Goal: Task Accomplishment & Management: Use online tool/utility

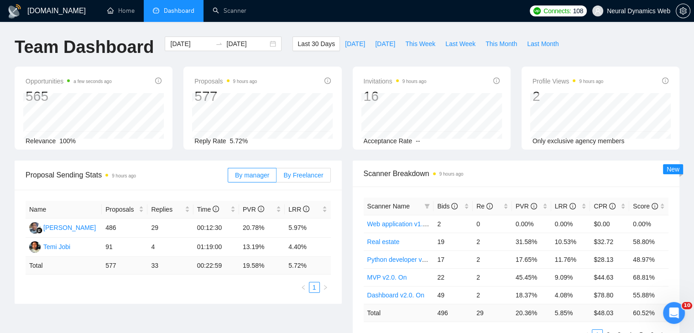
click at [304, 170] on label "By Freelancer" at bounding box center [304, 175] width 54 height 15
click at [277, 178] on input "By Freelancer" at bounding box center [277, 178] width 0 height 0
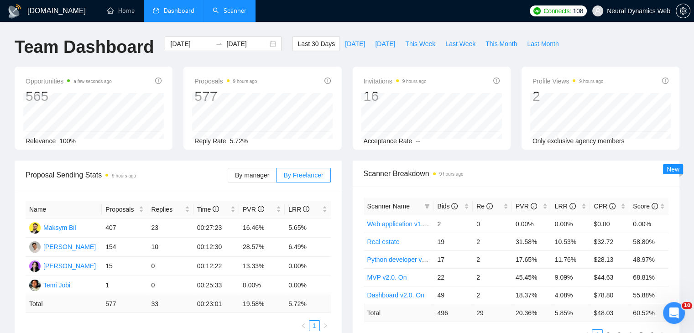
click at [220, 12] on link "Scanner" at bounding box center [230, 11] width 34 height 8
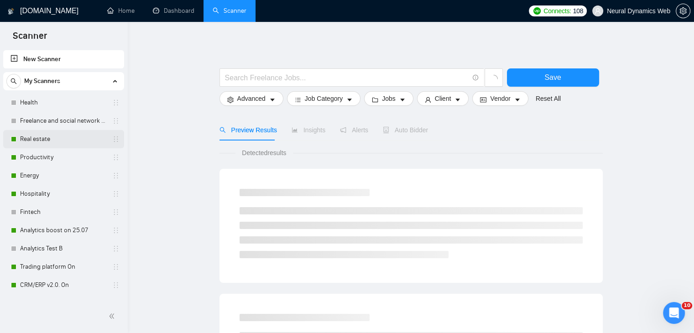
click at [40, 138] on link "Real estate" at bounding box center [63, 139] width 87 height 18
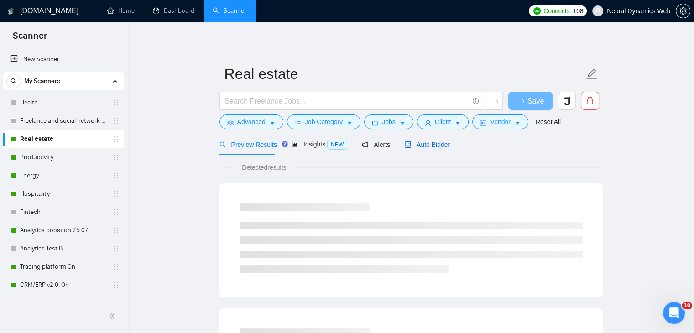
click at [420, 145] on span "Auto Bidder" at bounding box center [427, 144] width 45 height 7
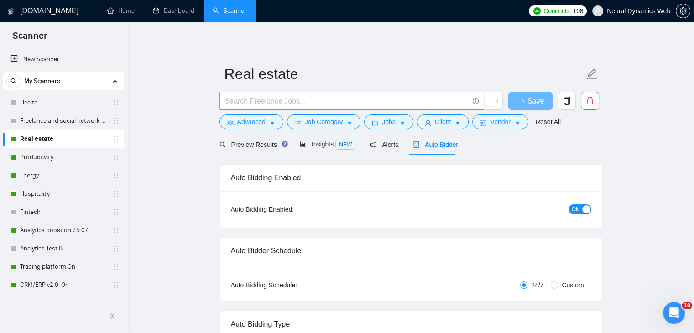
checkbox input "true"
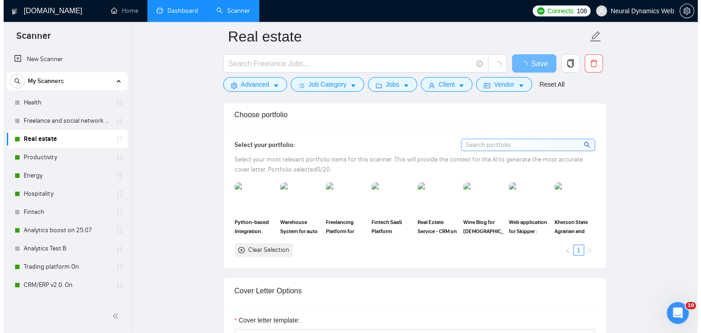
scroll to position [821, 0]
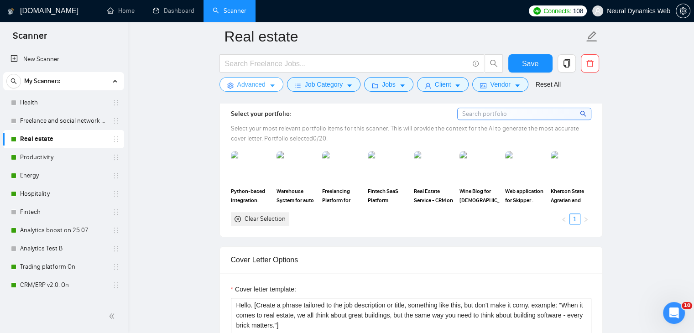
click at [246, 82] on span "Advanced" at bounding box center [251, 84] width 28 height 10
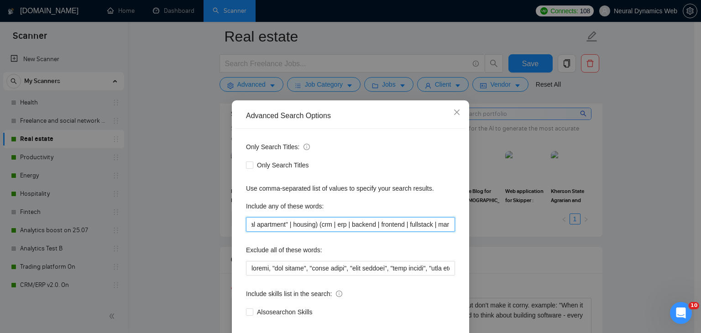
drag, startPoint x: 407, startPoint y: 221, endPoint x: 449, endPoint y: 223, distance: 42.5
click at [449, 223] on input "("real estate" | "rental house" | "rental home" | "rental apartment" | housing)…" at bounding box center [350, 224] width 209 height 15
click at [409, 226] on input "("real estate" | "rental house" | "rental home" | "rental apartment" | housing)…" at bounding box center [350, 224] width 209 height 15
click at [459, 111] on span "Close" at bounding box center [457, 112] width 25 height 25
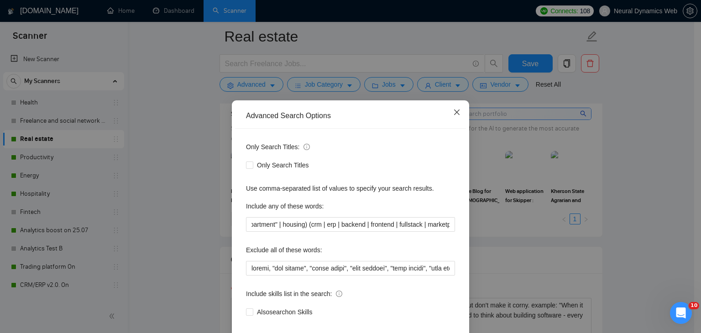
scroll to position [0, 0]
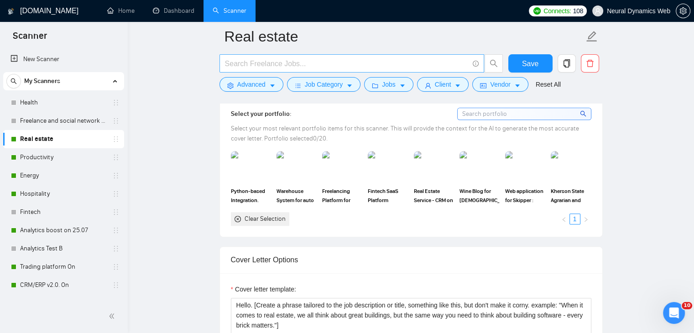
click at [255, 68] on input "text" at bounding box center [347, 63] width 244 height 11
drag, startPoint x: 187, startPoint y: 101, endPoint x: 209, endPoint y: 88, distance: 25.2
click at [234, 81] on button "Advanced" at bounding box center [252, 84] width 64 height 15
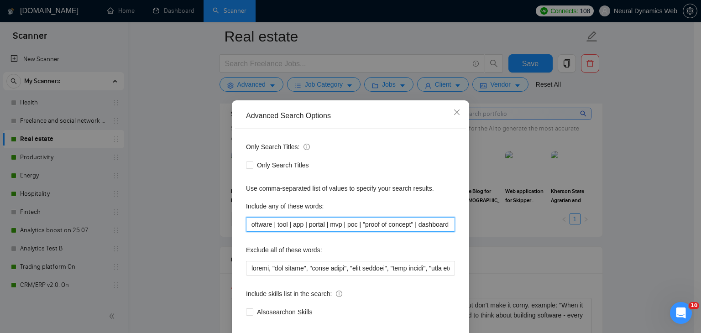
scroll to position [0, 654]
drag, startPoint x: 342, startPoint y: 230, endPoint x: 520, endPoint y: 215, distance: 178.6
click at [520, 215] on div "Advanced Search Options Only Search Titles: Only Search Titles Use comma-separa…" at bounding box center [350, 166] width 701 height 333
click at [417, 225] on input "("real estate" | "rental house" | "rental home" | "rental apartment" | housing)…" at bounding box center [350, 224] width 209 height 15
click at [454, 112] on icon "close" at bounding box center [456, 112] width 5 height 5
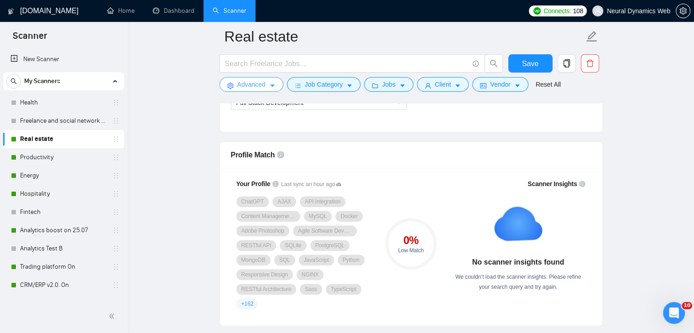
scroll to position [502, 0]
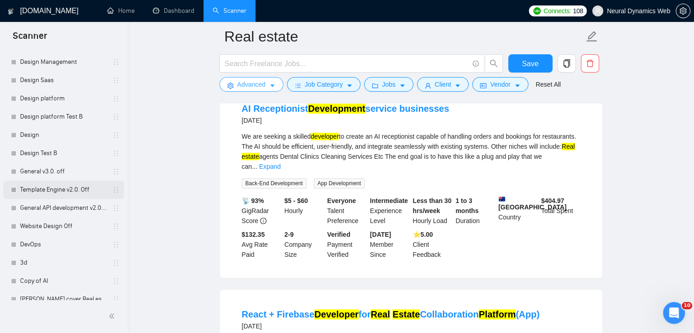
scroll to position [871, 0]
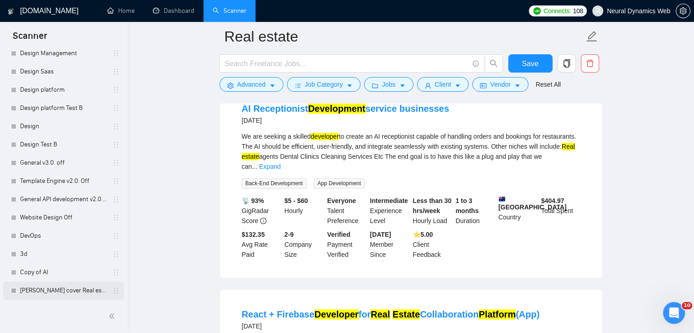
click at [58, 287] on link "[PERSON_NAME] cover Real estate (виправте фільтри і питання)" at bounding box center [63, 291] width 87 height 18
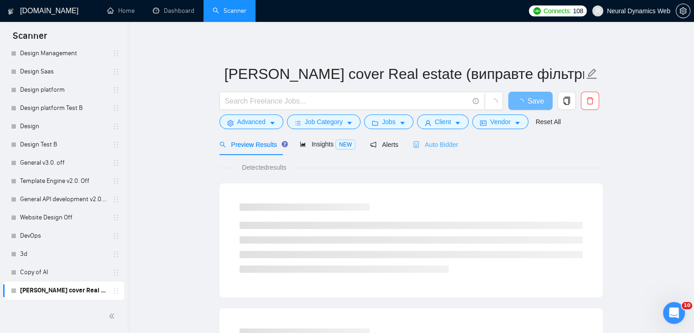
click at [422, 137] on div "Auto Bidder" at bounding box center [435, 144] width 45 height 21
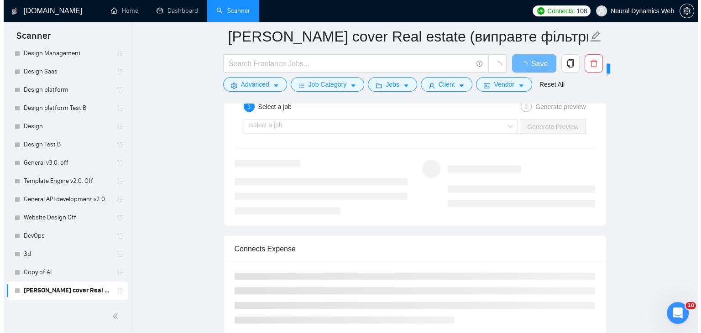
scroll to position [1755, 0]
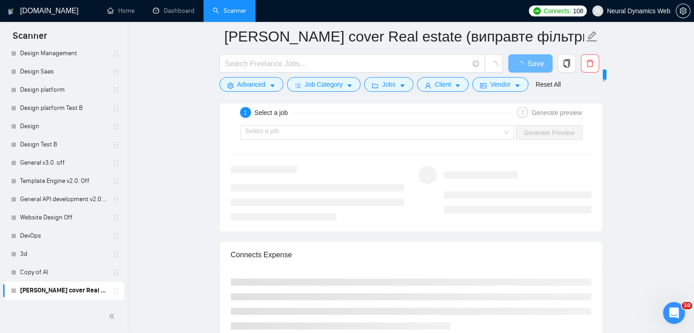
click at [258, 94] on form "tamara cover Real estate (виправте фільтри і питання) Save Advanced Job Categor…" at bounding box center [411, 59] width 383 height 74
click at [257, 85] on span "Advanced" at bounding box center [251, 84] width 28 height 10
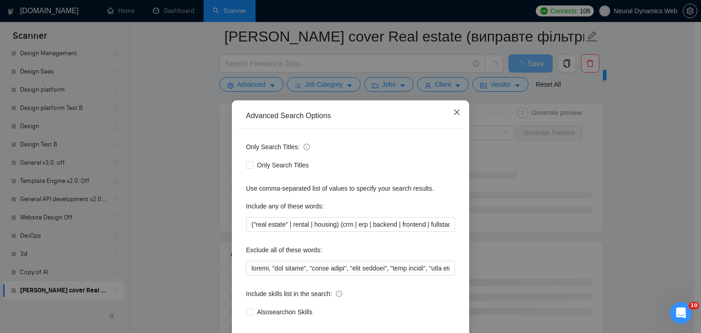
click at [457, 112] on span "Close" at bounding box center [457, 112] width 25 height 25
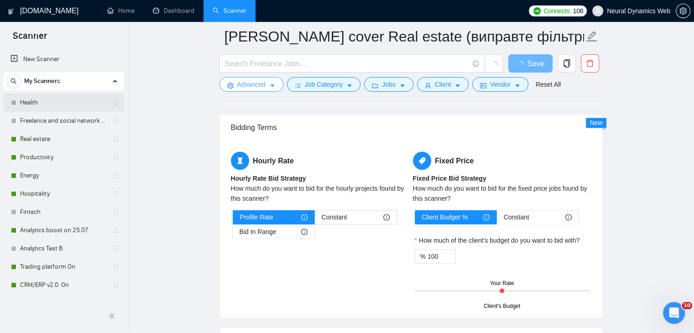
scroll to position [1253, 0]
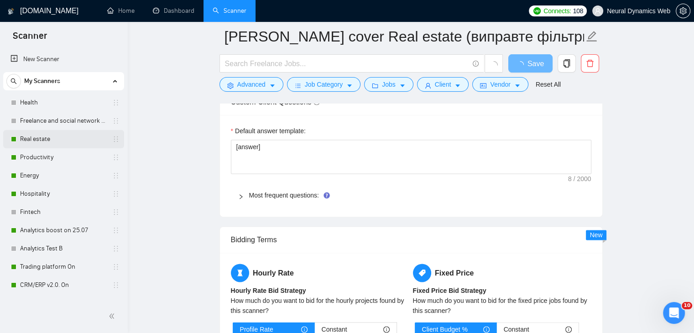
drag, startPoint x: 38, startPoint y: 137, endPoint x: 58, endPoint y: 147, distance: 22.0
click at [38, 137] on link "Real estate" at bounding box center [63, 139] width 87 height 18
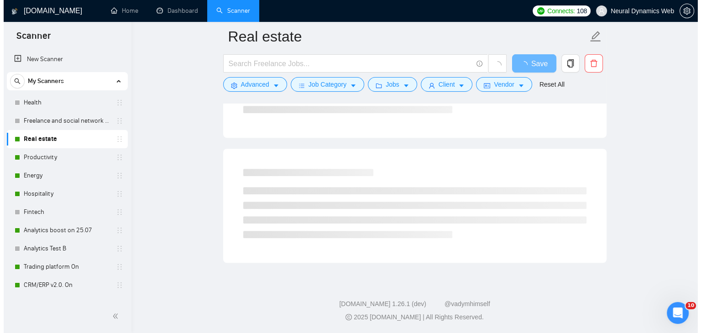
scroll to position [405, 0]
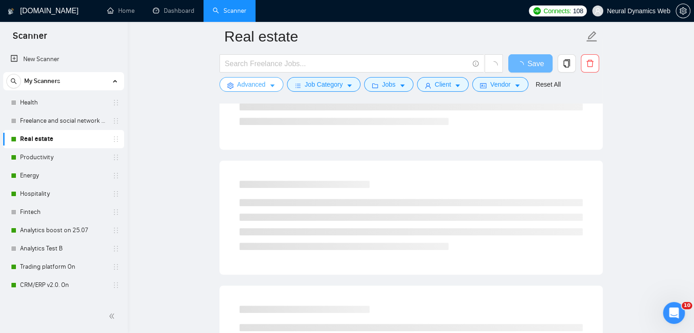
click at [259, 91] on button "Advanced" at bounding box center [252, 84] width 64 height 15
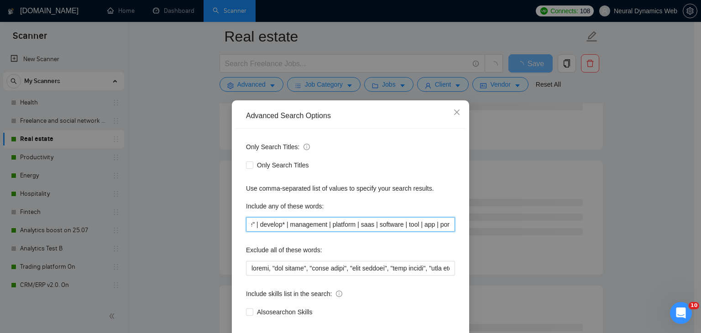
drag, startPoint x: 330, startPoint y: 221, endPoint x: 377, endPoint y: 229, distance: 47.1
click at [482, 220] on div "Advanced Search Options Only Search Titles: Only Search Titles Use comma-separa…" at bounding box center [350, 166] width 701 height 333
click at [357, 230] on input "("real estate" | "rental house" | "rental home" | "rental apartment" | housing)…" at bounding box center [350, 224] width 209 height 15
drag, startPoint x: 371, startPoint y: 223, endPoint x: 467, endPoint y: 223, distance: 96.7
click at [467, 223] on div "Advanced Search Options Only Search Titles: Only Search Titles Use comma-separa…" at bounding box center [350, 166] width 701 height 333
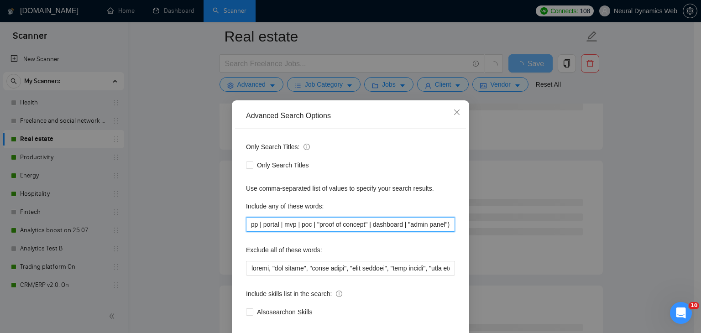
click at [401, 225] on input "("real estate" | "rental house" | "rental home" | "rental apartment" | housing)…" at bounding box center [350, 224] width 209 height 15
drag, startPoint x: 372, startPoint y: 225, endPoint x: 288, endPoint y: 222, distance: 83.6
click at [246, 228] on input "("real estate" | "rental house" | "rental home" | "rental apartment" | housing)…" at bounding box center [350, 224] width 209 height 15
click at [297, 221] on input "("real estate" | "rental house" | "rental home" | "rental apartment" | housing)…" at bounding box center [350, 224] width 209 height 15
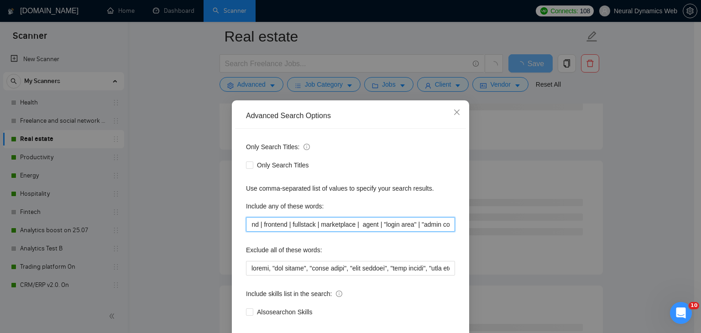
scroll to position [0, 150]
drag, startPoint x: 282, startPoint y: 224, endPoint x: 314, endPoint y: 224, distance: 31.9
click at [250, 225] on input "("real estate" | "rental house" | "rental home" | "rental apartment" | housing)…" at bounding box center [350, 224] width 209 height 15
click at [340, 225] on input "("real estate" | "rental house" | "rental home" | "rental apartment" | housing)…" at bounding box center [350, 224] width 209 height 15
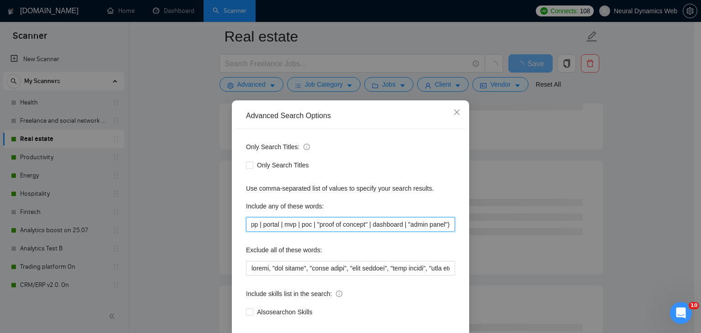
drag, startPoint x: 311, startPoint y: 225, endPoint x: 487, endPoint y: 222, distance: 176.6
click at [495, 222] on div "Advanced Search Options Only Search Titles: Only Search Titles Use comma-separa…" at bounding box center [350, 166] width 701 height 333
click at [290, 228] on input "("real estate" | "rental house" | "rental home" | "rental apartment" | housing)…" at bounding box center [350, 224] width 209 height 15
click at [458, 113] on span "Close" at bounding box center [457, 112] width 25 height 25
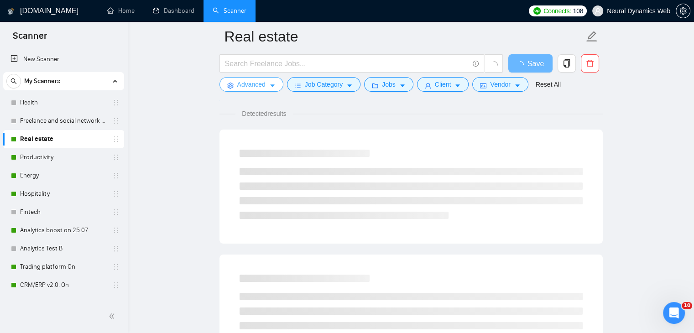
scroll to position [0, 0]
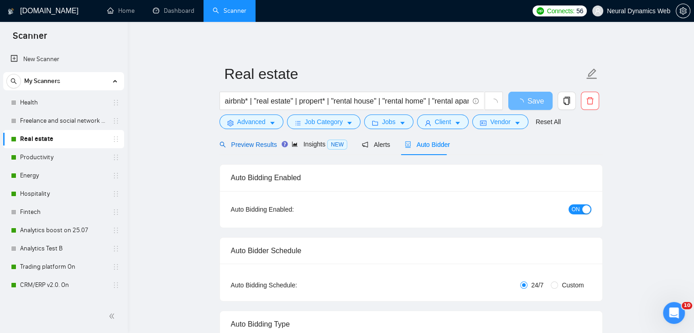
click at [248, 149] on div "Preview Results" at bounding box center [249, 145] width 58 height 10
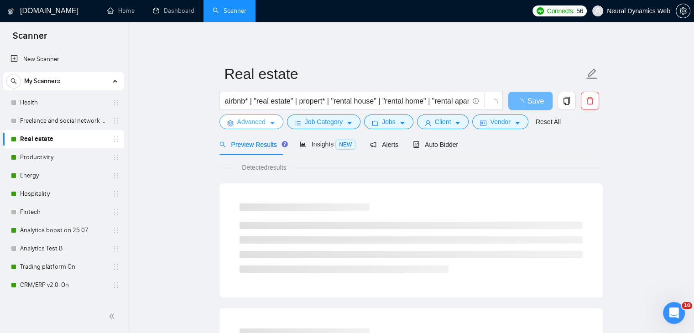
click at [248, 125] on span "Advanced" at bounding box center [251, 122] width 28 height 10
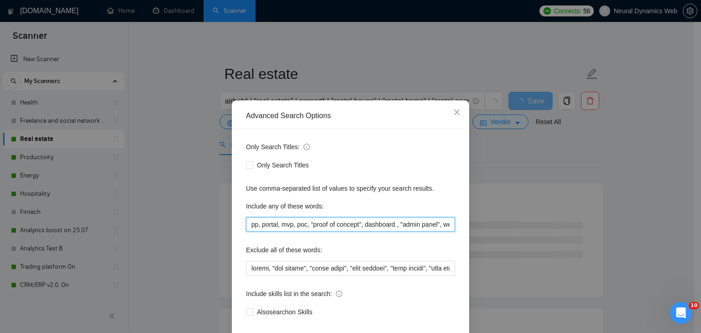
scroll to position [0, 599]
drag, startPoint x: 279, startPoint y: 223, endPoint x: 458, endPoint y: 126, distance: 204.0
click at [464, 211] on div "Advanced Search Options Only Search Titles: Only Search Titles Use comma-separa…" at bounding box center [350, 234] width 237 height 268
click at [454, 105] on span "Close" at bounding box center [457, 112] width 25 height 25
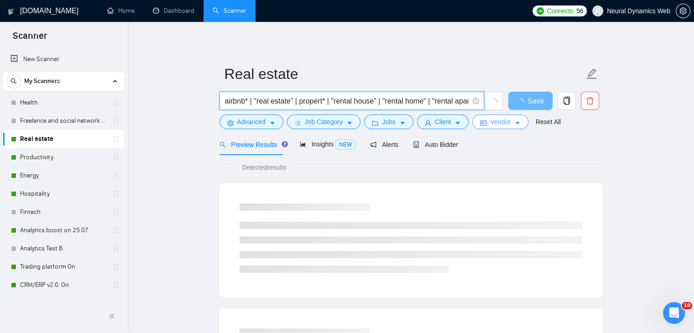
scroll to position [0, 62]
drag, startPoint x: 243, startPoint y: 101, endPoint x: 524, endPoint y: 120, distance: 281.3
click at [524, 120] on form "Real estate airbnb* | "real estate" | propert* | "rental house" | "rental home"…" at bounding box center [411, 96] width 383 height 74
click at [423, 104] on input "airbnb* | "real estate" | propert* | "rental house" | "rental home" | "rental a…" at bounding box center [347, 100] width 244 height 11
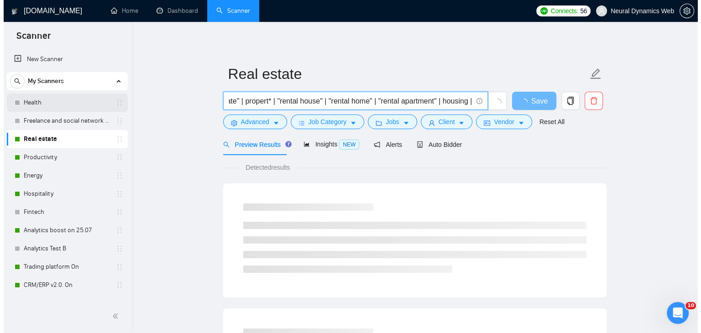
scroll to position [0, 0]
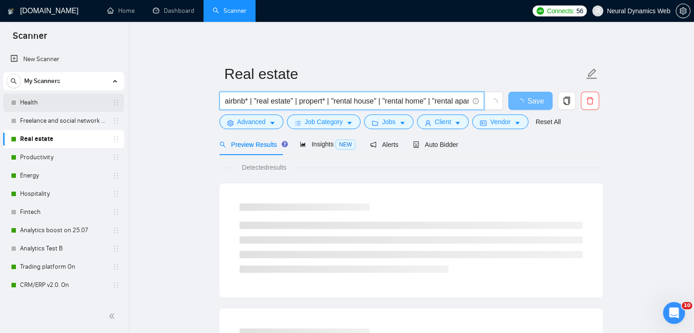
drag, startPoint x: 467, startPoint y: 103, endPoint x: 97, endPoint y: 94, distance: 370.7
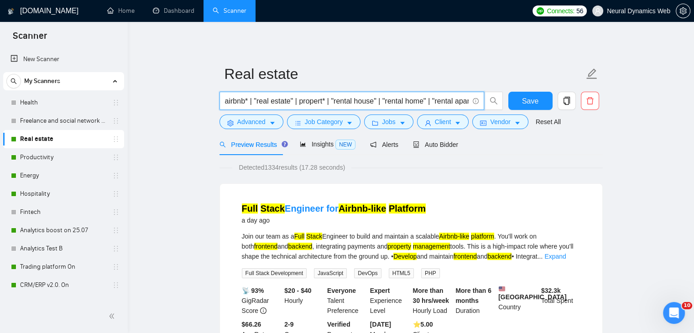
drag, startPoint x: 35, startPoint y: 156, endPoint x: 212, endPoint y: 89, distance: 189.6
click at [35, 156] on link "Productivity" at bounding box center [63, 157] width 87 height 18
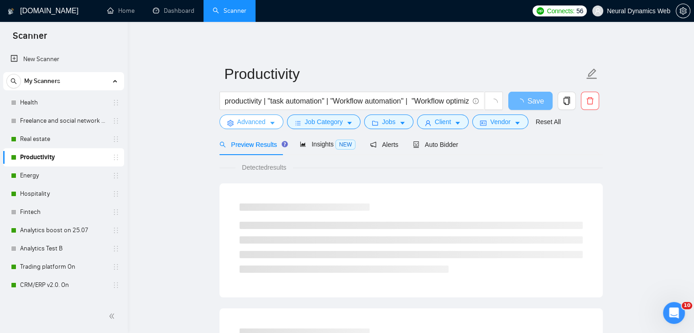
click at [247, 124] on span "Advanced" at bounding box center [251, 122] width 28 height 10
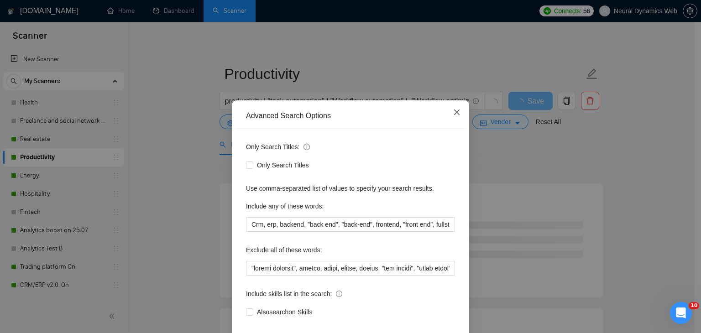
click at [455, 112] on icon "close" at bounding box center [456, 112] width 5 height 5
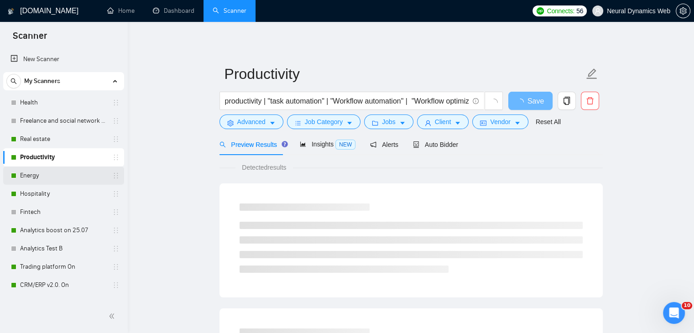
click at [65, 174] on link "Energy" at bounding box center [63, 176] width 87 height 18
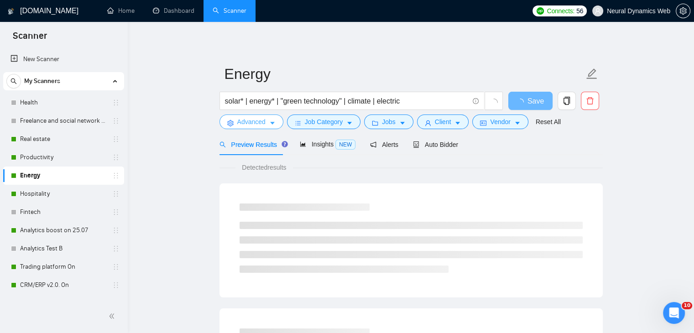
click at [257, 125] on span "Advanced" at bounding box center [251, 122] width 28 height 10
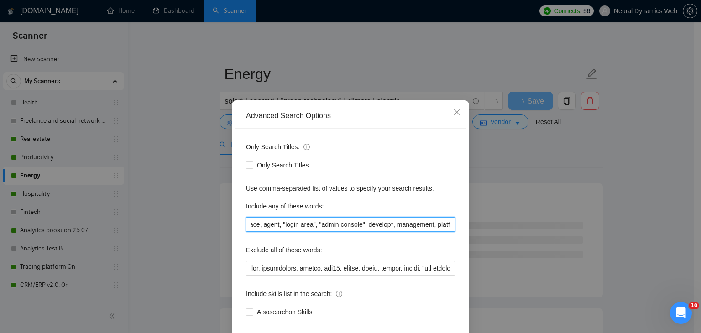
scroll to position [0, 599]
drag, startPoint x: 330, startPoint y: 223, endPoint x: 511, endPoint y: 212, distance: 181.1
click at [511, 212] on div "Advanced Search Options Only Search Titles: Only Search Titles Use comma-separa…" at bounding box center [350, 166] width 701 height 333
click at [352, 225] on input "Crm, erp, backend, "back end", "back-end", frontend, "front end", fullstack, "f…" at bounding box center [350, 224] width 209 height 15
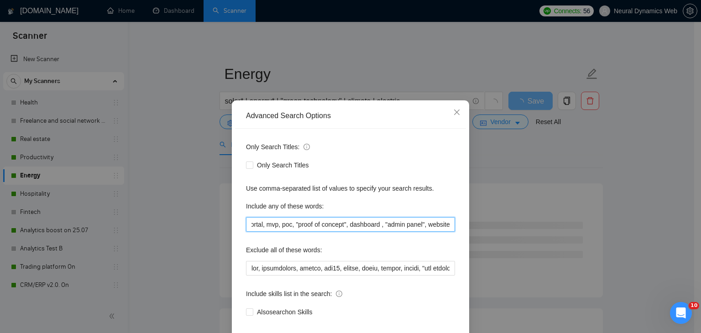
click at [352, 225] on input "Crm, erp, backend, "back end", "back-end", frontend, "front end", fullstack, "f…" at bounding box center [350, 224] width 209 height 15
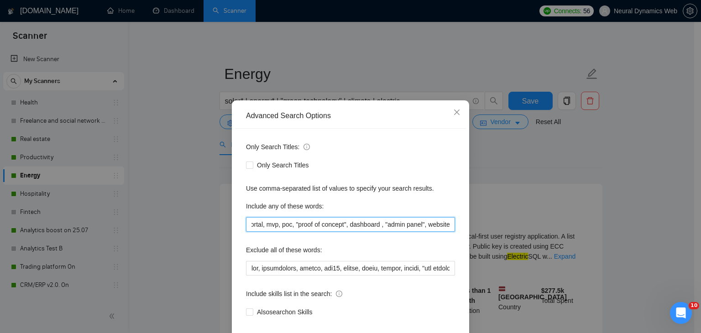
click at [321, 226] on input "Crm, erp, backend, "back end", "back-end", frontend, "front end", fullstack, "f…" at bounding box center [350, 224] width 209 height 15
drag, startPoint x: 338, startPoint y: 224, endPoint x: 201, endPoint y: 226, distance: 136.9
click at [201, 226] on div "Advanced Search Options Only Search Titles: Only Search Titles Use comma-separa…" at bounding box center [350, 166] width 701 height 333
click at [334, 222] on input "Crm, erp, backend, "back end", "back-end", frontend, "front end", fullstack, "f…" at bounding box center [350, 224] width 209 height 15
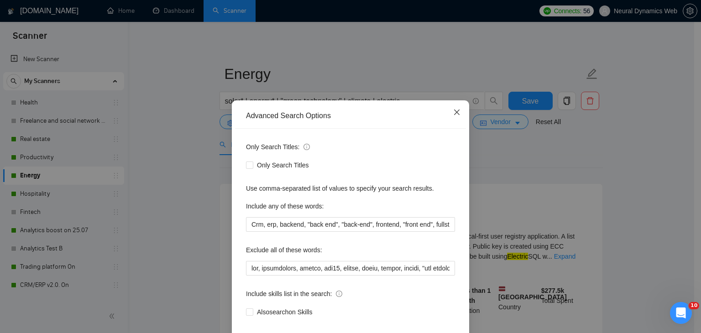
click at [453, 109] on icon "close" at bounding box center [456, 112] width 7 height 7
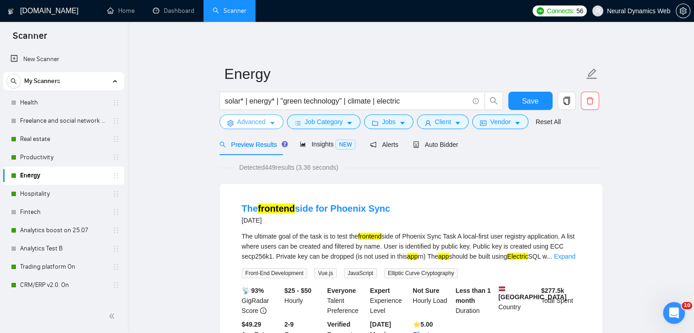
click at [241, 128] on button "Advanced" at bounding box center [252, 122] width 64 height 15
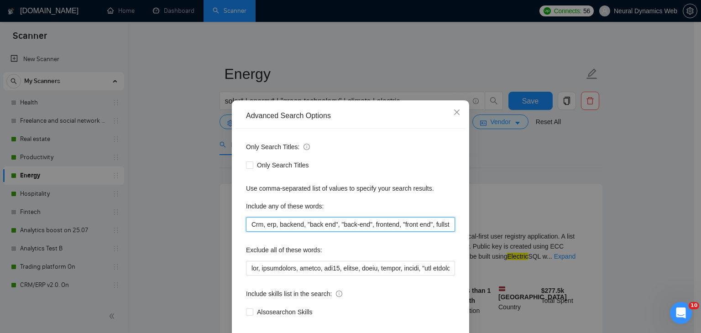
click at [322, 229] on input "Crm, erp, backend, "back end", "back-end", frontend, "front end", fullstack, "f…" at bounding box center [350, 224] width 209 height 15
click at [454, 114] on icon "close" at bounding box center [456, 112] width 5 height 5
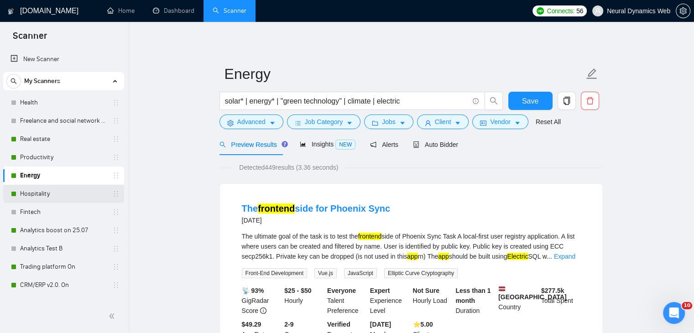
click at [38, 197] on link "Hospitality" at bounding box center [63, 194] width 87 height 18
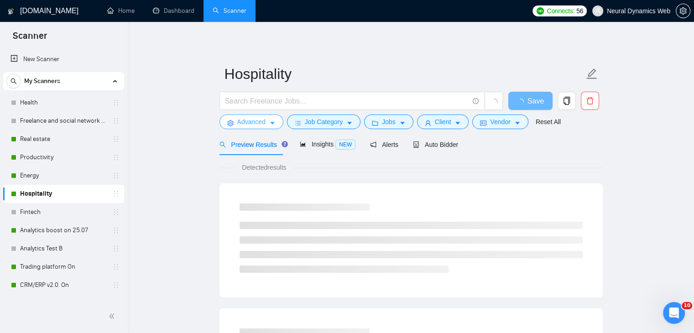
click at [235, 121] on button "Advanced" at bounding box center [252, 122] width 64 height 15
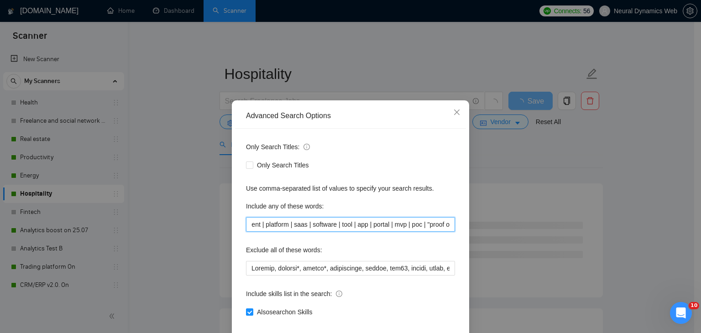
scroll to position [0, 696]
drag, startPoint x: 434, startPoint y: 224, endPoint x: 525, endPoint y: 226, distance: 90.4
click at [525, 226] on div "Advanced Search Options Only Search Titles: Only Search Titles Use comma-separa…" at bounding box center [350, 166] width 701 height 333
paste input "Crm, erp, backend, "back end", "back-end", frontend, "front end", fullstack, "f…"
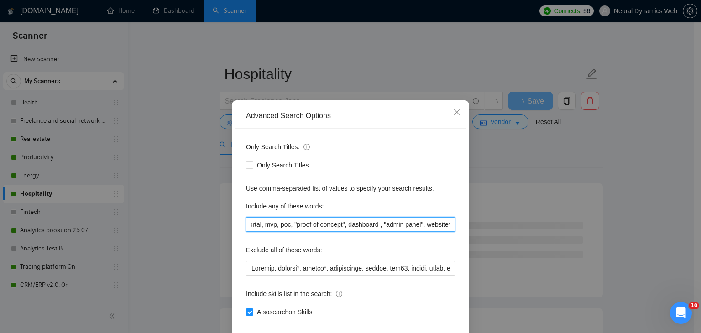
click at [366, 225] on input "(hospitality | booking | property | reservation | hotel | "real estate") Crm, e…" at bounding box center [350, 224] width 209 height 15
click at [420, 226] on input "(hospitality | booking | property | reservation | hotel | "real estate") Crm, e…" at bounding box center [350, 224] width 209 height 15
drag, startPoint x: 296, startPoint y: 221, endPoint x: 171, endPoint y: 238, distance: 126.1
click at [171, 238] on div "Advanced Search Options Only Search Titles: Only Search Titles Use comma-separa…" at bounding box center [350, 166] width 701 height 333
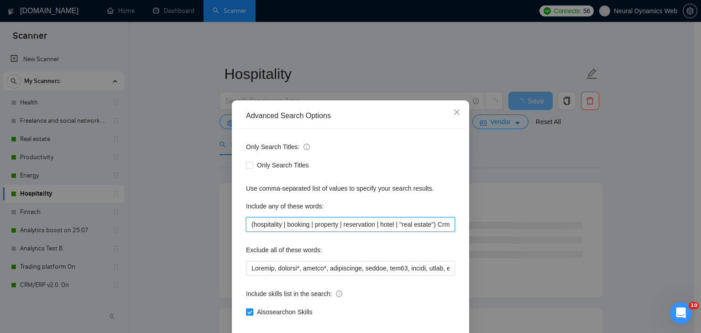
click at [307, 220] on input "(hospitality | booking | property | reservation | hotel | "real estate") Crm, e…" at bounding box center [350, 224] width 209 height 15
drag, startPoint x: 248, startPoint y: 223, endPoint x: 433, endPoint y: 221, distance: 184.4
click at [433, 221] on input "(hospitality | booking | property | reservation | hotel | "real estate") Crm, e…" at bounding box center [350, 224] width 209 height 15
click at [250, 220] on input "Crm, erp, backend, "back end", "back-end", frontend, "front end", fullstack, "f…" at bounding box center [350, 224] width 209 height 15
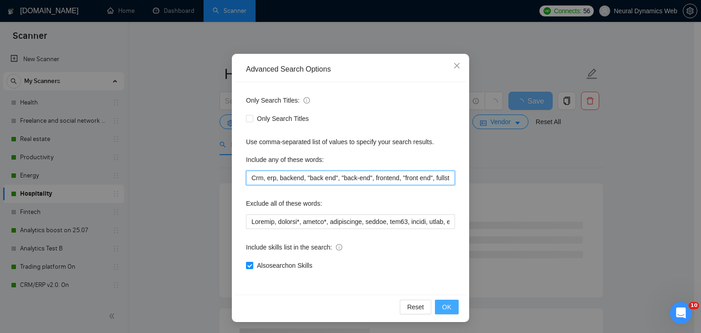
type input "Crm, erp, backend, "back end", "back-end", frontend, "front end", fullstack, "f…"
click at [450, 302] on button "OK" at bounding box center [447, 307] width 24 height 15
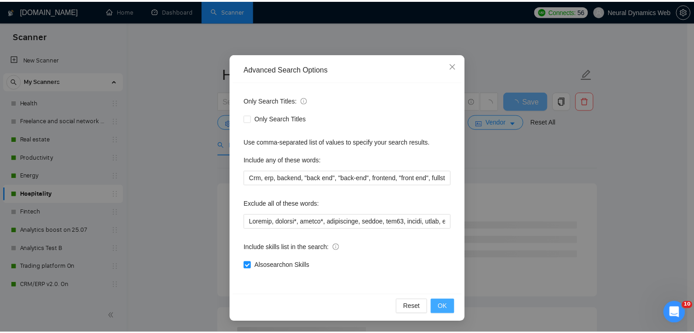
scroll to position [1, 0]
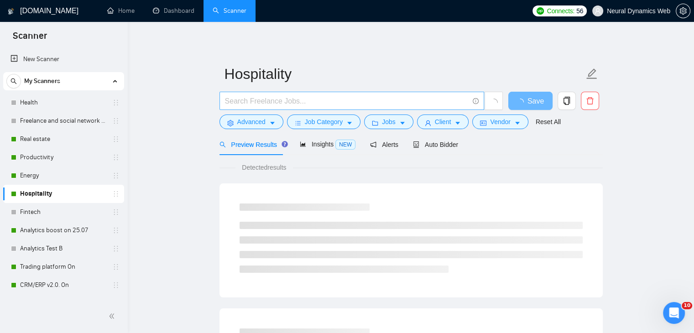
click at [271, 97] on input "text" at bounding box center [347, 100] width 244 height 11
paste input "(hospitality | booking | property | reservation | hotel | "real estate")"
type input "(hospitality | booking | property | reservation | hotel | "real estate")"
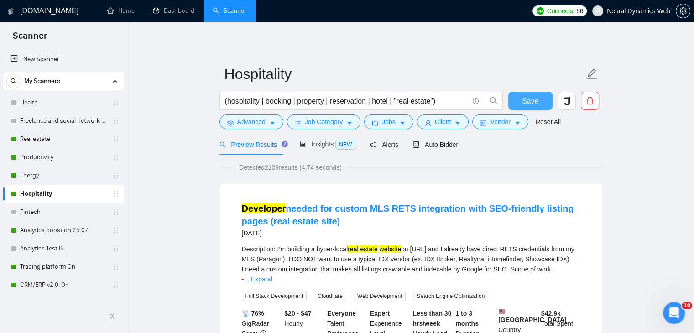
click at [522, 94] on button "Save" at bounding box center [530, 101] width 44 height 18
click at [265, 126] on span "Advanced" at bounding box center [251, 122] width 28 height 10
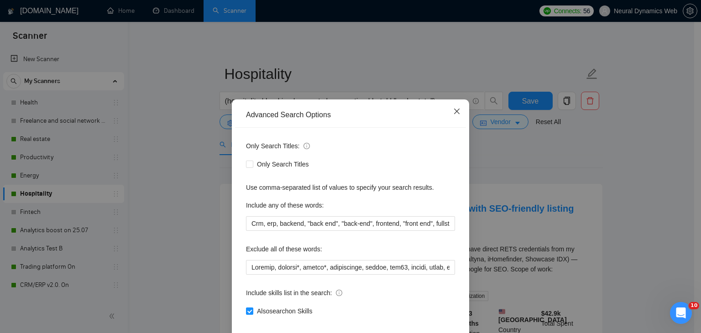
click at [453, 115] on icon "close" at bounding box center [456, 111] width 7 height 7
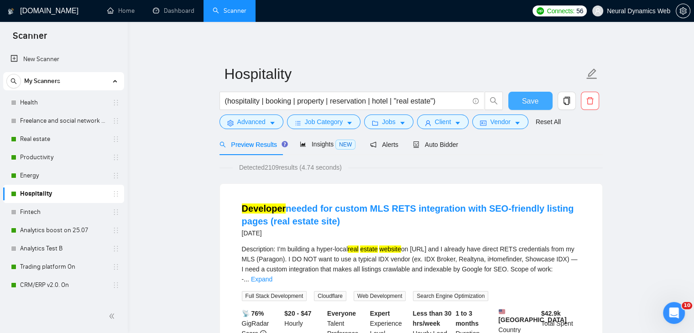
click at [540, 104] on button "Save" at bounding box center [530, 101] width 44 height 18
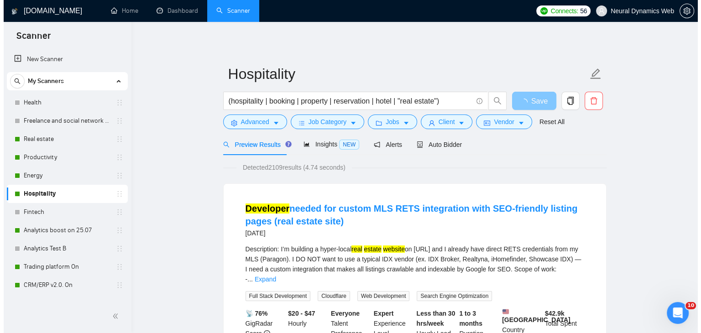
scroll to position [46, 0]
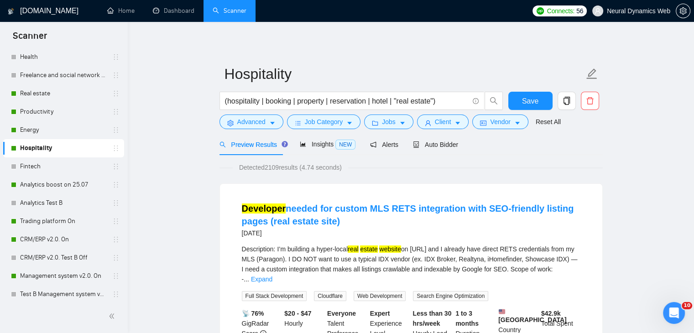
drag, startPoint x: 55, startPoint y: 186, endPoint x: 153, endPoint y: 168, distance: 99.4
click at [55, 186] on link "Analytics boost on 25.07" at bounding box center [63, 185] width 87 height 18
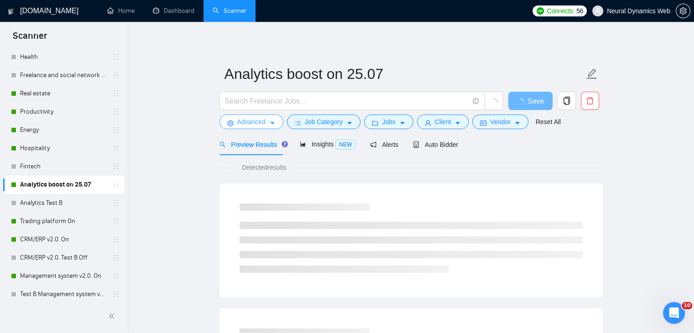
click at [270, 120] on icon "caret-down" at bounding box center [272, 123] width 6 height 6
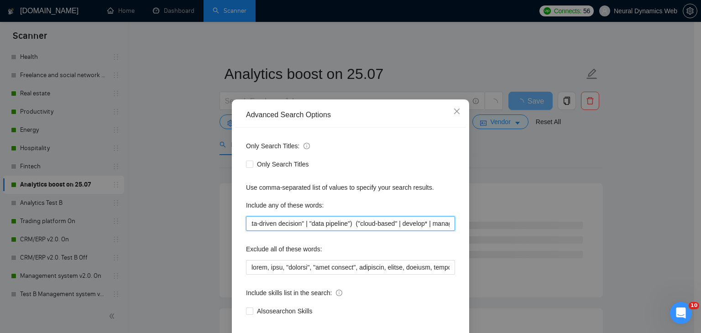
scroll to position [0, 515]
drag, startPoint x: 416, startPoint y: 224, endPoint x: 487, endPoint y: 225, distance: 70.7
click at [487, 225] on div "Advanced Search Options Only Search Titles: Only Search Titles Use comma-separa…" at bounding box center [350, 166] width 701 height 333
click at [352, 221] on input "(analytic* | analysis | "data visualization" | "Data-driven decision" | "data p…" at bounding box center [350, 223] width 209 height 15
drag, startPoint x: 268, startPoint y: 223, endPoint x: 237, endPoint y: 224, distance: 31.0
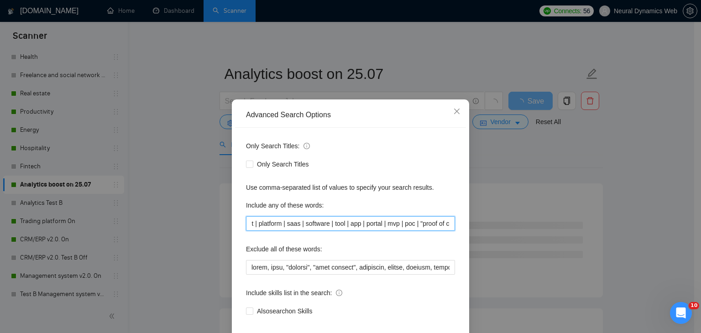
click at [237, 224] on div "Only Search Titles: Only Search Titles Use comma-separated list of values to sp…" at bounding box center [350, 234] width 231 height 213
click at [321, 225] on input "(analytic* | analysis | "data visualization" | "Data-driven decision" | "data p…" at bounding box center [350, 223] width 209 height 15
drag, startPoint x: 281, startPoint y: 225, endPoint x: 244, endPoint y: 226, distance: 36.5
click at [242, 227] on div "Only Search Titles: Only Search Titles Use comma-separated list of values to sp…" at bounding box center [350, 234] width 231 height 213
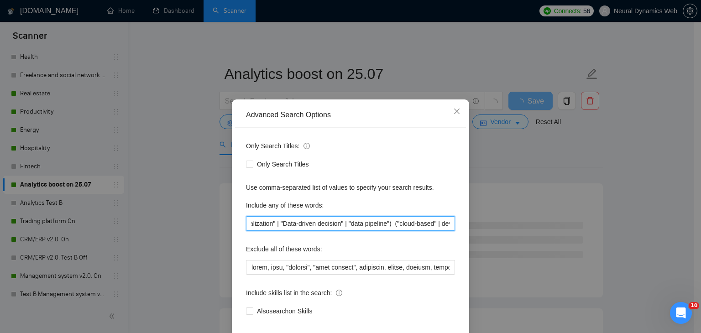
click at [322, 226] on input "(analytic* | analysis | "data visualization" | "Data-driven decision" | "data p…" at bounding box center [350, 223] width 209 height 15
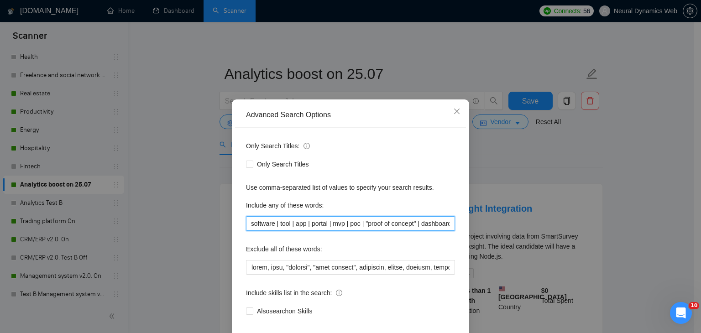
scroll to position [0, 841]
drag, startPoint x: 390, startPoint y: 224, endPoint x: 519, endPoint y: 191, distance: 133.3
click at [549, 228] on div "Advanced Search Options Only Search Titles: Only Search Titles Use comma-separa…" at bounding box center [350, 166] width 701 height 333
click at [453, 112] on icon "close" at bounding box center [456, 111] width 7 height 7
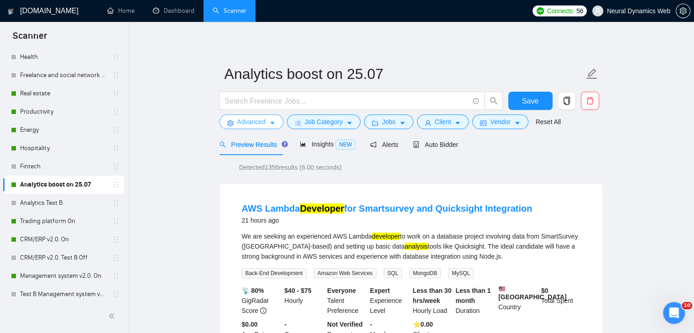
click at [256, 119] on span "Advanced" at bounding box center [251, 122] width 28 height 10
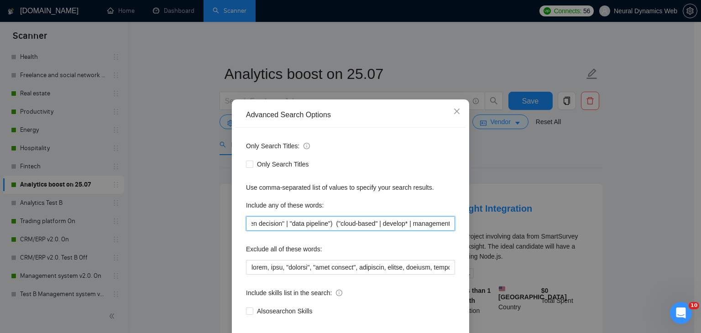
scroll to position [0, 450]
drag, startPoint x: 384, startPoint y: 225, endPoint x: 478, endPoint y: 225, distance: 94.0
click at [481, 225] on div "Advanced Search Options Only Search Titles: Only Search Titles Use comma-separa…" at bounding box center [350, 166] width 701 height 333
click at [367, 220] on input "(analytic* | analysis | "data visualization" | "Data-driven decision" | "data p…" at bounding box center [350, 223] width 209 height 15
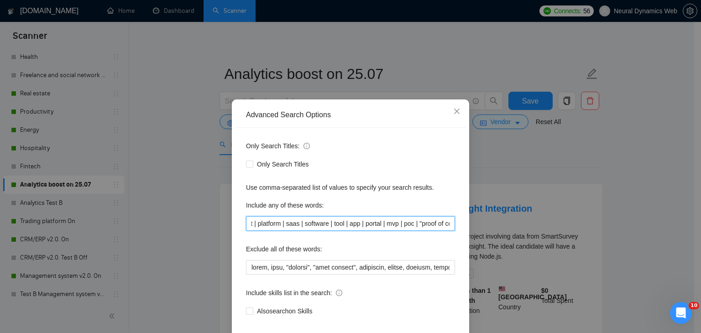
drag, startPoint x: 298, startPoint y: 228, endPoint x: 247, endPoint y: 227, distance: 50.7
click at [247, 227] on input "(analytic* | analysis | "data visualization" | "Data-driven decision" | "data p…" at bounding box center [350, 223] width 209 height 15
click at [331, 226] on input "(analytic* | analysis | "data visualization" | "Data-driven decision" | "data p…" at bounding box center [350, 223] width 209 height 15
drag, startPoint x: 305, startPoint y: 225, endPoint x: 288, endPoint y: 223, distance: 16.5
click at [251, 225] on input "(analytic* | analysis | "data visualization" | "Data-driven decision" | "data p…" at bounding box center [350, 223] width 209 height 15
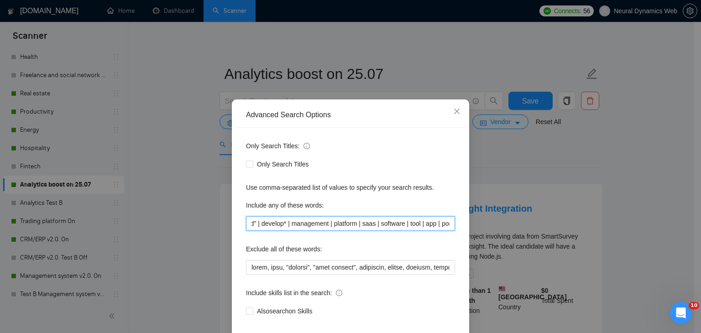
click at [320, 227] on input "(analytic* | analysis | "data visualization" | "Data-driven decision" | "data p…" at bounding box center [350, 223] width 209 height 15
drag, startPoint x: 273, startPoint y: 223, endPoint x: 337, endPoint y: 223, distance: 63.9
click at [246, 225] on input "(analytic* | analysis | "data visualization" | "Data-driven decision" | "data p…" at bounding box center [350, 223] width 209 height 15
click at [340, 224] on input "(analytic* | analysis | "data visualization" | "Data-driven decision" | "data p…" at bounding box center [350, 223] width 209 height 15
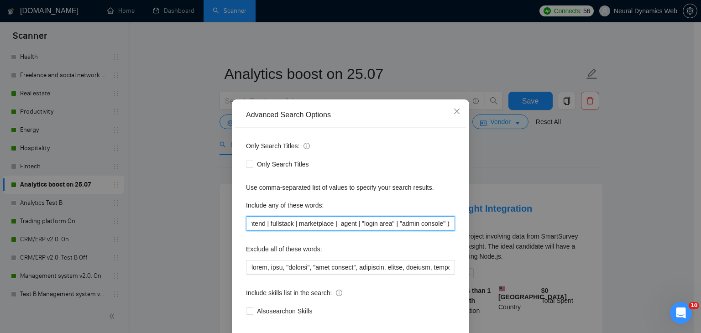
drag, startPoint x: 350, startPoint y: 224, endPoint x: 523, endPoint y: 227, distance: 173.4
click at [523, 227] on div "Advanced Search Options Only Search Titles: Only Search Titles Use comma-separa…" at bounding box center [350, 166] width 701 height 333
paste input "hospitality | booking | property | reservation | hotel | "real estate""
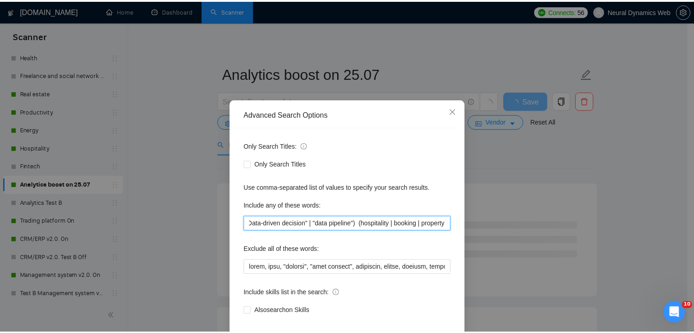
scroll to position [0, 0]
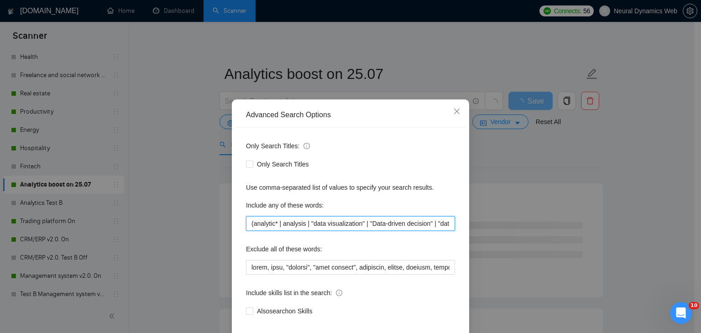
drag, startPoint x: 403, startPoint y: 229, endPoint x: 254, endPoint y: 187, distance: 155.5
click at [195, 228] on div "Advanced Search Options Only Search Titles: Only Search Titles Use comma-separa…" at bounding box center [350, 166] width 701 height 333
type input "(analytic* | analysis | "data visualization" | "Data-driven decision" | "data p…"
click at [458, 110] on span "Close" at bounding box center [457, 111] width 25 height 25
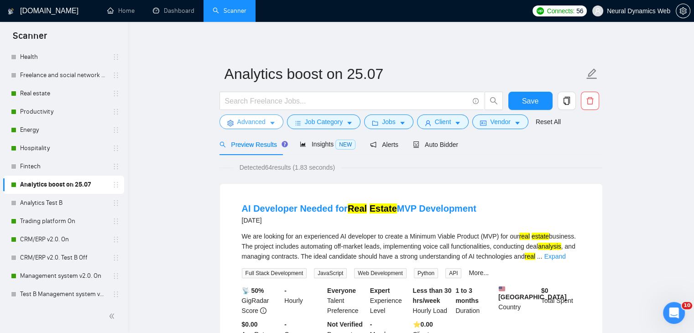
click at [245, 121] on span "Advanced" at bounding box center [251, 122] width 28 height 10
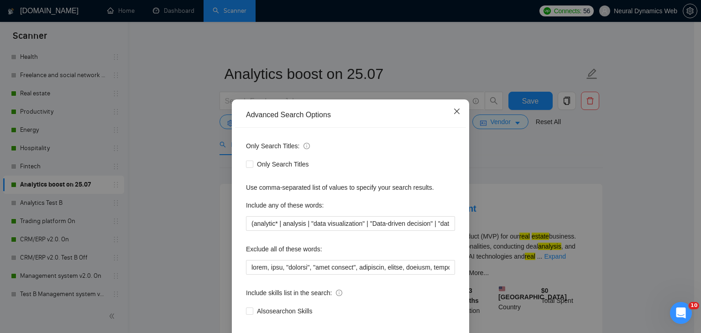
click at [453, 118] on span "Close" at bounding box center [457, 111] width 25 height 25
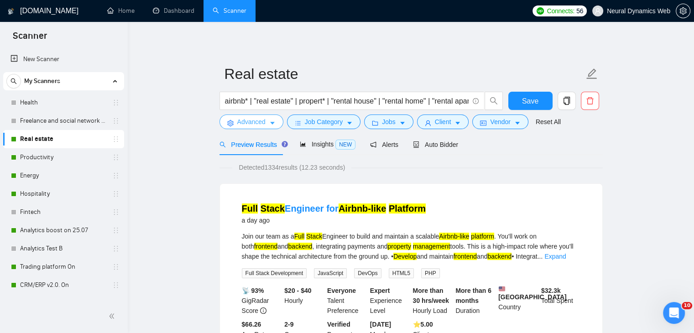
click at [267, 119] on button "Advanced" at bounding box center [252, 122] width 64 height 15
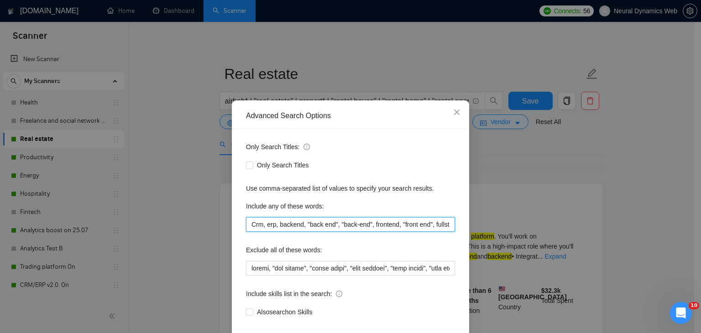
click at [276, 226] on input "Crm, erp, backend, "back end", "back-end", frontend, "front end", fullstack, "f…" at bounding box center [350, 224] width 209 height 15
click at [453, 110] on icon "close" at bounding box center [456, 112] width 7 height 7
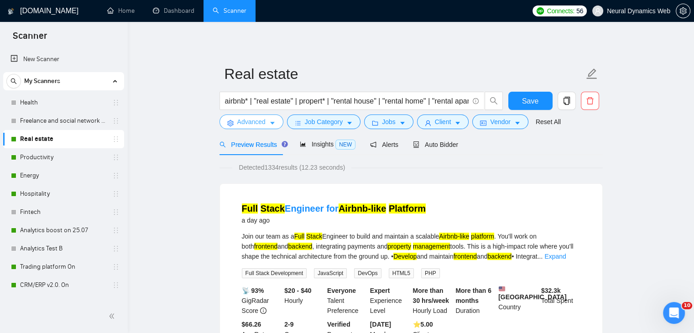
click at [240, 126] on span "Advanced" at bounding box center [251, 122] width 28 height 10
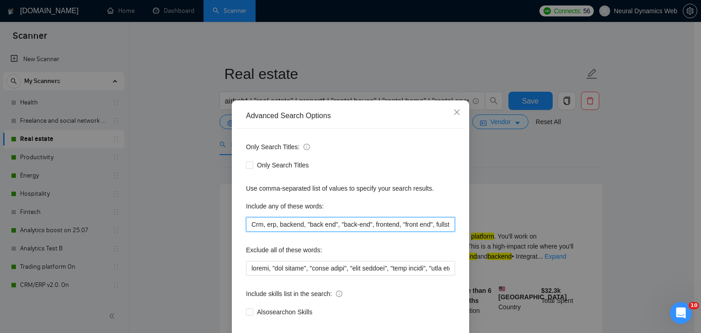
click at [272, 229] on input "Crm, erp, backend, "back end", "back-end", frontend, "front end", fullstack, "f…" at bounding box center [350, 224] width 209 height 15
click at [451, 109] on span "Close" at bounding box center [457, 112] width 25 height 25
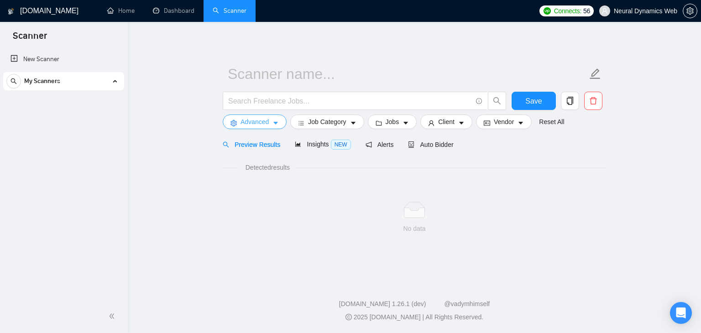
click at [256, 121] on span "Advanced" at bounding box center [255, 122] width 28 height 10
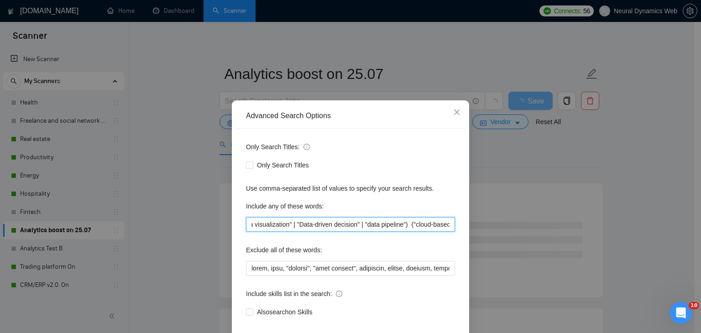
scroll to position [0, 264]
drag, startPoint x: 332, startPoint y: 225, endPoint x: 460, endPoint y: 220, distance: 127.4
click at [460, 220] on div "Only Search Titles: Only Search Titles Use comma-separated list of values to sp…" at bounding box center [350, 235] width 231 height 213
click at [365, 220] on input "(analytic* | analysis | "data visualization" | "Data-driven decision" | "data p…" at bounding box center [350, 224] width 209 height 15
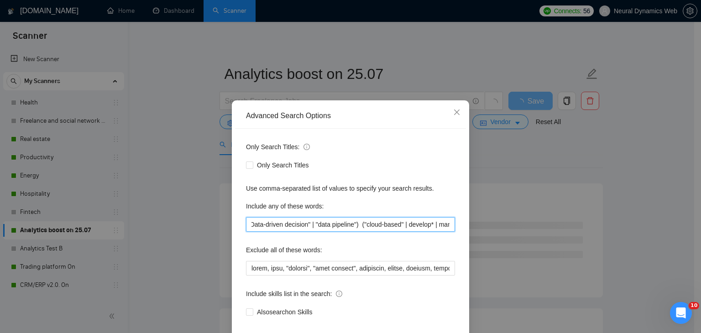
drag, startPoint x: 282, startPoint y: 227, endPoint x: 248, endPoint y: 226, distance: 33.8
click at [248, 226] on input "(analytic* | analysis | "data visualization" | "Data-driven decision" | "data p…" at bounding box center [350, 224] width 209 height 15
click at [293, 222] on input "(analytic* | analysis | "data visualization" | "Data-driven decision" | "data p…" at bounding box center [350, 224] width 209 height 15
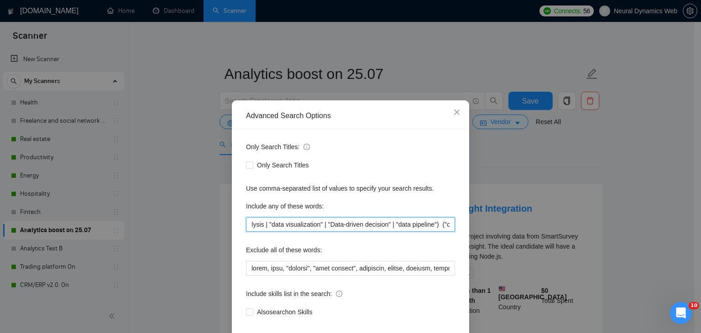
scroll to position [0, 133]
drag, startPoint x: 247, startPoint y: 224, endPoint x: 343, endPoint y: 225, distance: 95.8
click at [343, 225] on input "(analytic* | analysis | "data visualization" | "Data-driven decision" | "data p…" at bounding box center [350, 224] width 209 height 15
type input "("cloud-based" | develop* | management | platform | saas | software | tool | ap…"
click at [462, 112] on span "Close" at bounding box center [457, 112] width 25 height 25
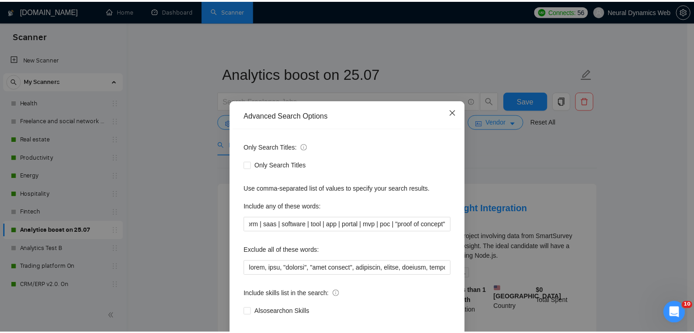
scroll to position [0, 0]
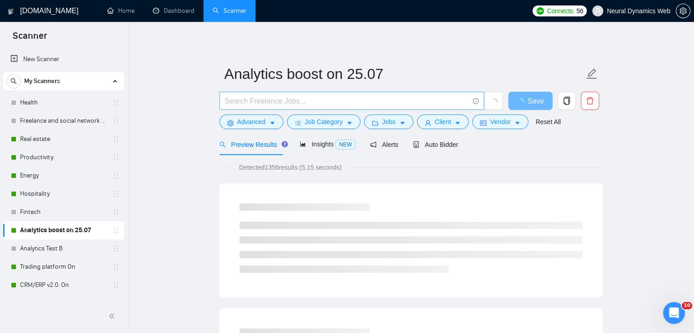
click at [311, 97] on input "text" at bounding box center [347, 100] width 244 height 11
paste input "(analytic* | analysis | "data visualization" | "Data-driven decision" | "data p…"
drag, startPoint x: 348, startPoint y: 104, endPoint x: 188, endPoint y: 104, distance: 160.2
click at [277, 103] on input "(analytic* | analysis | "data visualization" | "Data-driven decision" | "data p…" at bounding box center [347, 100] width 244 height 11
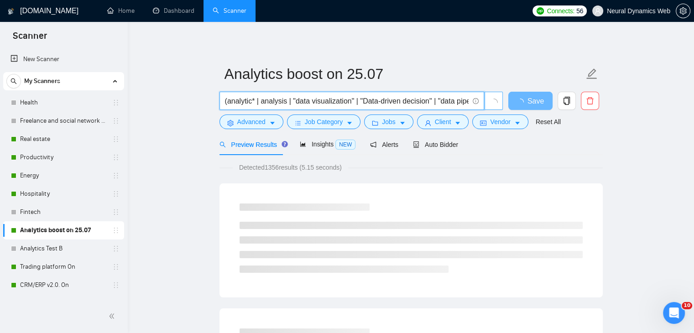
scroll to position [0, 17]
drag, startPoint x: 288, startPoint y: 102, endPoint x: 495, endPoint y: 102, distance: 206.3
click at [495, 102] on span "(analytic* | analysis | "data visualization" | "Data-driven decision" | "data p…" at bounding box center [362, 101] width 284 height 18
type input "(analytic* | analysis | "data visualization" | "Data-driven decision" | "data p…"
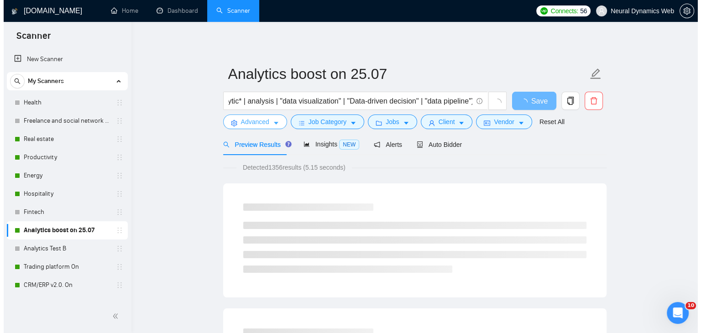
scroll to position [0, 0]
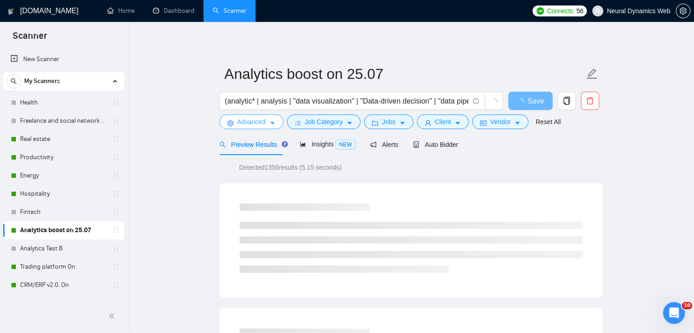
click at [243, 118] on span "Advanced" at bounding box center [251, 122] width 28 height 10
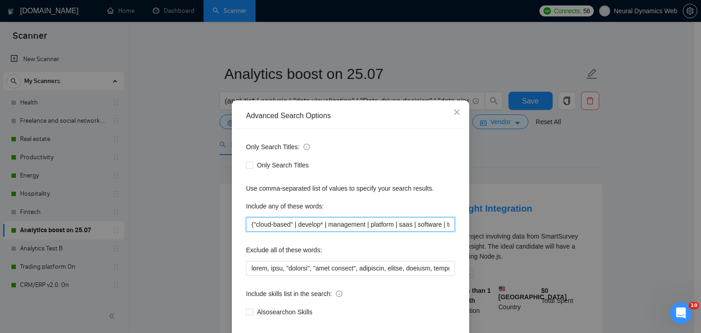
click at [281, 225] on input "("cloud-based" | develop* | management | platform | saas | software | tool | ap…" at bounding box center [350, 224] width 209 height 15
paste input "Crm, erp, backend, "back end", "back-end", frontend, "front end", fullstack, "f…"
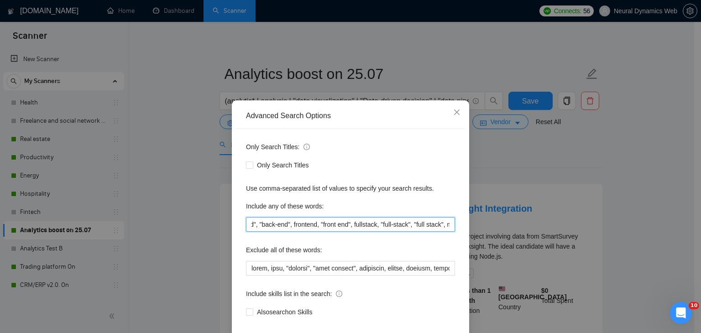
drag, startPoint x: 280, startPoint y: 226, endPoint x: 200, endPoint y: 227, distance: 79.9
click at [200, 227] on div "Advanced Search Options Only Search Titles: Only Search Titles Use comma-separa…" at bounding box center [350, 166] width 701 height 333
click at [282, 225] on input "Crm, erp, backend, "back end", "back-end", frontend, "front end", fullstack, "f…" at bounding box center [350, 224] width 209 height 15
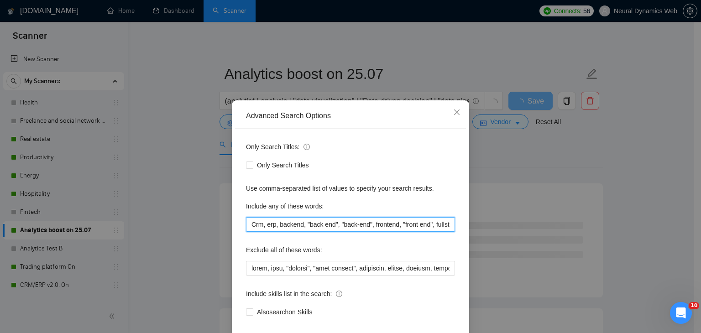
drag, startPoint x: 328, startPoint y: 230, endPoint x: 117, endPoint y: 222, distance: 210.6
click at [115, 223] on div "Advanced Search Options Only Search Titles: Only Search Titles Use comma-separa…" at bounding box center [350, 166] width 701 height 333
click at [246, 222] on input "Crm, erp, backend, "back end", "back-end", frontend, "front end", fullstack, "f…" at bounding box center [350, 224] width 209 height 15
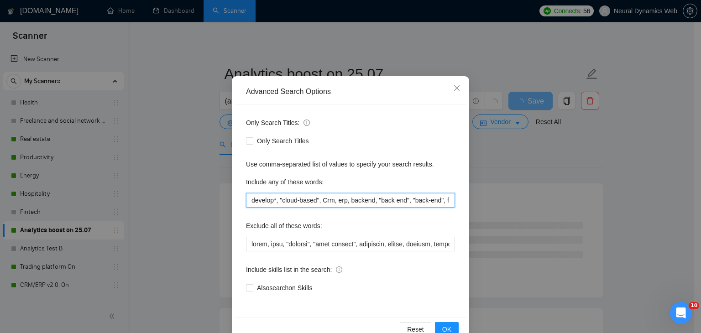
scroll to position [47, 0]
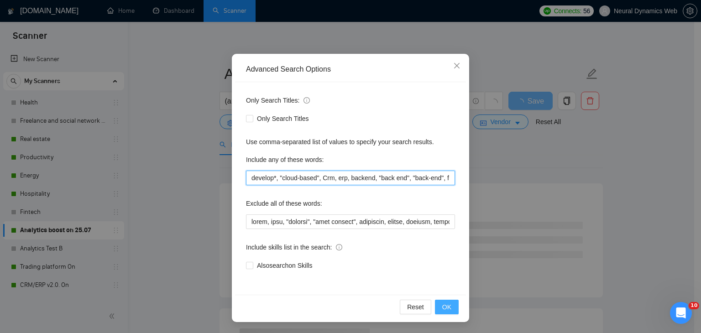
type input "develop*, "cloud-based", Crm, erp, backend, "back end", "back-end", frontend, "…"
click at [447, 306] on span "OK" at bounding box center [446, 307] width 9 height 10
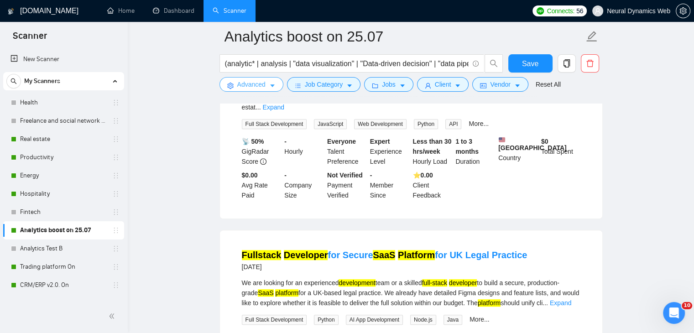
scroll to position [821, 0]
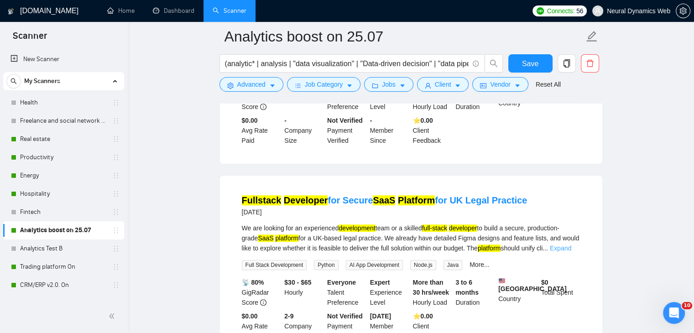
click at [571, 251] on link "Expand" at bounding box center [560, 248] width 21 height 7
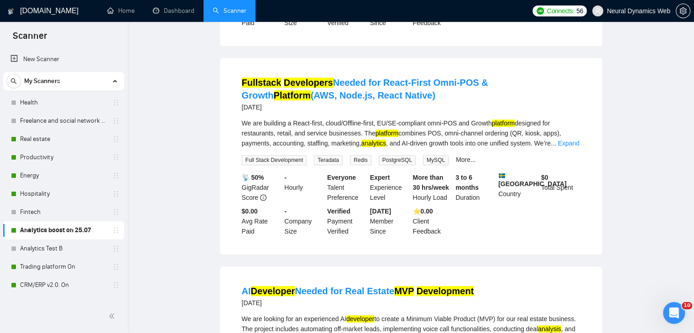
scroll to position [0, 0]
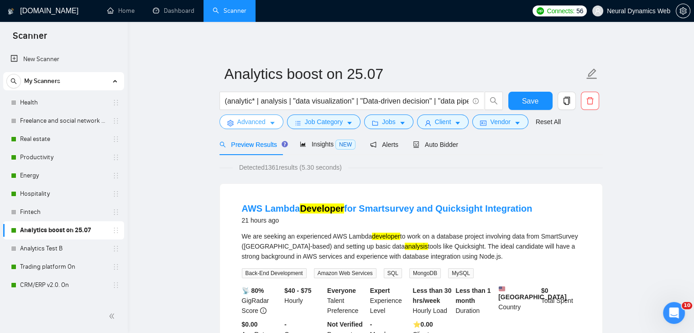
click at [237, 118] on span "Advanced" at bounding box center [251, 122] width 28 height 10
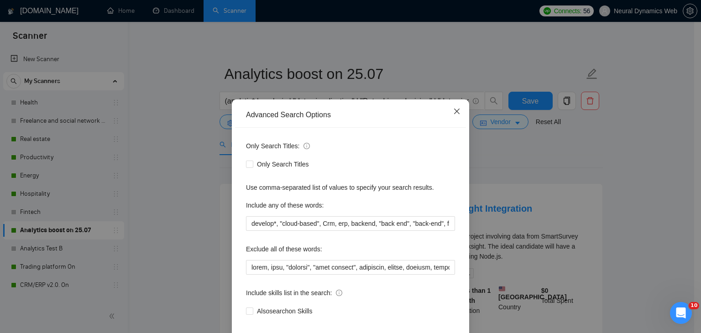
click at [453, 110] on icon "close" at bounding box center [456, 111] width 7 height 7
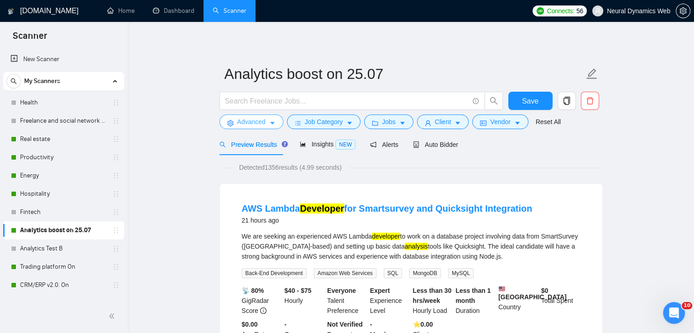
click at [254, 126] on span "Advanced" at bounding box center [251, 122] width 28 height 10
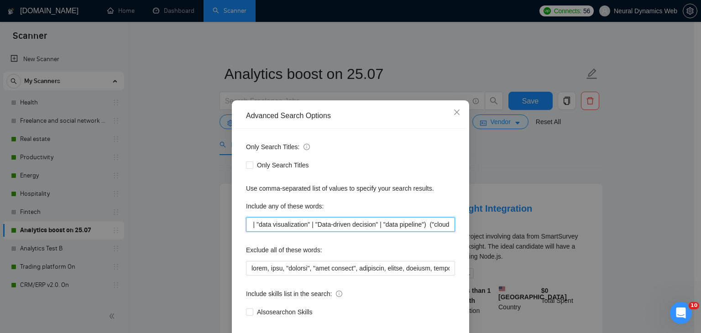
scroll to position [0, 71]
drag, startPoint x: 248, startPoint y: 221, endPoint x: 405, endPoint y: 225, distance: 156.6
click at [405, 225] on input "(analytic* | analysis | "data visualization" | "Data-driven decision" | "data p…" at bounding box center [350, 224] width 209 height 15
type input "("cloud-based" | develop* | management | platform | saas | software | tool | ap…"
click at [450, 117] on span "Close" at bounding box center [457, 112] width 25 height 25
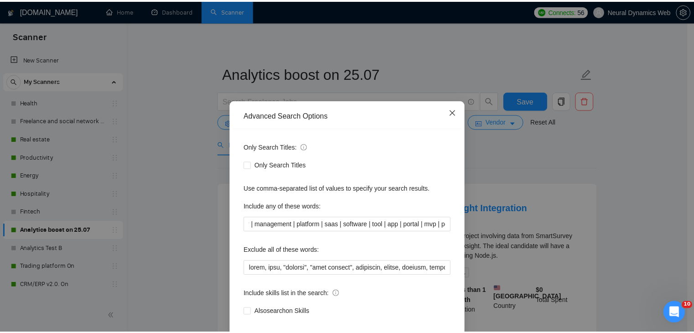
scroll to position [0, 0]
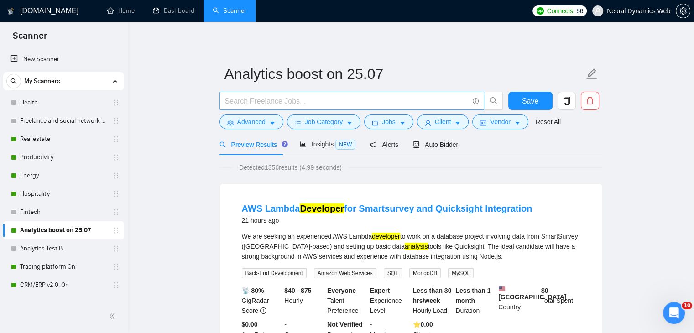
click at [327, 104] on input "text" at bounding box center [347, 100] width 244 height 11
paste input "(analytic* | analysis | "data visualization" | "Data-driven decision" | "data p…"
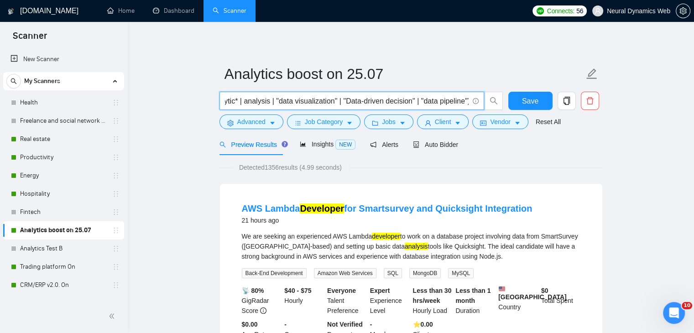
type input "(analytic* | analysis | "data visualization" | "Data-driven decision" | "data p…"
click at [235, 129] on form "Analytics boost on 25.07 (analytic* | analysis | "data visualization" | "Data-d…" at bounding box center [411, 96] width 383 height 74
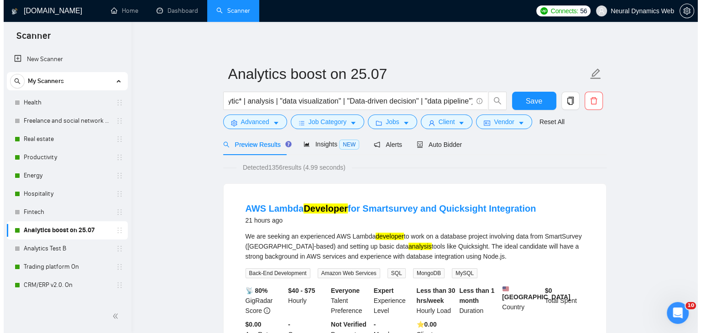
scroll to position [0, 0]
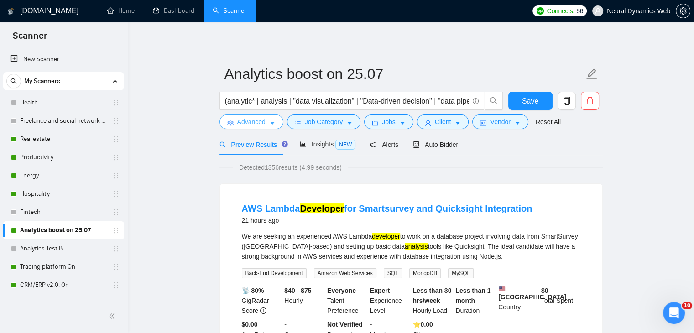
click at [237, 123] on span "Advanced" at bounding box center [251, 122] width 28 height 10
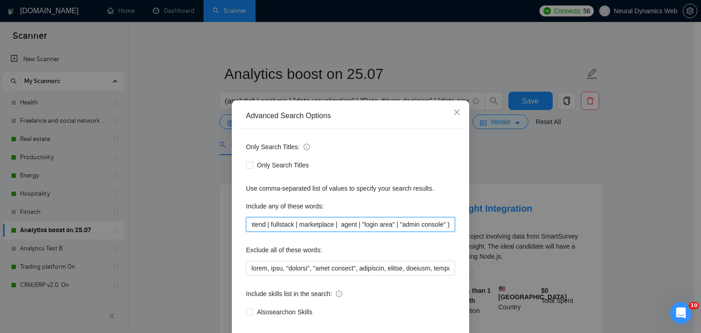
scroll to position [0, 613]
drag, startPoint x: 275, startPoint y: 225, endPoint x: 420, endPoint y: 225, distance: 144.7
click at [420, 225] on input "("cloud-based" | develop* | management | platform | saas | software | tool | ap…" at bounding box center [350, 224] width 209 height 15
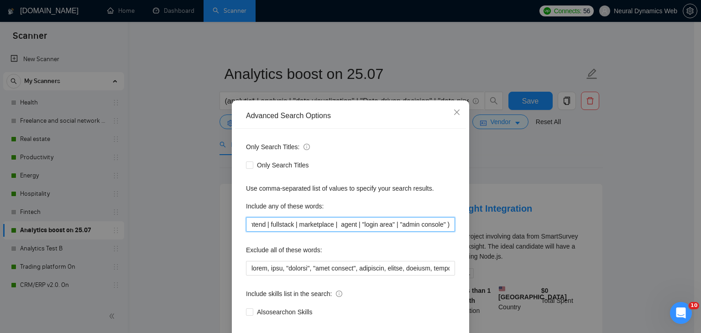
click at [420, 225] on input "("cloud-based" | develop* | management | platform | saas | software | tool | ap…" at bounding box center [350, 224] width 209 height 15
click at [374, 225] on input "("cloud-based" | develop* | management | platform | saas | software | tool | ap…" at bounding box center [350, 224] width 209 height 15
drag, startPoint x: 333, startPoint y: 228, endPoint x: 260, endPoint y: 220, distance: 72.9
click at [260, 220] on input "("cloud-based" | develop* | management | platform | saas | software | tool | ap…" at bounding box center [350, 224] width 209 height 15
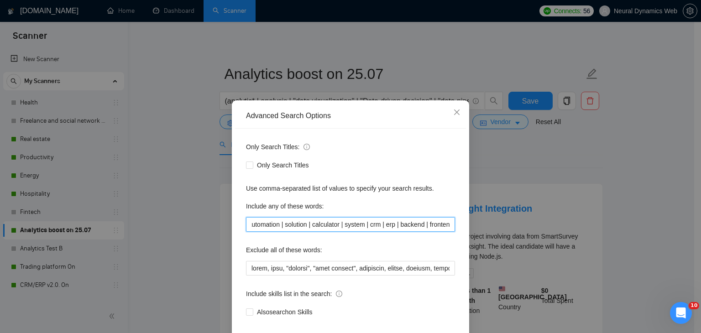
click at [289, 220] on input "("cloud-based" | develop* | management | platform | saas | software | tool | ap…" at bounding box center [350, 224] width 209 height 15
paste input "Crm, erp, backend, "back end", "back-end", frontend, "front end", fullstack, "f…"
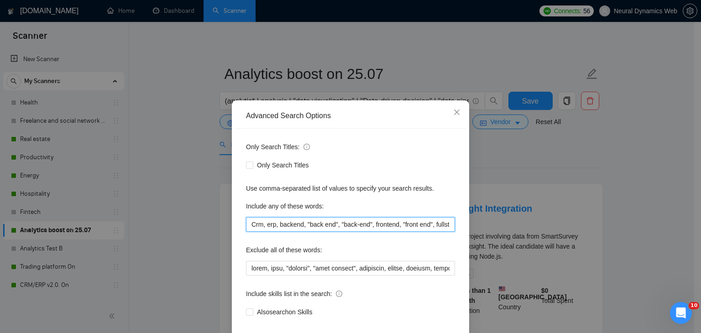
drag, startPoint x: 258, startPoint y: 225, endPoint x: 248, endPoint y: 225, distance: 10.0
click at [200, 225] on div "Advanced Search Options Only Search Titles: Only Search Titles Use comma-separa…" at bounding box center [350, 166] width 701 height 333
click at [248, 225] on input "Crm, erp, backend, "back end", "back-end", frontend, "front end", fullstack, "f…" at bounding box center [350, 224] width 209 height 15
drag, startPoint x: 372, startPoint y: 222, endPoint x: 445, endPoint y: 225, distance: 73.5
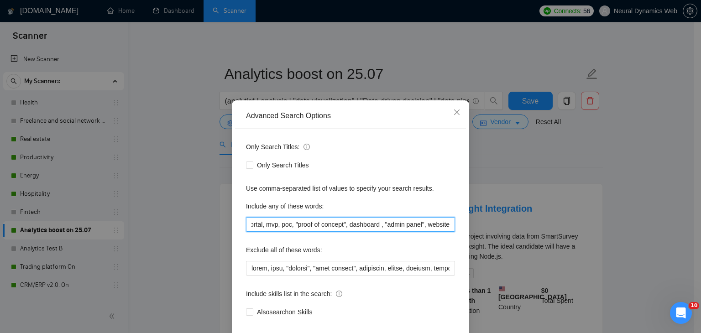
click at [445, 225] on input "develop*, "cloud-based", Crm, erp, backend, "back end", "back-end", frontend, "…" at bounding box center [350, 224] width 209 height 15
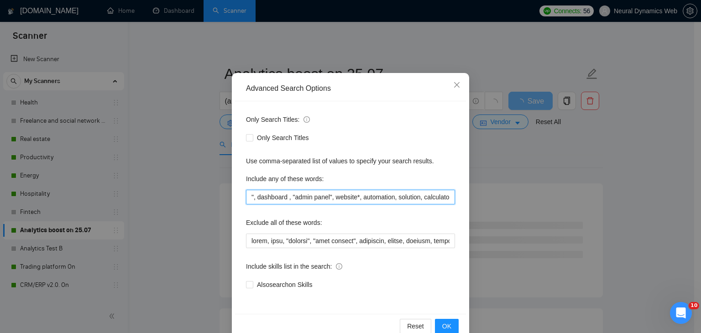
scroll to position [47, 0]
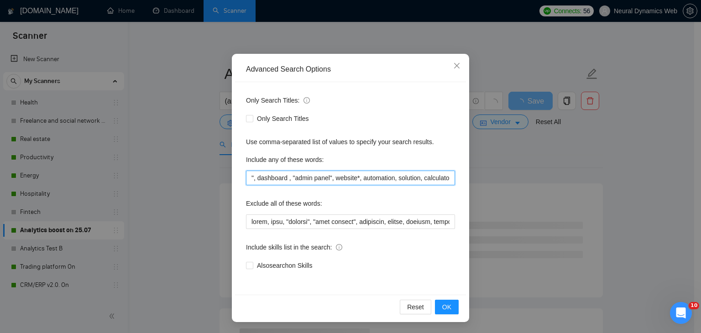
type input "develop*, "cloud-based", Crm, erp, backend, "back end", "back-end", frontend, "…"
click at [442, 316] on div "Reset OK" at bounding box center [350, 307] width 231 height 24
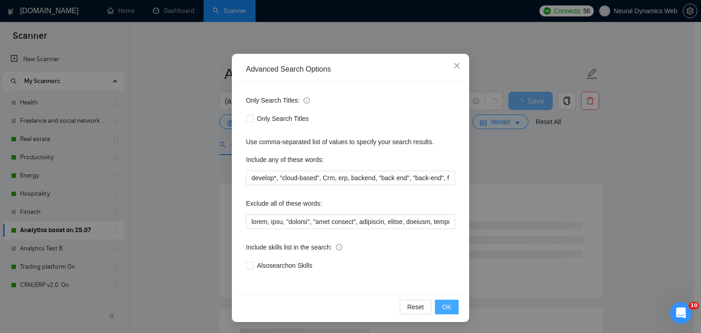
click at [444, 311] on span "OK" at bounding box center [446, 307] width 9 height 10
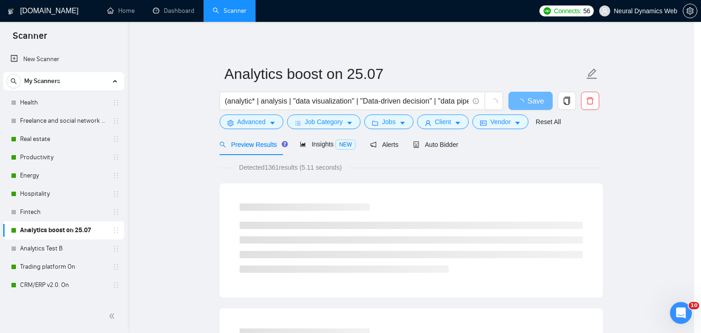
scroll to position [1, 0]
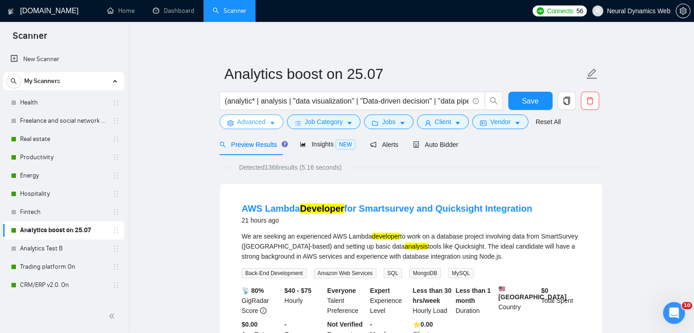
click at [249, 119] on span "Advanced" at bounding box center [251, 122] width 28 height 10
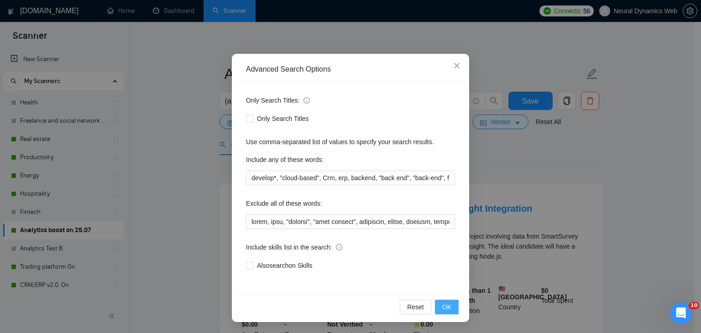
click at [445, 304] on span "OK" at bounding box center [446, 307] width 9 height 10
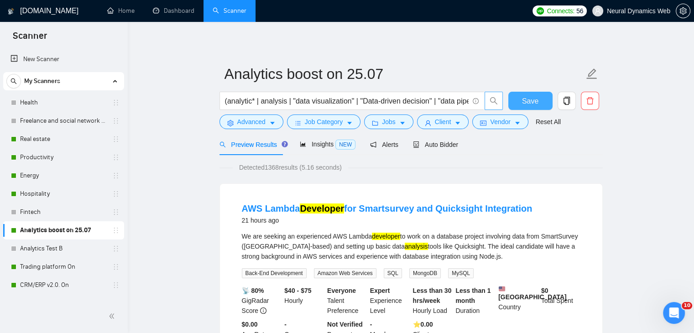
drag, startPoint x: 515, startPoint y: 97, endPoint x: 486, endPoint y: 99, distance: 29.3
click at [515, 97] on button "Save" at bounding box center [530, 101] width 44 height 18
click at [245, 121] on span "Advanced" at bounding box center [251, 122] width 28 height 10
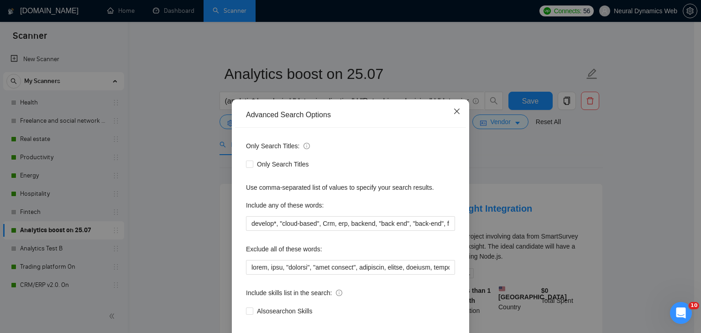
click at [454, 114] on icon "close" at bounding box center [456, 111] width 5 height 5
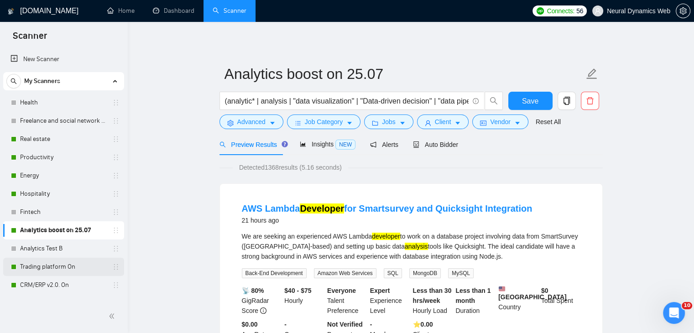
click at [42, 267] on link "Trading platform On" at bounding box center [63, 267] width 87 height 18
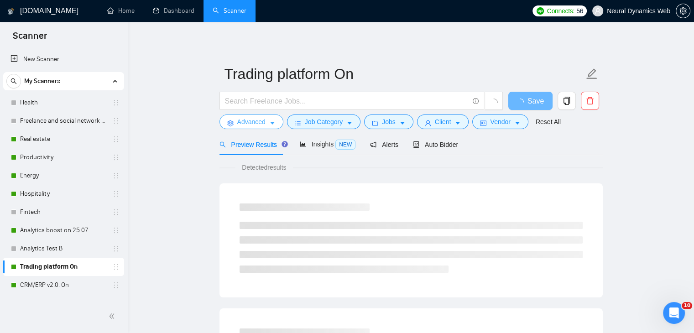
click at [235, 120] on button "Advanced" at bounding box center [252, 122] width 64 height 15
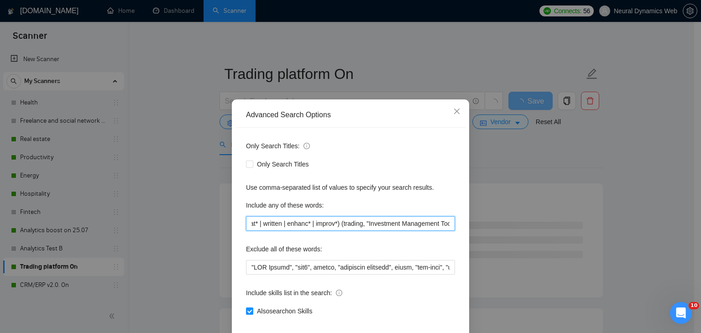
scroll to position [0, 159]
drag, startPoint x: 303, startPoint y: 224, endPoint x: 422, endPoint y: 225, distance: 118.7
click at [422, 225] on input "(build | develop* | create | modif* | integrat* | written | enhanc* | improv*) …" at bounding box center [350, 223] width 209 height 15
click at [392, 227] on input "(build | develop* | create | modif* | integrat* | written | enhanc* | improv*) …" at bounding box center [350, 223] width 209 height 15
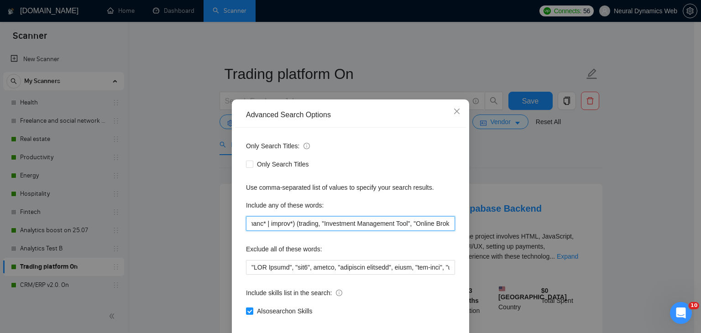
drag, startPoint x: 296, startPoint y: 225, endPoint x: 358, endPoint y: 225, distance: 62.1
click at [358, 225] on input "(build | develop* | create | modif* | integrat* | written | enhanc* | improv*) …" at bounding box center [350, 223] width 209 height 15
click at [301, 223] on input "(build | develop* | create | modif* | integrat* | written | enhanc* | improv*) …" at bounding box center [350, 223] width 209 height 15
drag, startPoint x: 296, startPoint y: 225, endPoint x: 235, endPoint y: 227, distance: 61.2
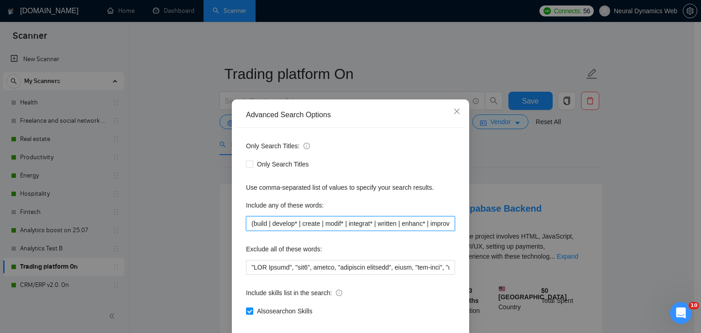
click at [235, 227] on div "Only Search Titles: Only Search Titles Use comma-separated list of values to sp…" at bounding box center [350, 234] width 231 height 213
click at [312, 227] on input "(build | develop* | create | modif* | integrat* | written | enhanc* | improv*) …" at bounding box center [350, 223] width 209 height 15
drag, startPoint x: 373, startPoint y: 227, endPoint x: 432, endPoint y: 228, distance: 59.3
click at [433, 228] on input "(build | develop* | create | modif* | integrat* | written | enhanc* | improv*) …" at bounding box center [350, 223] width 209 height 15
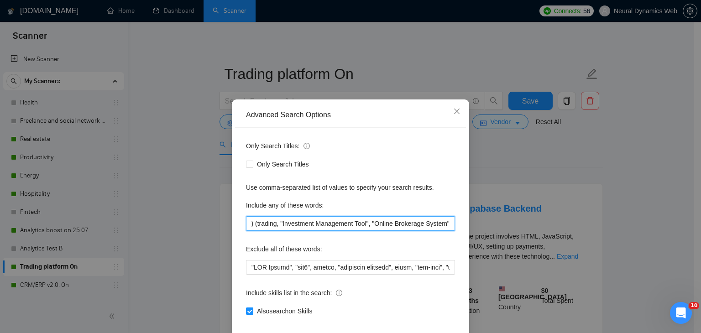
click at [335, 229] on input "(build | develop* | create | modif* | integrat* | written | enhanc* | improv*) …" at bounding box center [350, 223] width 209 height 15
drag, startPoint x: 345, startPoint y: 227, endPoint x: 465, endPoint y: 228, distance: 120.5
click at [465, 228] on div "Advanced Search Options Only Search Titles: Only Search Titles Use comma-separa…" at bounding box center [350, 233] width 237 height 268
click at [394, 223] on input "(build | develop* | create | modif* | integrat* | written | enhanc* | improv*) …" at bounding box center [350, 223] width 209 height 15
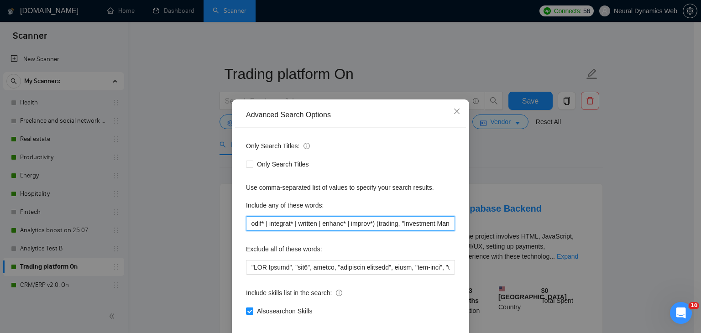
scroll to position [0, 0]
drag, startPoint x: 271, startPoint y: 227, endPoint x: 204, endPoint y: 226, distance: 66.2
click at [204, 226] on div "Advanced Search Options Only Search Titles: Only Search Titles Use comma-separa…" at bounding box center [350, 166] width 701 height 333
click at [309, 225] on input "(build | develop* | create | modif* | integrat* | written | enhanc* | improv*) …" at bounding box center [350, 223] width 209 height 15
click at [361, 225] on input "(build | develop* | create | modif* | integrat* | written | enhanc* | improv*) …" at bounding box center [350, 223] width 209 height 15
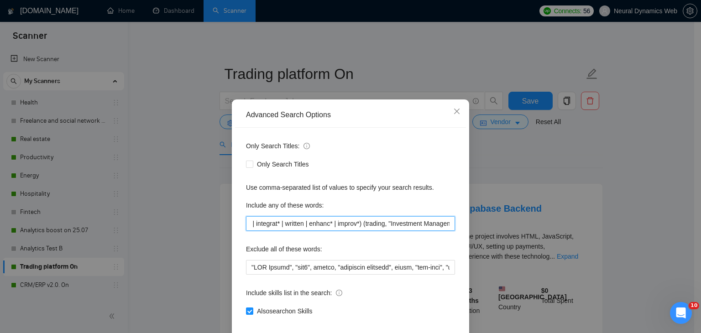
drag, startPoint x: 392, startPoint y: 225, endPoint x: 456, endPoint y: 227, distance: 63.9
click at [456, 227] on div "Only Search Titles: Only Search Titles Use comma-separated list of values to sp…" at bounding box center [350, 234] width 231 height 213
click at [347, 234] on div "Only Search Titles: Only Search Titles Use comma-separated list of values to sp…" at bounding box center [350, 234] width 231 height 213
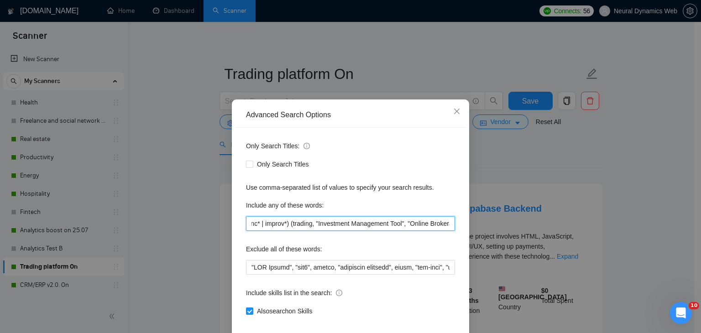
drag, startPoint x: 411, startPoint y: 226, endPoint x: 382, endPoint y: 231, distance: 29.7
click at [382, 231] on input "(build | develop* | create | modif* | integrat* | written | enhanc* | improv*) …" at bounding box center [350, 223] width 209 height 15
click at [350, 227] on input "(build | develop* | create | modif* | integrat* | written | enhanc* | improv*) …" at bounding box center [350, 223] width 209 height 15
drag, startPoint x: 288, startPoint y: 225, endPoint x: 173, endPoint y: 227, distance: 114.6
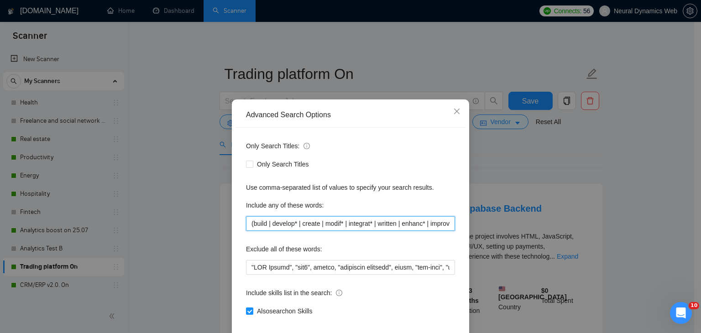
click at [173, 227] on div "Advanced Search Options Only Search Titles: Only Search Titles Use comma-separa…" at bounding box center [350, 166] width 701 height 333
click at [270, 224] on input "(build | develop* | create | modif* | integrat* | written | enhanc* | improv*) …" at bounding box center [350, 223] width 209 height 15
click at [251, 226] on input "(build | develop* | create | modif* | integrat* | written | enhanc* | improv*) …" at bounding box center [350, 223] width 209 height 15
drag, startPoint x: 269, startPoint y: 227, endPoint x: 264, endPoint y: 227, distance: 5.0
click at [264, 227] on input "build | develop* | create | modif* | integrat* | written | enhanc* | improv*) (…" at bounding box center [350, 223] width 209 height 15
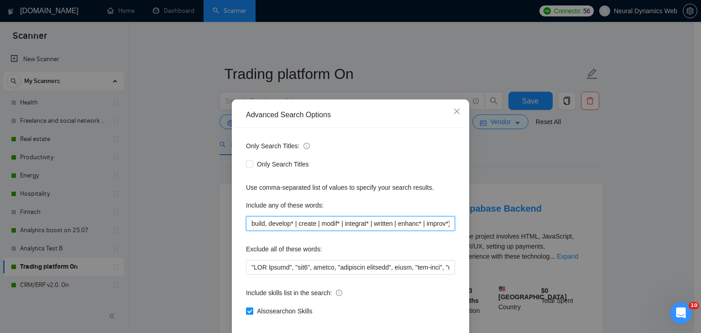
drag, startPoint x: 298, startPoint y: 227, endPoint x: 293, endPoint y: 227, distance: 5.0
click at [293, 227] on input "build, develop* | create | modif* | integrat* | written | enhanc* | improv*) (t…" at bounding box center [350, 223] width 209 height 15
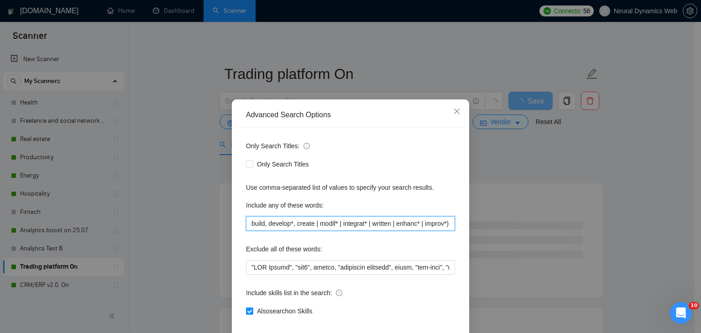
drag, startPoint x: 319, startPoint y: 226, endPoint x: 312, endPoint y: 226, distance: 6.4
click at [312, 226] on input "build, develop*, create | modif* | integrat* | written | enhanc* | improv*) (tr…" at bounding box center [350, 223] width 209 height 15
drag, startPoint x: 340, startPoint y: 225, endPoint x: 334, endPoint y: 221, distance: 7.4
click at [334, 221] on input "build, develop*, create, modif* | integrat* | written | enhanc* | improv*) (tra…" at bounding box center [350, 223] width 209 height 15
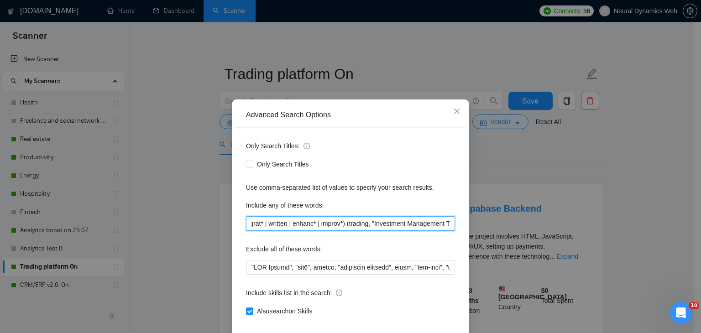
scroll to position [0, 126]
drag, startPoint x: 446, startPoint y: 225, endPoint x: 433, endPoint y: 227, distance: 13.3
click at [433, 227] on input "build, develop*, create, modif*, integrat* | written | enhanc* | improv*) (trad…" at bounding box center [350, 223] width 209 height 15
click at [313, 227] on input "build, develop*, create, modif*, integrat* | written | enhanc* | improv*) (trad…" at bounding box center [350, 223] width 209 height 15
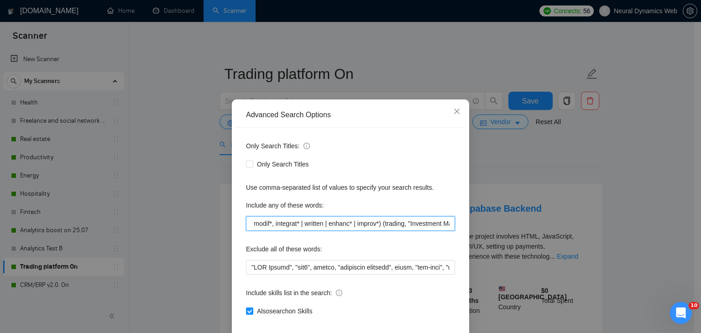
drag, startPoint x: 334, startPoint y: 225, endPoint x: 282, endPoint y: 222, distance: 51.7
click at [255, 225] on input "build, develop*, create, modif*, integrat* | written | enhanc* | improv*) (trad…" at bounding box center [350, 223] width 209 height 15
click at [319, 225] on input "build, develop*, create, modif*, integrat* | written | enhanc* | improv*) (trad…" at bounding box center [350, 223] width 209 height 15
drag, startPoint x: 306, startPoint y: 225, endPoint x: 301, endPoint y: 225, distance: 5.5
click at [301, 225] on input "build, develop*, create, modif*, integrat* | written | enhanc* | improv*) (trad…" at bounding box center [350, 223] width 209 height 15
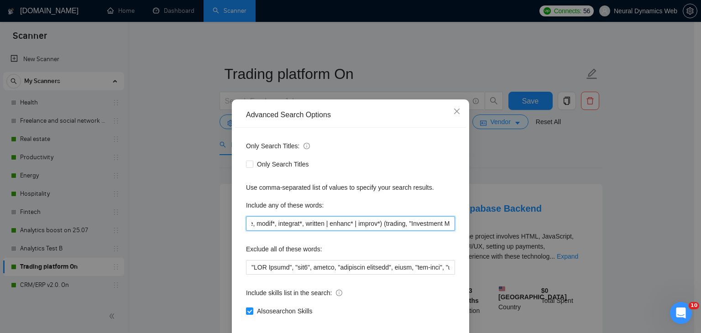
drag, startPoint x: 329, startPoint y: 224, endPoint x: 324, endPoint y: 225, distance: 5.5
click at [324, 225] on input "build, develop*, create, modif*, integrat*, written | enhanc* | improv*) (tradi…" at bounding box center [350, 223] width 209 height 15
drag, startPoint x: 355, startPoint y: 225, endPoint x: 350, endPoint y: 225, distance: 4.6
click at [350, 225] on input "build, develop*, create, modif*, integrat*, written, enhanc* | improv*) (tradin…" at bounding box center [350, 223] width 209 height 15
click at [376, 225] on input "build, develop*, create, modif*, integrat*, written, enhanc*, improv*) (trading…" at bounding box center [350, 223] width 209 height 15
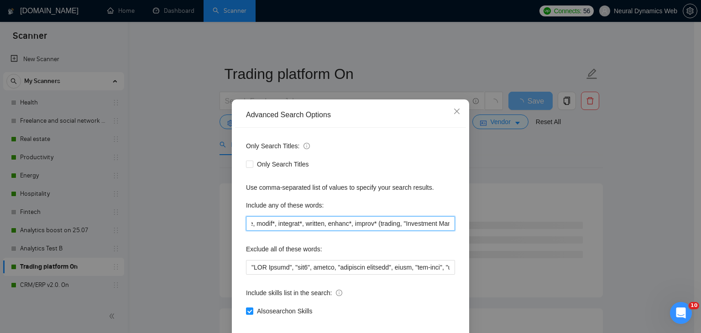
scroll to position [0, 188]
drag, startPoint x: 376, startPoint y: 227, endPoint x: 492, endPoint y: 229, distance: 115.9
click at [492, 229] on div "Advanced Search Options Only Search Titles: Only Search Titles Use comma-separa…" at bounding box center [350, 166] width 701 height 333
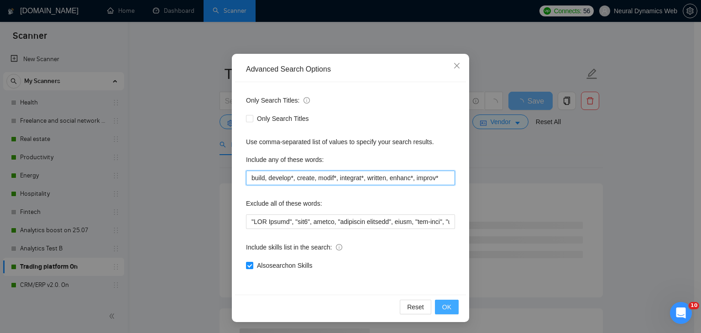
type input "build, develop*, create, modif*, integrat*, written, enhanc*, improv*"
click at [442, 305] on span "OK" at bounding box center [446, 307] width 9 height 10
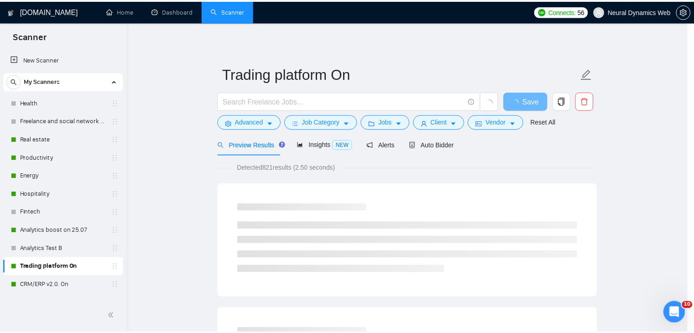
scroll to position [1, 0]
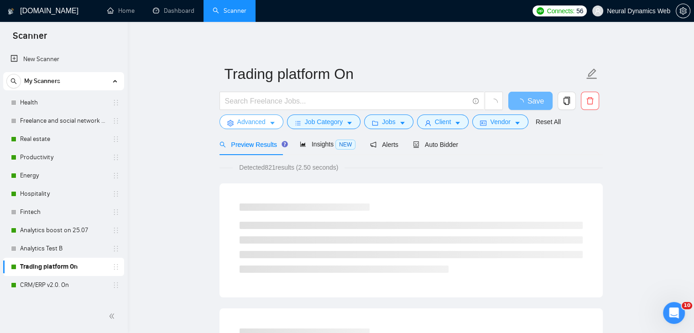
click at [255, 124] on span "Advanced" at bounding box center [251, 122] width 28 height 10
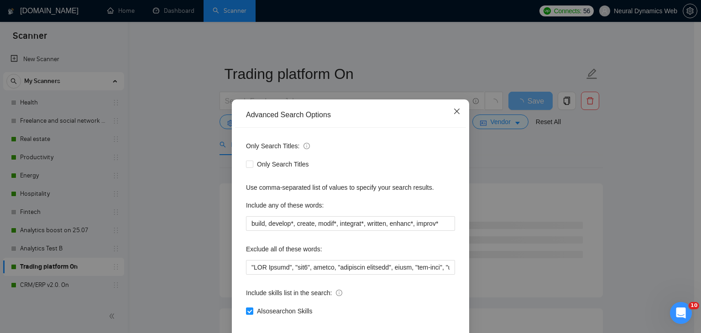
click at [465, 116] on span "Close" at bounding box center [457, 111] width 25 height 25
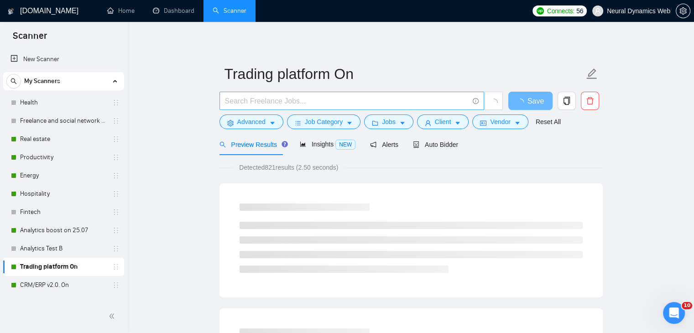
click at [364, 101] on input "text" at bounding box center [347, 100] width 244 height 11
paste input "(trading, "Investment Management Tool", "Online Brokerage System")"
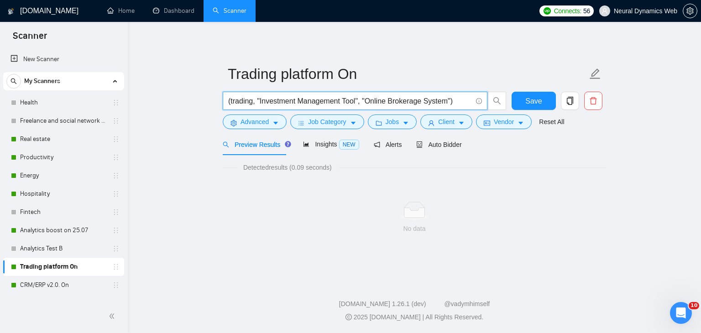
click at [189, 156] on main "Trading platform On (trading, "Investment Management Tool", "Online Brokerage S…" at bounding box center [414, 150] width 544 height 226
click at [457, 101] on input "(trading, "Investment Management Tool", "Online Brokerage System")" at bounding box center [350, 100] width 244 height 11
click at [233, 101] on input "(trading, "Investment Management Tool", "Online Brokerage System"" at bounding box center [350, 100] width 244 height 11
click at [257, 101] on input "trading, "Investment Management Tool", "Online Brokerage System"" at bounding box center [350, 100] width 244 height 11
click at [363, 101] on input "trading | "Investment Management Tool", "Online Brokerage System"" at bounding box center [350, 100] width 244 height 11
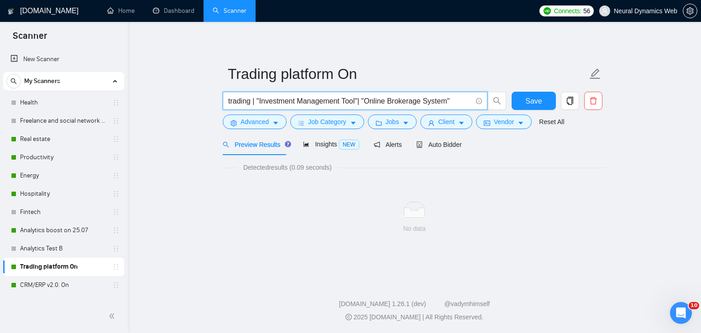
click at [460, 101] on input "trading | "Investment Management Tool"| "Online Brokerage System"" at bounding box center [350, 100] width 244 height 11
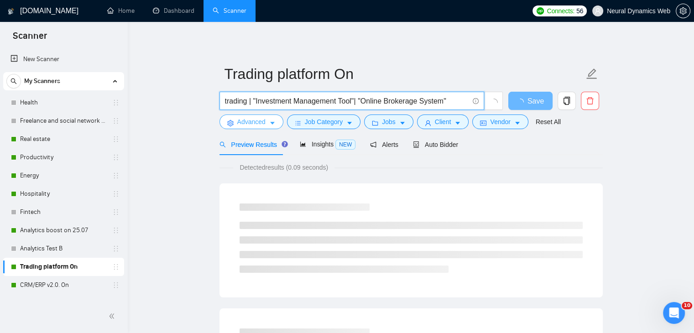
type input "trading | "Investment Management Tool"| "Online Brokerage System""
click at [231, 123] on icon "setting" at bounding box center [230, 123] width 6 height 6
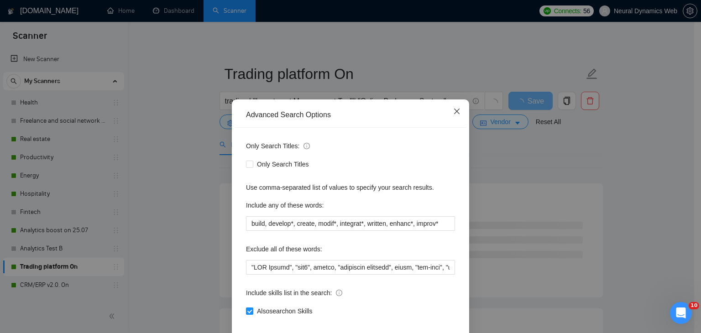
click at [453, 115] on icon "close" at bounding box center [456, 111] width 7 height 7
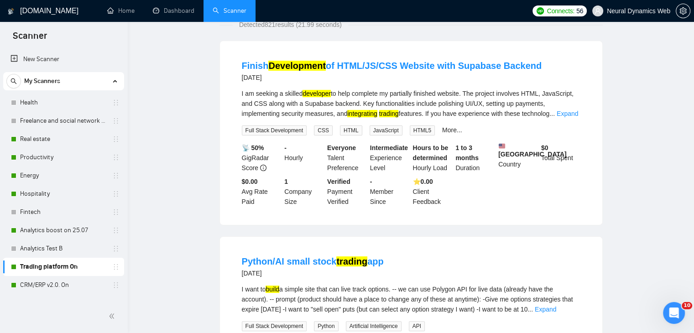
scroll to position [0, 0]
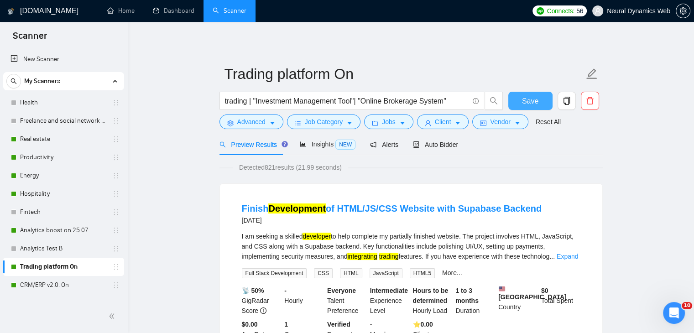
click at [531, 103] on span "Save" at bounding box center [530, 100] width 16 height 11
click at [254, 128] on button "Advanced" at bounding box center [252, 122] width 64 height 15
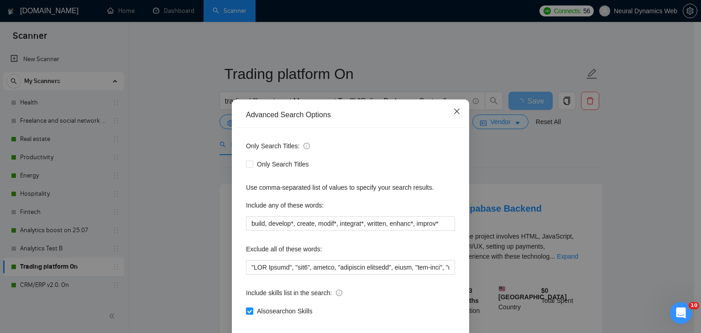
click at [456, 121] on span "Close" at bounding box center [457, 111] width 25 height 25
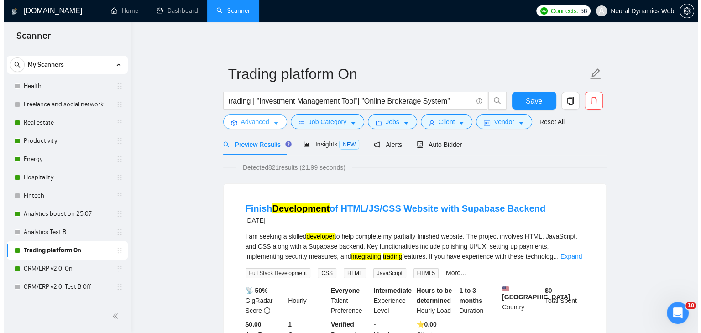
scroll to position [46, 0]
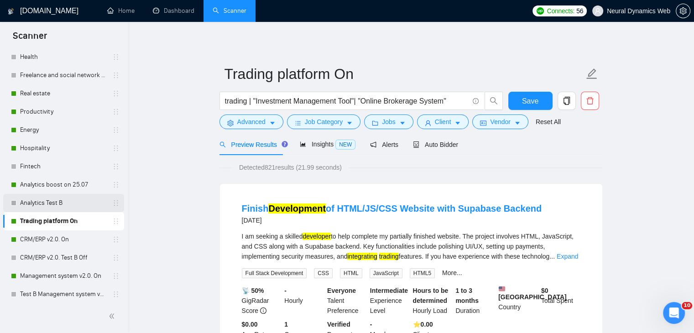
drag, startPoint x: 46, startPoint y: 240, endPoint x: 87, endPoint y: 205, distance: 53.8
click at [46, 240] on link "CRM/ERP v2.0. On" at bounding box center [63, 239] width 87 height 18
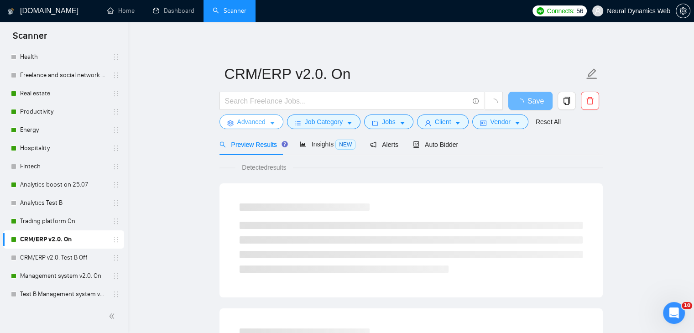
drag, startPoint x: 261, startPoint y: 121, endPoint x: 263, endPoint y: 130, distance: 9.2
click at [261, 121] on span "Advanced" at bounding box center [251, 122] width 28 height 10
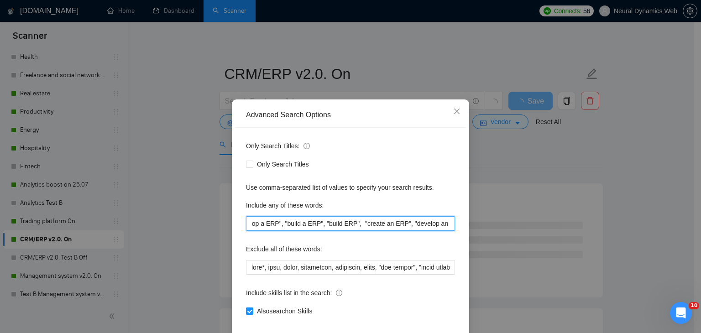
scroll to position [0, 1023]
drag, startPoint x: 362, startPoint y: 224, endPoint x: 478, endPoint y: 222, distance: 115.9
click at [478, 222] on div "Advanced Search Options Only Search Titles: Only Search Titles Use comma-separa…" at bounding box center [350, 166] width 701 height 333
click at [396, 221] on input ""custom crm", "crm build", "erp build", "CRM developer", "ERP developer", "CRM …" at bounding box center [350, 223] width 209 height 15
drag, startPoint x: 413, startPoint y: 225, endPoint x: 500, endPoint y: 225, distance: 87.2
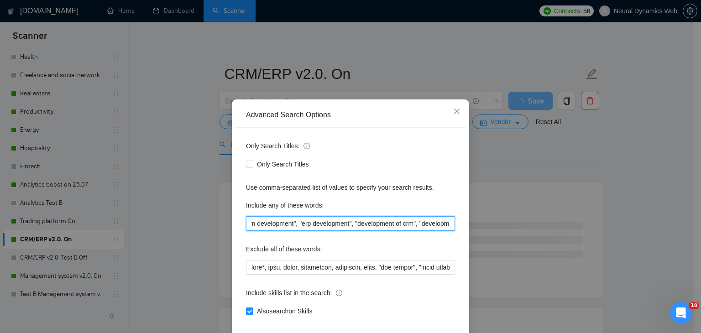
click at [500, 225] on div "Advanced Search Options Only Search Titles: Only Search Titles Use comma-separa…" at bounding box center [350, 166] width 701 height 333
click at [335, 227] on input ""custom crm", "crm build", "erp build", "CRM developer", "ERP developer", "CRM …" at bounding box center [350, 223] width 209 height 15
drag, startPoint x: 304, startPoint y: 229, endPoint x: 180, endPoint y: 230, distance: 124.1
click at [180, 230] on div "Advanced Search Options Only Search Titles: Only Search Titles Use comma-separa…" at bounding box center [350, 166] width 701 height 333
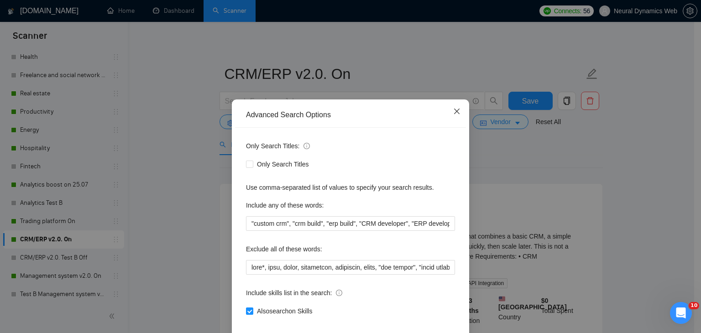
click at [460, 111] on span "Close" at bounding box center [457, 111] width 25 height 25
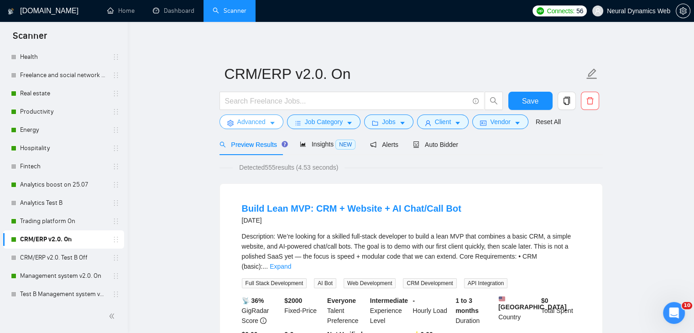
click at [235, 121] on button "Advanced" at bounding box center [252, 122] width 64 height 15
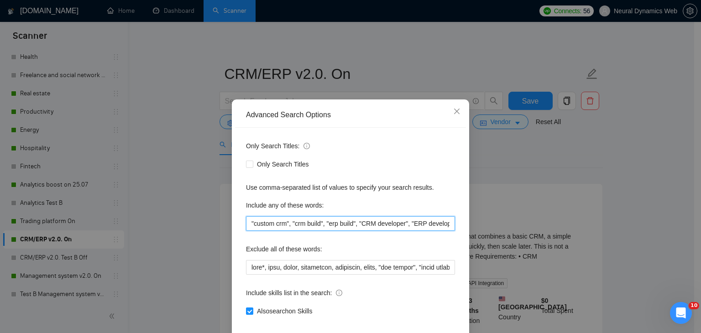
click at [392, 229] on input ""custom crm", "crm build", "erp build", "CRM developer", "ERP developer", "CRM …" at bounding box center [350, 223] width 209 height 15
drag, startPoint x: 382, startPoint y: 227, endPoint x: 436, endPoint y: 224, distance: 54.4
click at [455, 224] on div "Only Search Titles: Only Search Titles Use comma-separated list of values to sp…" at bounding box center [350, 234] width 231 height 213
click at [377, 226] on input ""custom crm", "crm build", "erp build", "CRM developer", "ERP developer", "CRM …" at bounding box center [350, 223] width 209 height 15
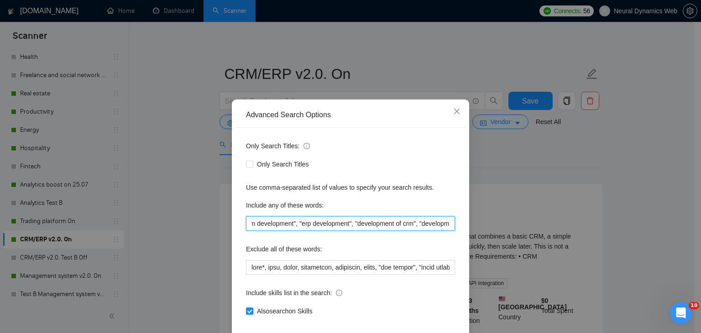
drag, startPoint x: 355, startPoint y: 225, endPoint x: 481, endPoint y: 220, distance: 126.0
click at [481, 220] on div "Advanced Search Options Only Search Titles: Only Search Titles Use comma-separa…" at bounding box center [350, 166] width 701 height 333
click at [454, 114] on icon "close" at bounding box center [456, 111] width 5 height 5
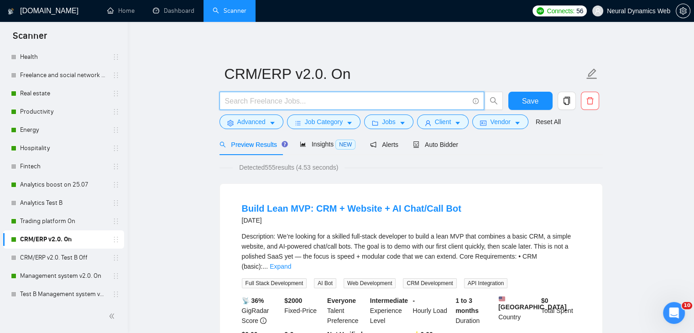
click at [292, 98] on input "text" at bounding box center [347, 100] width 244 height 11
type input "crm | erp"
click at [237, 127] on button "Advanced" at bounding box center [252, 122] width 64 height 15
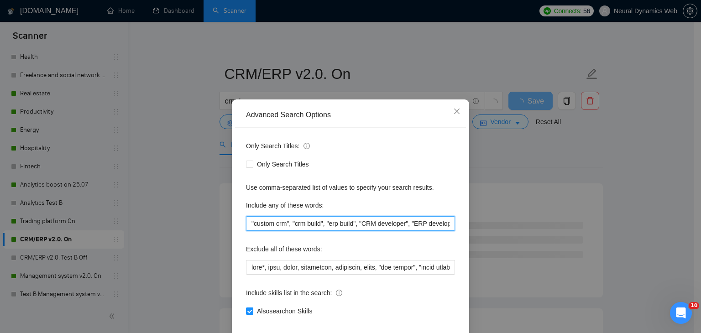
click at [298, 228] on input ""custom crm", "crm build", "erp build", "CRM developer", "ERP developer", "CRM …" at bounding box center [350, 223] width 209 height 15
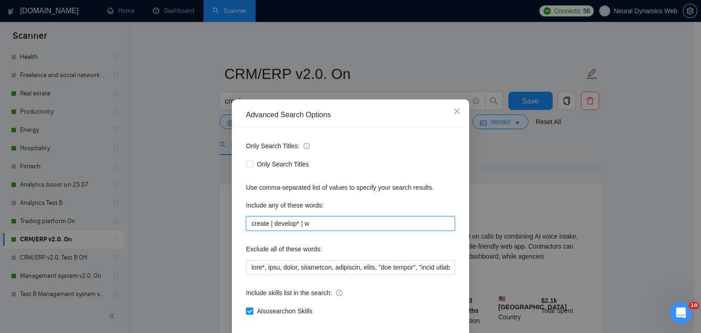
click at [255, 223] on input "create | develop* | w" at bounding box center [350, 223] width 209 height 15
click at [256, 223] on input "create | develop* | w" at bounding box center [350, 223] width 209 height 15
paste input "build, develop*, create, modif*, integrat*, written, enhanc*, improv*"
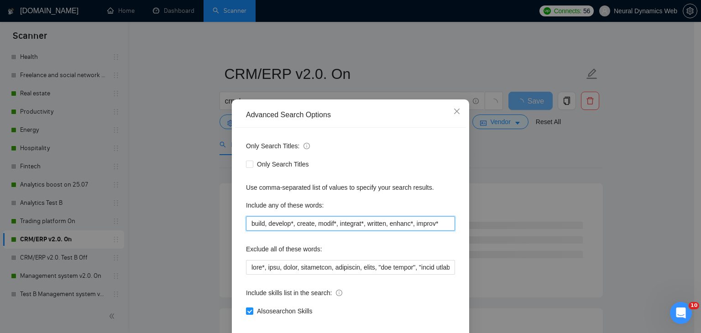
drag, startPoint x: 318, startPoint y: 224, endPoint x: 449, endPoint y: 227, distance: 131.0
click at [449, 227] on input "build, develop*, create, modif*, integrat*, written, enhanc*, improv*" at bounding box center [350, 223] width 209 height 15
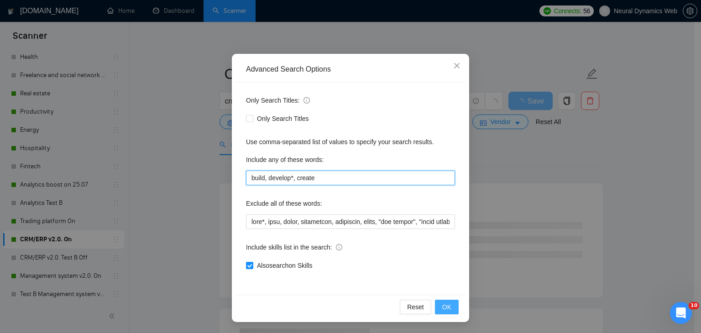
type input "build, develop*, create"
click at [450, 303] on button "OK" at bounding box center [447, 307] width 24 height 15
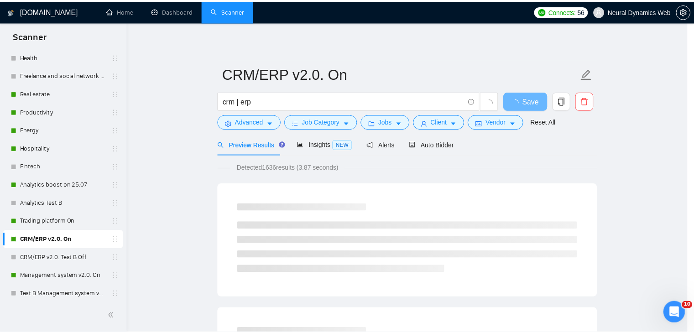
scroll to position [1, 0]
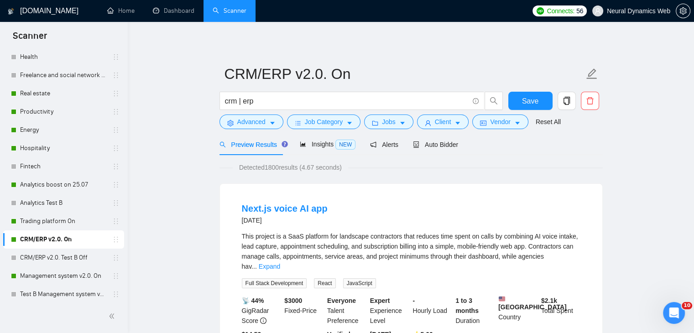
click at [572, 251] on div "This project is a SaaS platform for landscape contractors that reduces time spe…" at bounding box center [411, 251] width 339 height 40
click at [280, 263] on link "Expand" at bounding box center [269, 266] width 21 height 7
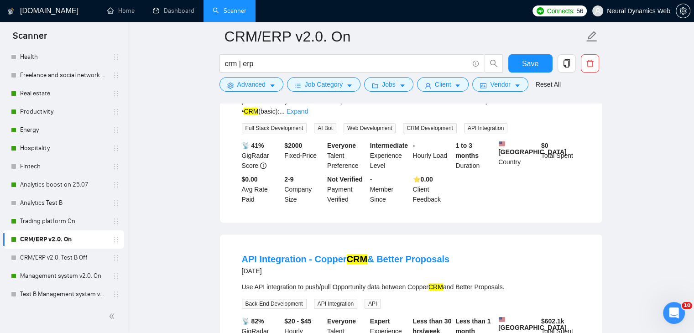
scroll to position [639, 0]
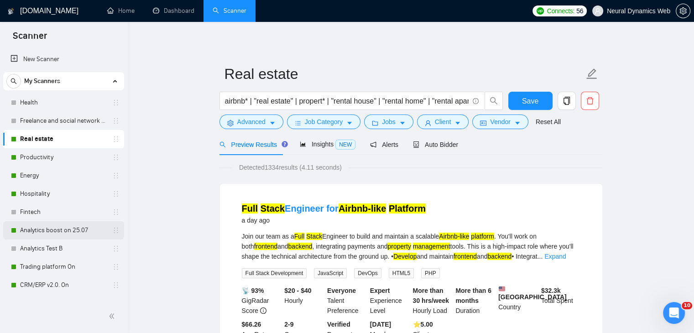
drag, startPoint x: 52, startPoint y: 227, endPoint x: 60, endPoint y: 234, distance: 10.1
click at [52, 227] on link "Analytics boost on 25.07" at bounding box center [63, 230] width 87 height 18
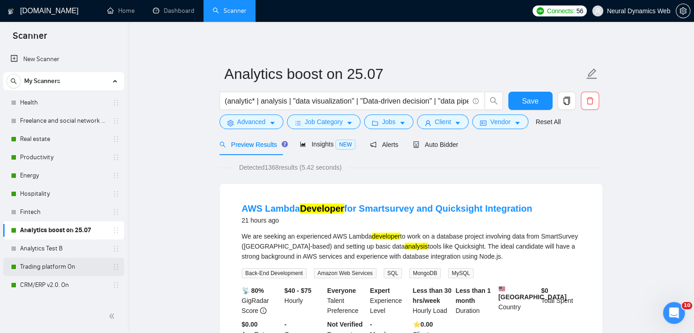
click at [28, 263] on link "Trading platform On" at bounding box center [63, 267] width 87 height 18
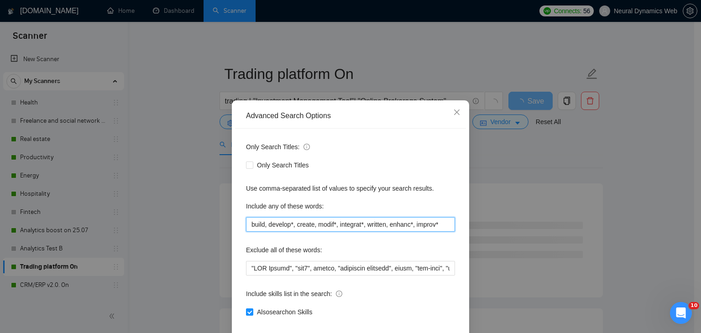
click at [301, 223] on input "build, develop*, create, modif*, integrat*, written, enhanc*, improv*" at bounding box center [350, 224] width 209 height 15
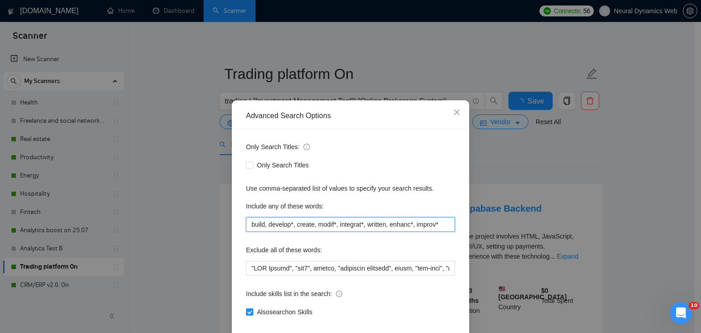
click at [302, 224] on input "build, develop*, create, modif*, integrat*, written, enhanc*, improv*" at bounding box center [350, 224] width 209 height 15
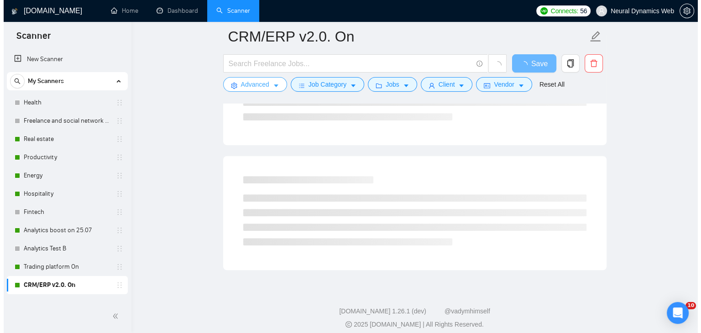
scroll to position [535, 0]
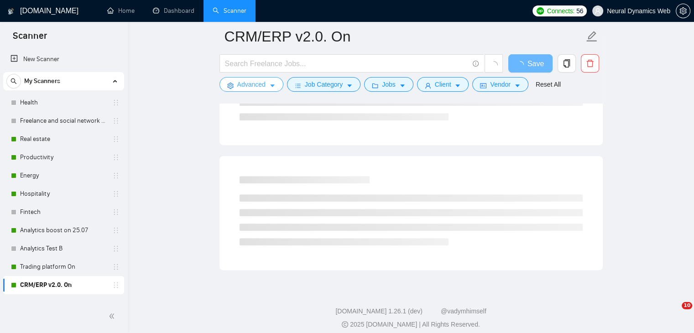
click at [257, 90] on button "Advanced" at bounding box center [252, 84] width 64 height 15
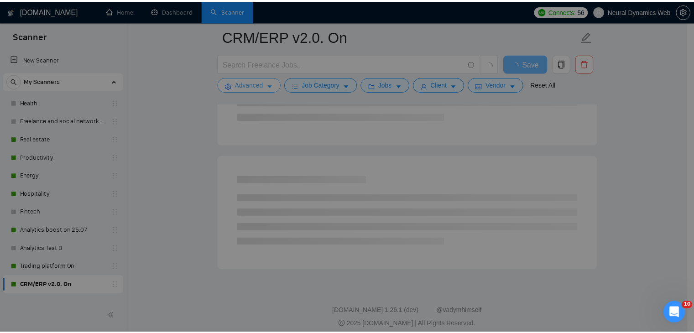
scroll to position [0, 0]
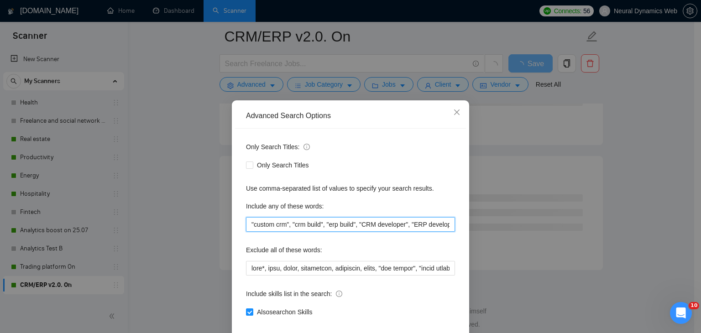
click at [294, 221] on input ""custom crm", "crm build", "erp build", "CRM developer", "ERP developer", "CRM …" at bounding box center [350, 224] width 209 height 15
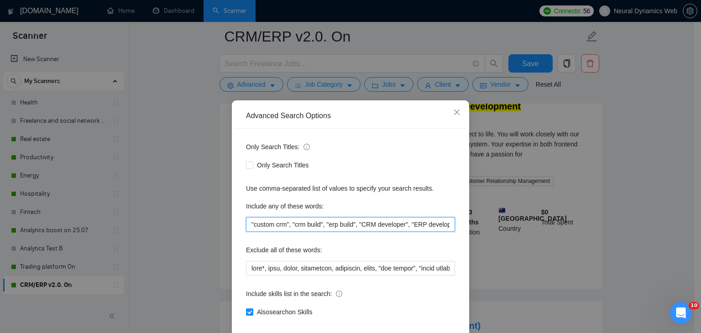
click at [289, 225] on input ""custom crm", "crm build", "erp build", "CRM developer", "ERP developer", "CRM …" at bounding box center [350, 224] width 209 height 15
click at [445, 109] on span "Close" at bounding box center [457, 112] width 25 height 25
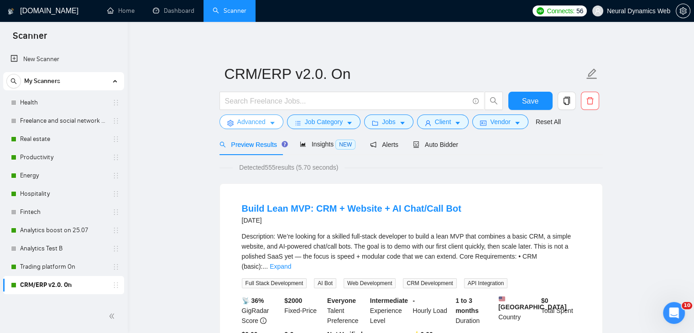
click at [237, 120] on span "Advanced" at bounding box center [251, 122] width 28 height 10
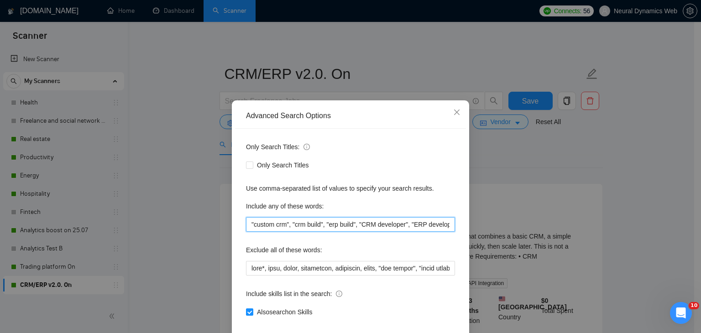
click at [246, 225] on input ""custom crm", "crm build", "erp build", "CRM developer", "ERP developer", "CRM …" at bounding box center [350, 224] width 209 height 15
paste input ""CRM build", "CRM solution development", "CRM platform developer", "CRM develop…"
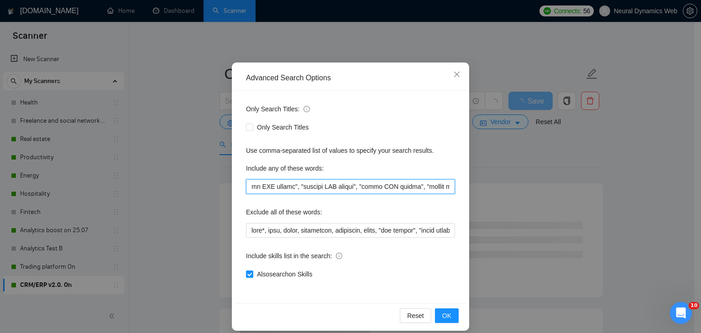
scroll to position [47, 0]
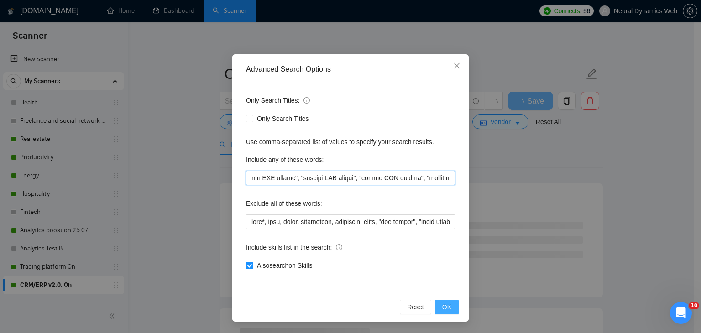
type input ""CRM build", "CRM solution development", "CRM platform developer", "CRM develop…"
click at [442, 302] on span "OK" at bounding box center [446, 307] width 9 height 10
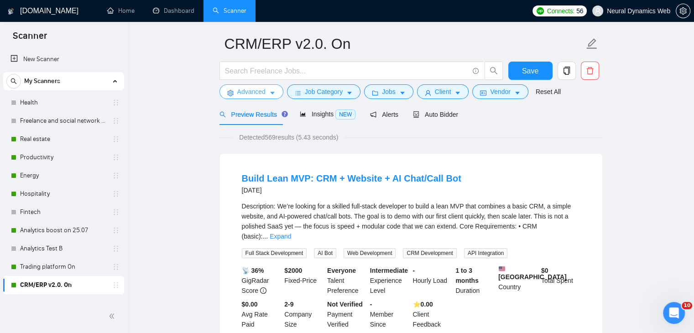
scroll to position [46, 0]
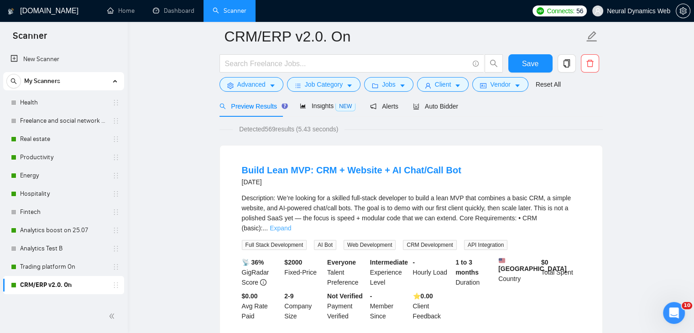
click at [291, 225] on link "Expand" at bounding box center [280, 228] width 21 height 7
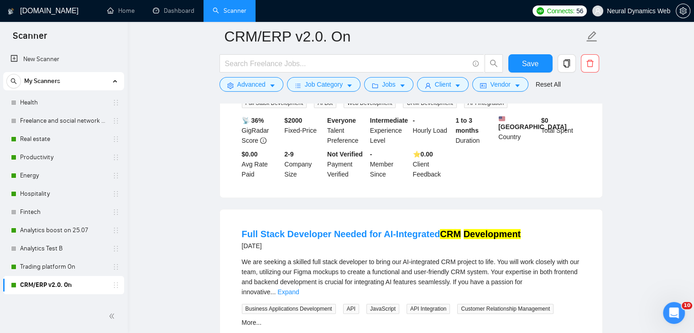
scroll to position [319, 0]
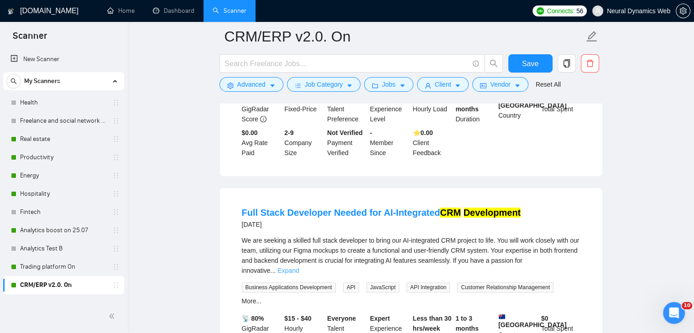
click at [299, 267] on link "Expand" at bounding box center [287, 270] width 21 height 7
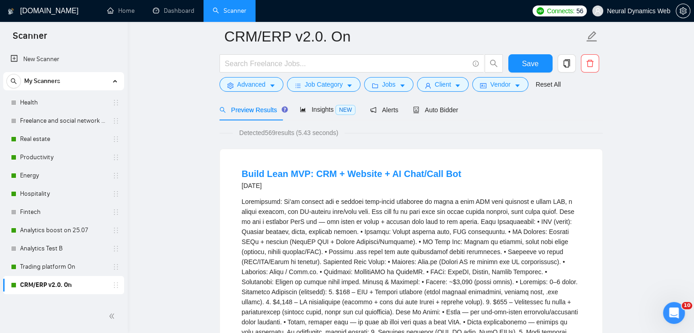
scroll to position [0, 0]
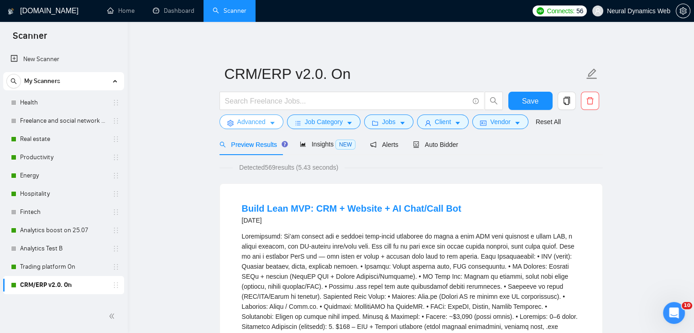
click at [257, 124] on span "Advanced" at bounding box center [251, 122] width 28 height 10
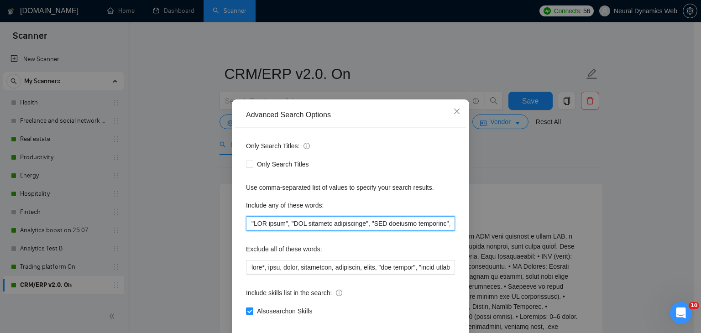
click at [246, 223] on input "text" at bounding box center [350, 223] width 209 height 15
click at [455, 108] on span "Close" at bounding box center [457, 111] width 25 height 25
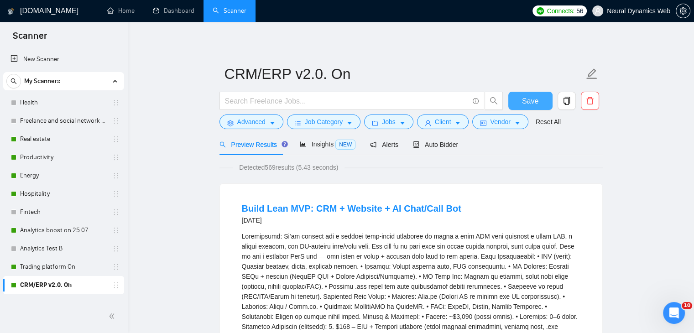
click at [523, 101] on span "Save" at bounding box center [530, 100] width 16 height 11
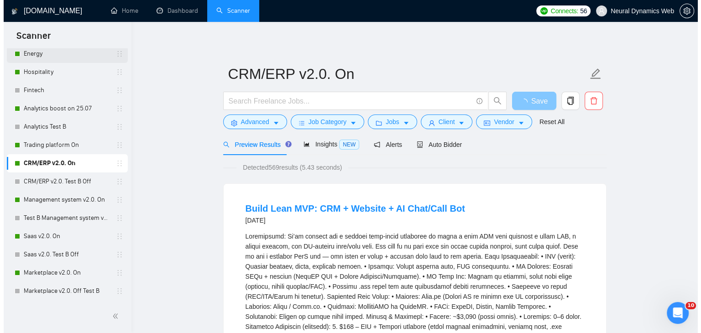
scroll to position [137, 0]
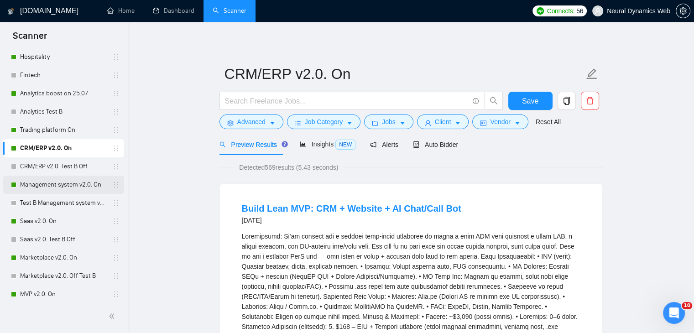
click at [30, 185] on link "Management system v2.0. On" at bounding box center [63, 185] width 87 height 18
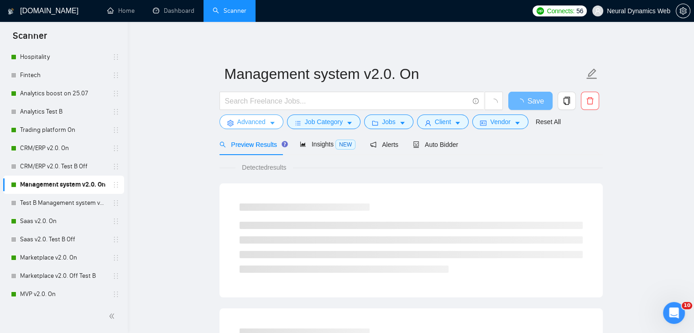
click at [243, 123] on span "Advanced" at bounding box center [251, 122] width 28 height 10
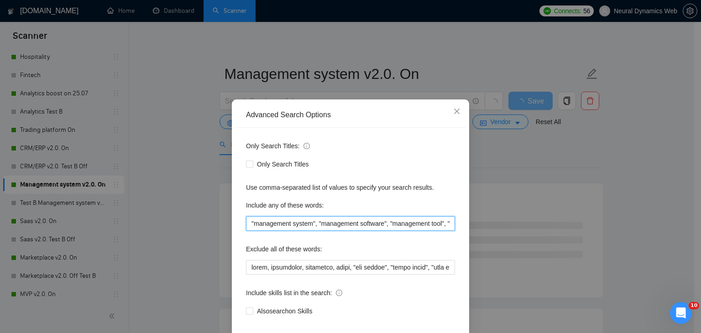
scroll to position [0, 67]
drag, startPoint x: 297, startPoint y: 222, endPoint x: 450, endPoint y: 220, distance: 152.9
click at [450, 220] on input ""management system", "management software", "management tool", "management solu…" at bounding box center [350, 223] width 209 height 15
click at [373, 224] on input ""management system", "management software", "management tool", "management solu…" at bounding box center [350, 223] width 209 height 15
click at [374, 224] on input ""management system", "management software", "management tool", "management solu…" at bounding box center [350, 223] width 209 height 15
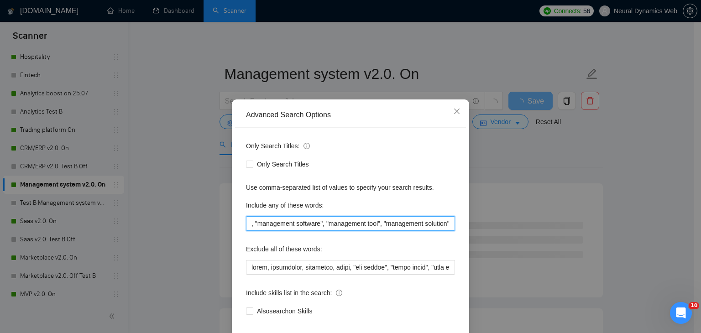
click at [374, 224] on input ""management system", "management software", "management tool", "management solu…" at bounding box center [350, 223] width 209 height 15
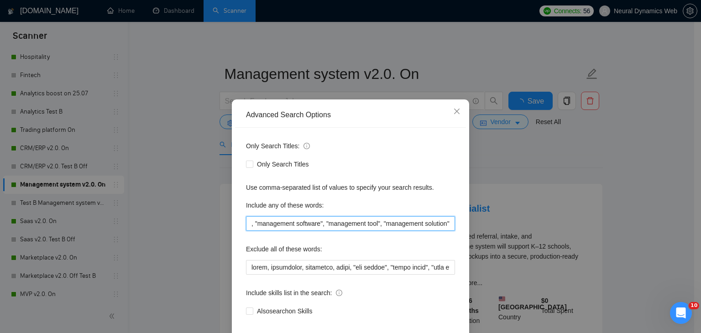
scroll to position [0, 0]
click at [350, 220] on input ""management system", "management software", "management tool", "management solu…" at bounding box center [350, 223] width 209 height 15
drag, startPoint x: 297, startPoint y: 228, endPoint x: 488, endPoint y: 226, distance: 191.2
click at [488, 226] on div "Advanced Search Options Only Search Titles: Only Search Titles Use comma-separa…" at bounding box center [350, 166] width 701 height 333
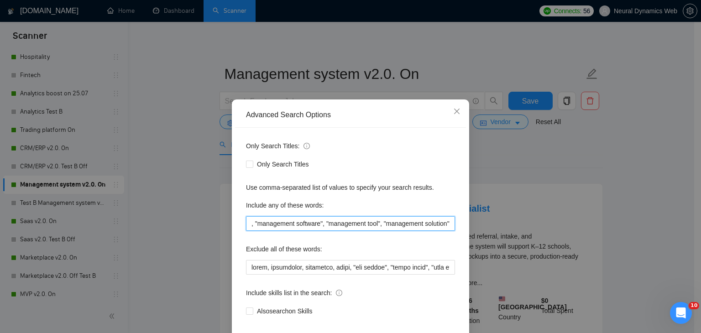
click at [409, 225] on input ""management system", "management software", "management tool", "management solu…" at bounding box center [350, 223] width 209 height 15
click at [389, 225] on input ""management system", "management software", "management tool", "management solu…" at bounding box center [350, 223] width 209 height 15
drag, startPoint x: 411, startPoint y: 226, endPoint x: 209, endPoint y: 220, distance: 201.8
click at [209, 220] on div "Advanced Search Options Only Search Titles: Only Search Titles Use comma-separa…" at bounding box center [350, 166] width 701 height 333
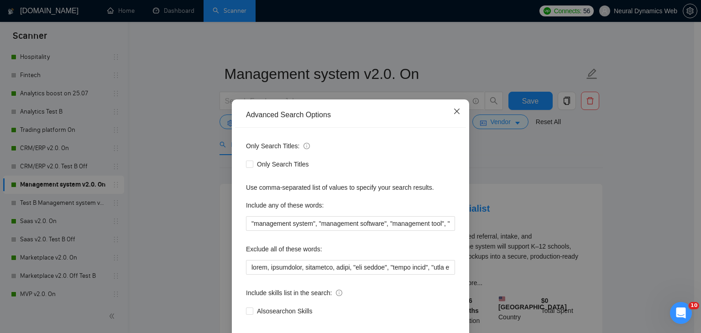
click at [460, 110] on span "Close" at bounding box center [457, 111] width 25 height 25
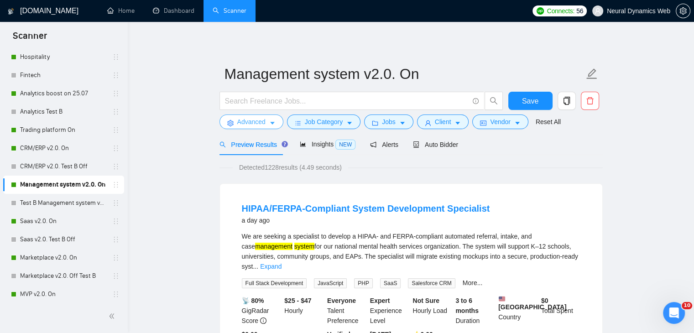
click at [252, 119] on span "Advanced" at bounding box center [251, 122] width 28 height 10
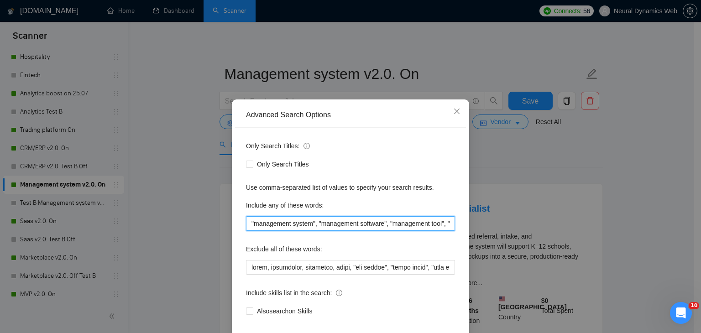
click at [276, 223] on input ""management system", "management software", "management tool", "management solu…" at bounding box center [350, 223] width 209 height 15
paste input "application, platform, product, program, app, portal, dashboard, technology, ut…"
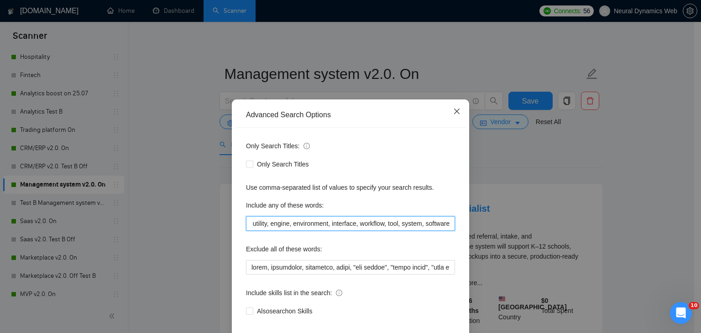
type input "application, platform, product, program, app, portal, dashboard, technology, ut…"
click at [453, 114] on icon "close" at bounding box center [456, 111] width 7 height 7
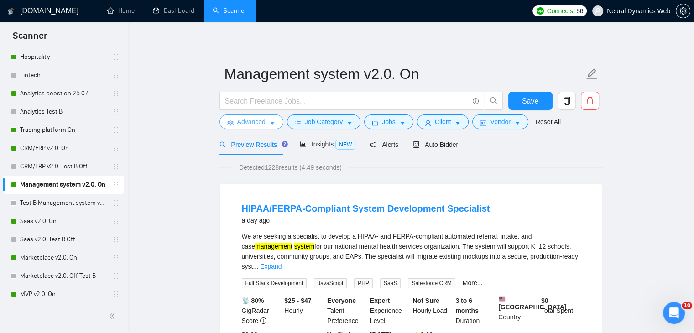
click at [261, 123] on span "Advanced" at bounding box center [251, 122] width 28 height 10
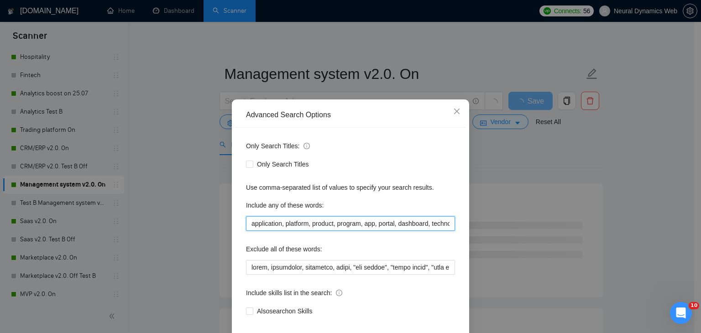
click at [279, 221] on input "application, platform, product, program, app, portal, dashboard, technology, ut…" at bounding box center [350, 223] width 209 height 15
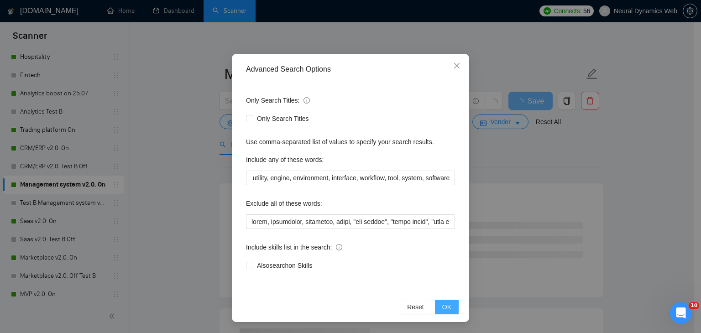
click at [449, 313] on button "OK" at bounding box center [447, 307] width 24 height 15
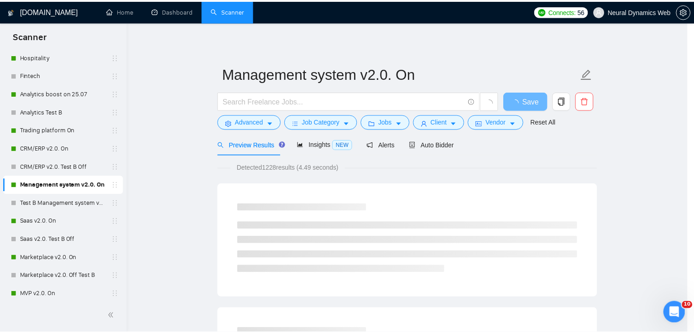
scroll to position [1, 0]
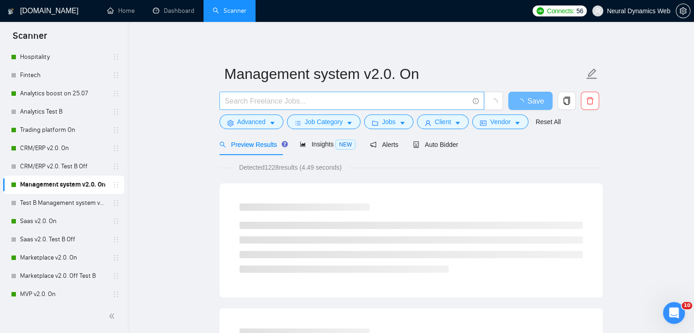
click at [283, 91] on form "Management system v2.0. On Save Advanced Job Category Jobs Client Vendor Reset …" at bounding box center [411, 96] width 383 height 74
click at [278, 99] on input "text" at bounding box center [347, 100] width 244 height 11
click at [248, 103] on input "managment" at bounding box center [347, 100] width 244 height 11
type input "management"
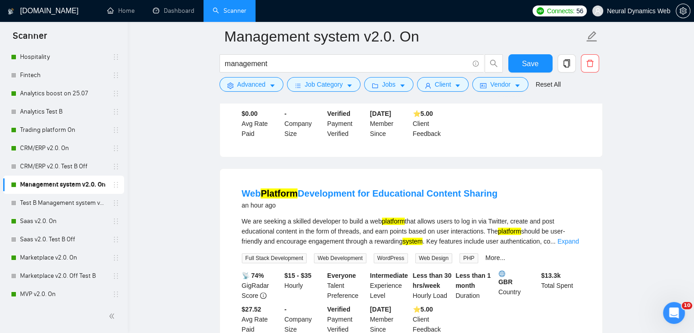
scroll to position [274, 0]
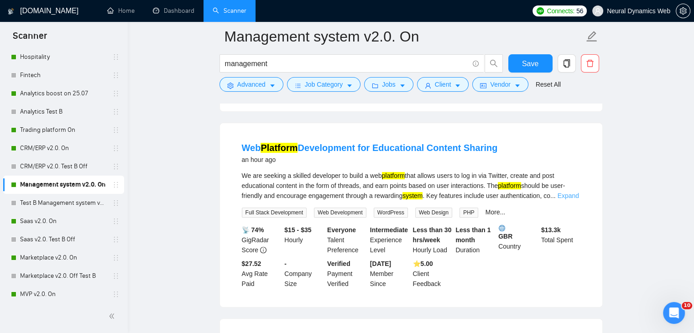
click at [561, 192] on link "Expand" at bounding box center [568, 195] width 21 height 7
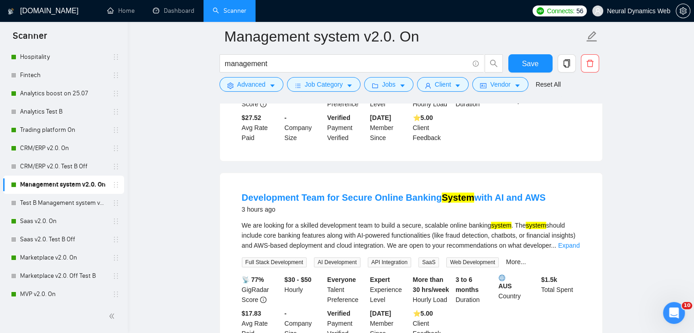
scroll to position [456, 0]
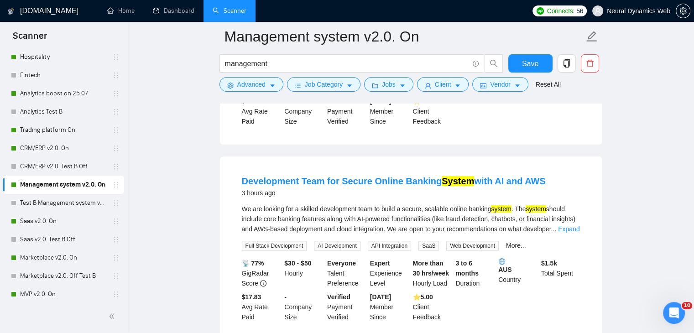
click at [575, 220] on div "We are looking for a skilled development team to build a secure, scalable onlin…" at bounding box center [411, 219] width 339 height 30
click at [573, 225] on link "Expand" at bounding box center [568, 228] width 21 height 7
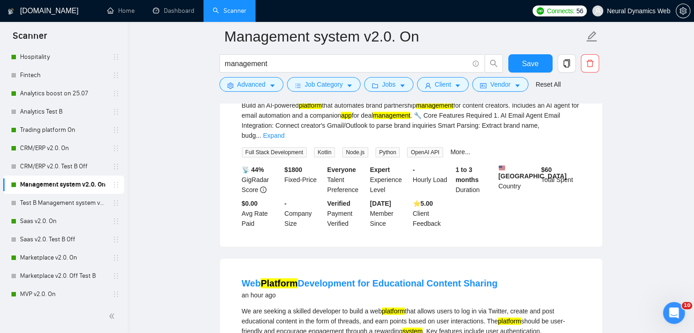
scroll to position [137, 0]
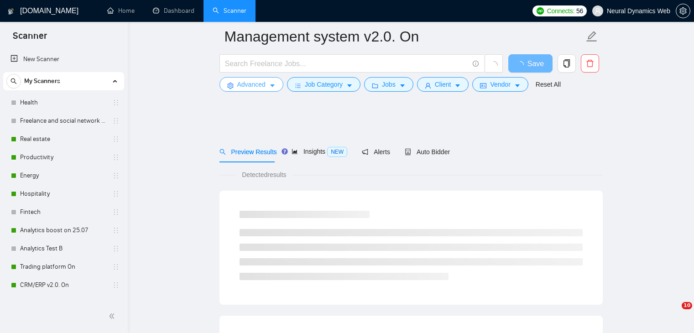
click at [266, 83] on button "Advanced" at bounding box center [252, 84] width 64 height 15
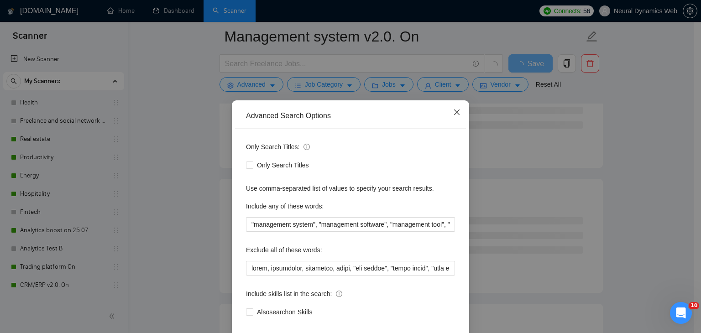
click at [456, 111] on icon "close" at bounding box center [456, 112] width 7 height 7
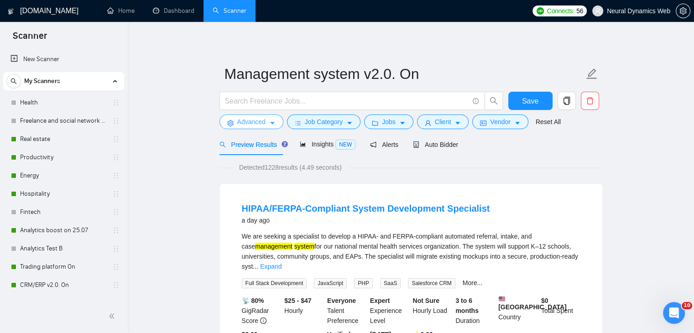
click at [245, 120] on span "Advanced" at bounding box center [251, 122] width 28 height 10
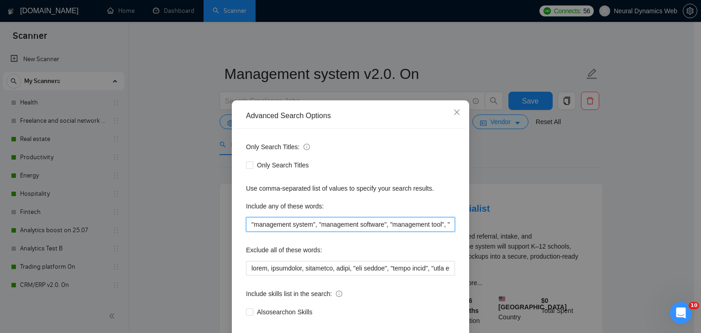
click at [282, 220] on input ""management system", "management software", "management tool", "management solu…" at bounding box center [350, 224] width 209 height 15
paste input "application", "management platform", "management product", "management program"…"
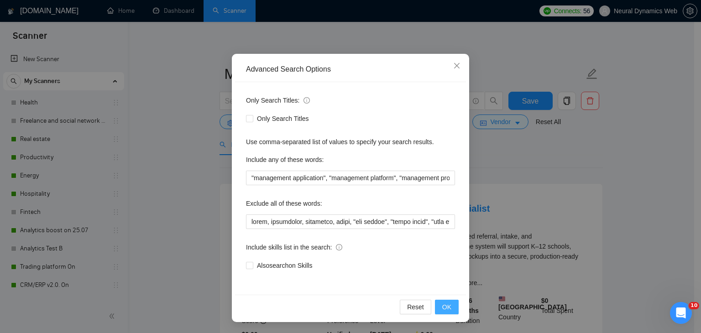
click at [451, 309] on button "OK" at bounding box center [447, 307] width 24 height 15
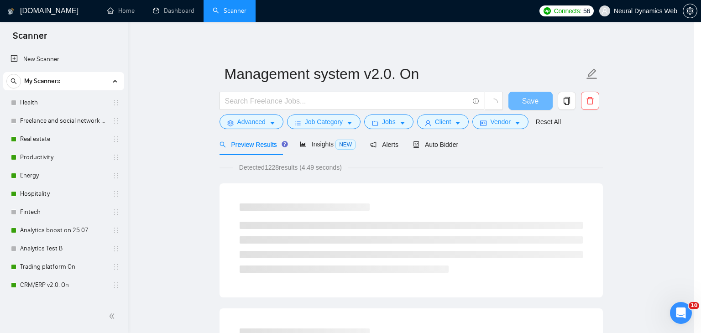
scroll to position [1, 0]
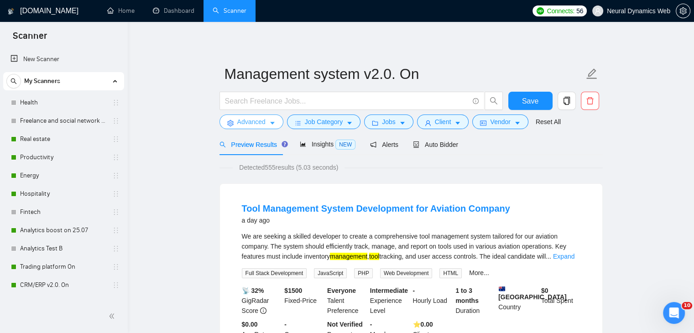
click at [225, 118] on button "Advanced" at bounding box center [252, 122] width 64 height 15
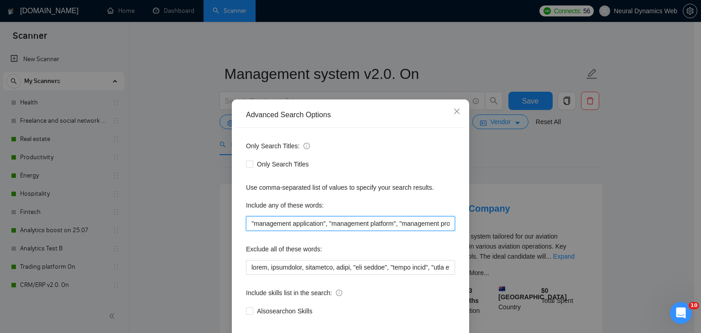
click at [246, 223] on input ""management application", "management platform", "management product", "managem…" at bounding box center [350, 223] width 209 height 15
paste input ""management system", "management software", "management tool", "management solu…"
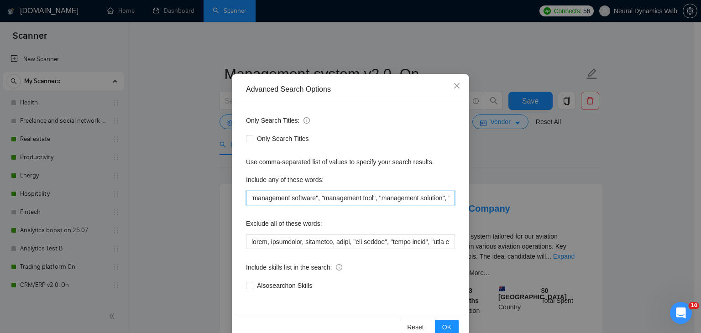
scroll to position [47, 0]
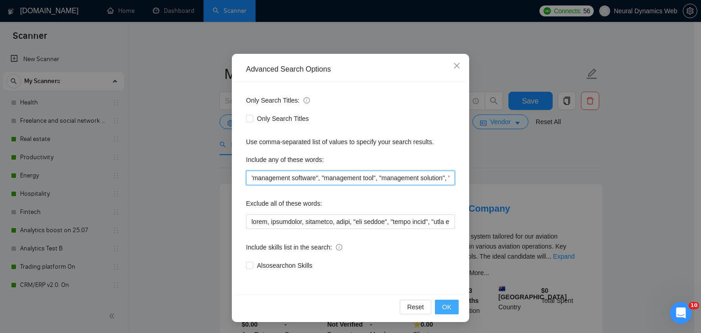
type input ""management system", "management software", "management tool", "management solu…"
click at [448, 303] on button "OK" at bounding box center [447, 307] width 24 height 15
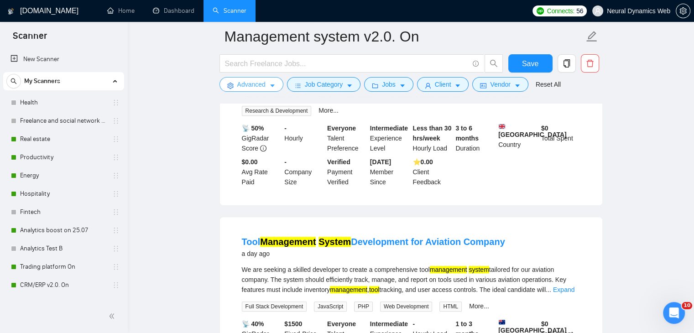
scroll to position [0, 0]
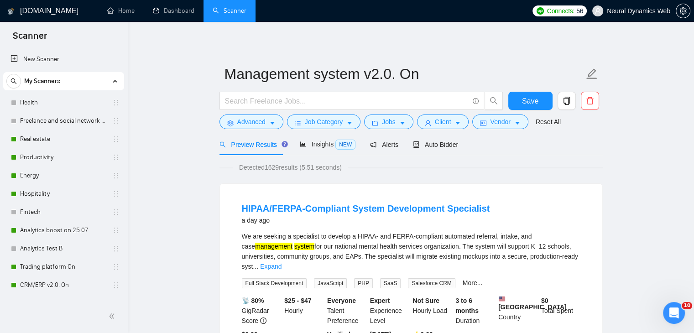
click at [416, 139] on div "Auto Bidder" at bounding box center [435, 144] width 45 height 21
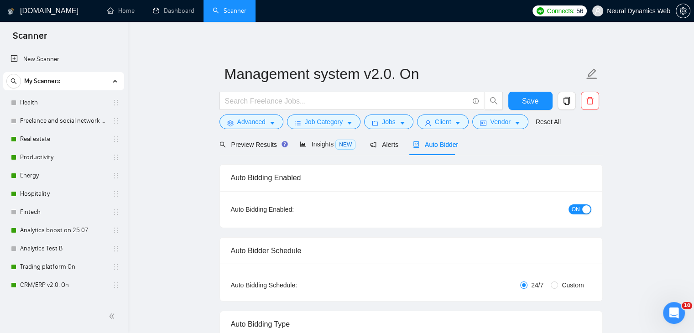
checkbox input "true"
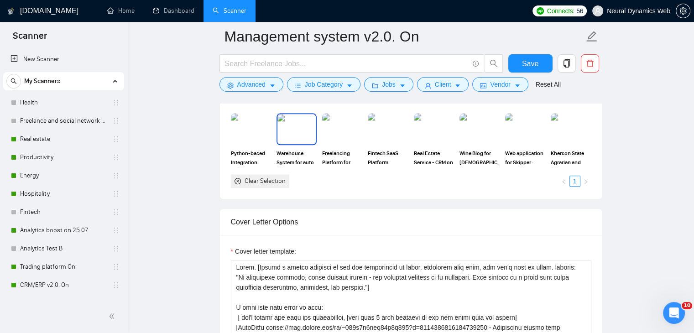
scroll to position [1004, 0]
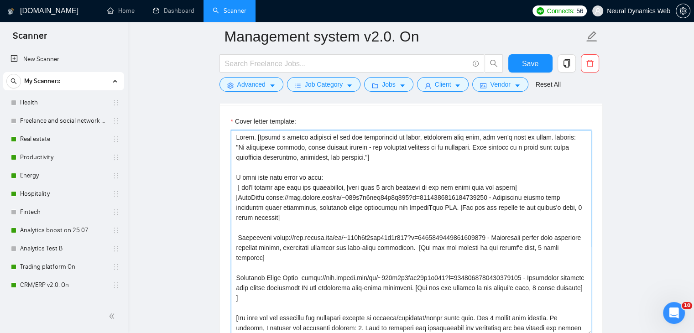
click at [232, 178] on textarea "Cover letter template:" at bounding box center [411, 232] width 361 height 205
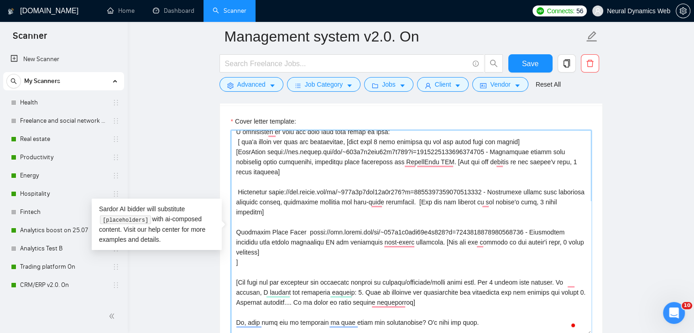
scroll to position [0, 0]
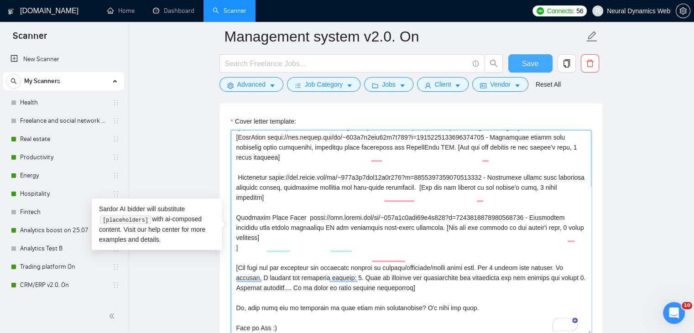
type textarea "Hello. [Create a phrase tailored to the job description or title, something lik…"
click at [522, 67] on button "Save" at bounding box center [530, 63] width 44 height 18
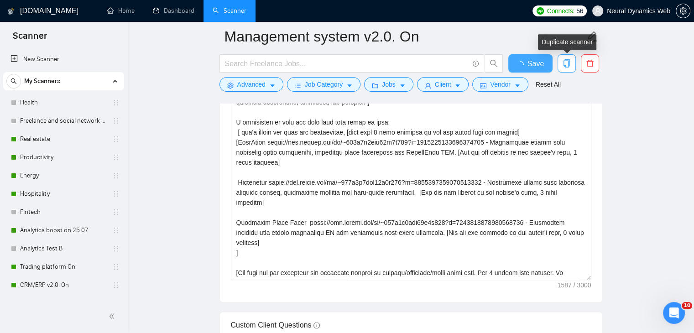
checkbox input "true"
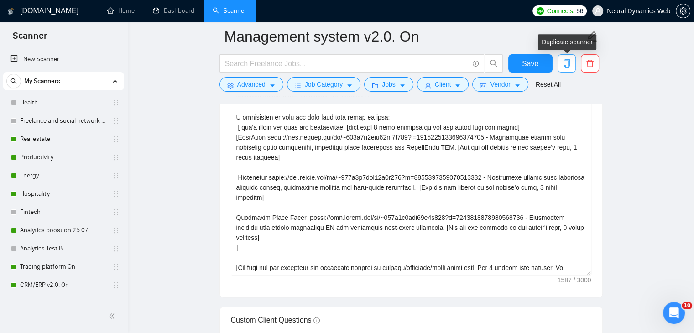
click at [567, 63] on icon "copy" at bounding box center [567, 63] width 8 height 8
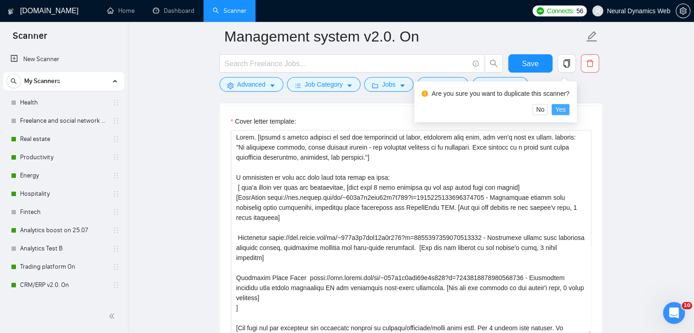
click at [563, 109] on span "Yes" at bounding box center [560, 110] width 10 height 10
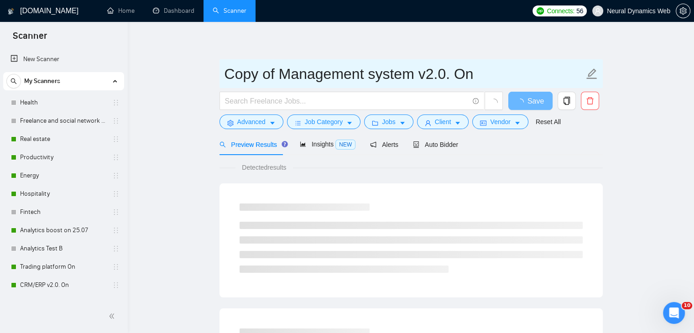
drag, startPoint x: 263, startPoint y: 80, endPoint x: 212, endPoint y: 78, distance: 51.6
type input "Try new Management system v2.0. On"
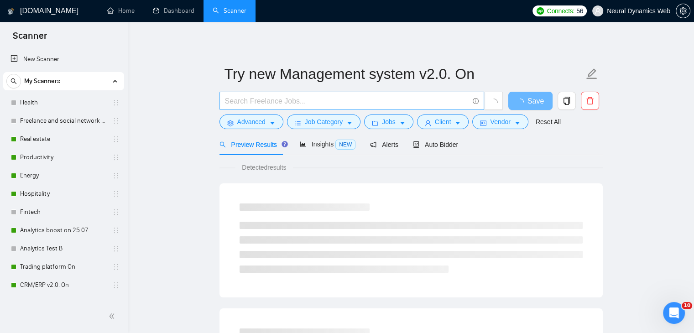
drag, startPoint x: 258, startPoint y: 95, endPoint x: 270, endPoint y: 92, distance: 12.9
click at [258, 96] on input "text" at bounding box center [347, 100] width 244 height 11
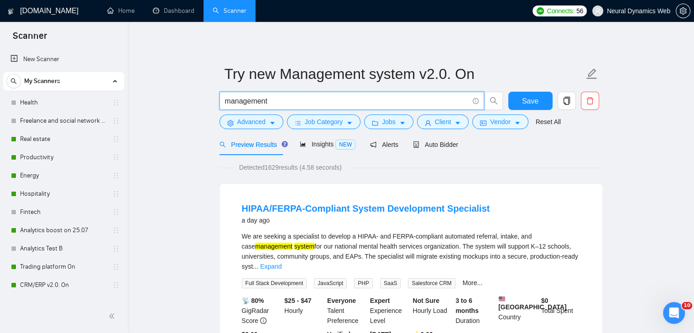
type input "management"
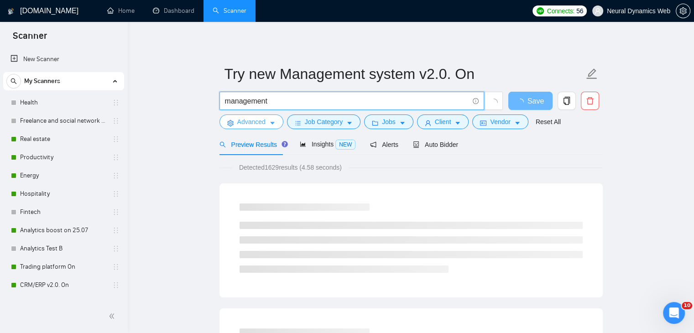
click at [242, 124] on span "Advanced" at bounding box center [251, 122] width 28 height 10
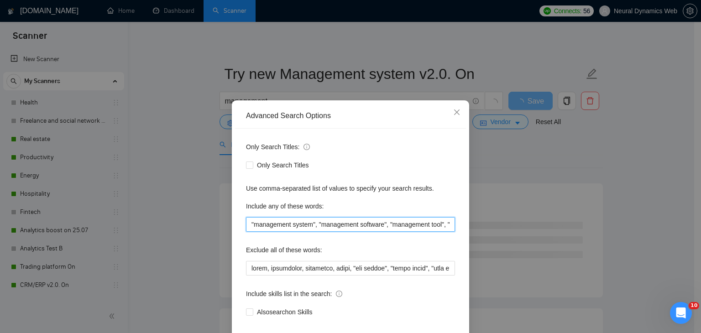
click at [274, 223] on input ""management system", "management software", "management tool", "management solu…" at bounding box center [350, 224] width 209 height 15
paste input "application, platform, product, program, app, portal, dashboard, technology, ut…"
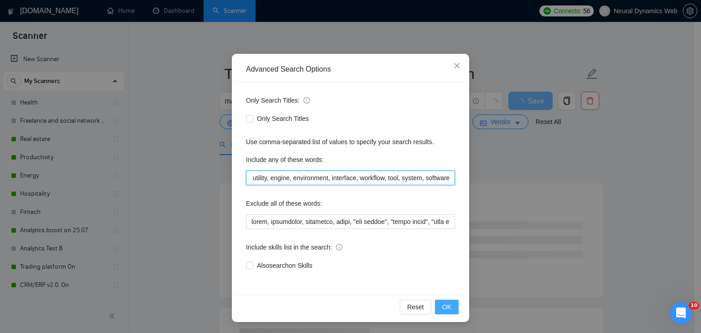
type input "application, platform, product, program, app, portal, dashboard, technology, ut…"
click at [450, 300] on button "OK" at bounding box center [447, 307] width 24 height 15
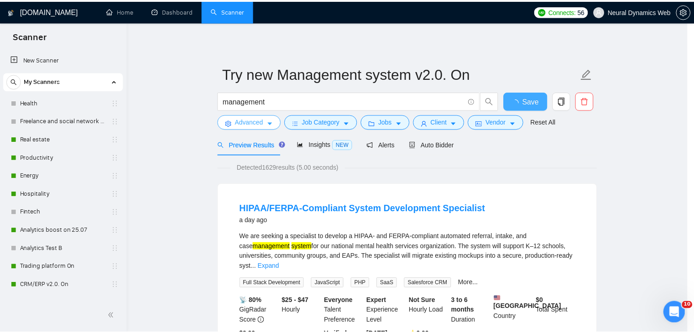
scroll to position [0, 0]
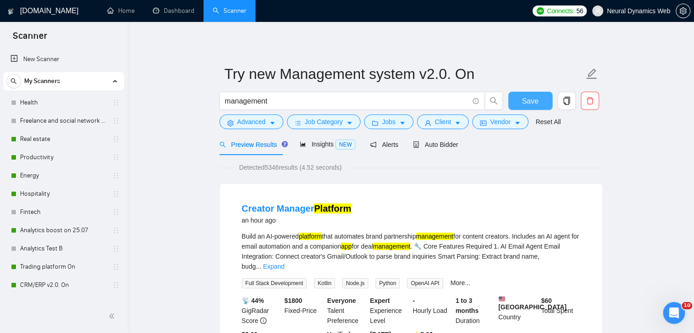
click at [533, 101] on span "Save" at bounding box center [530, 100] width 16 height 11
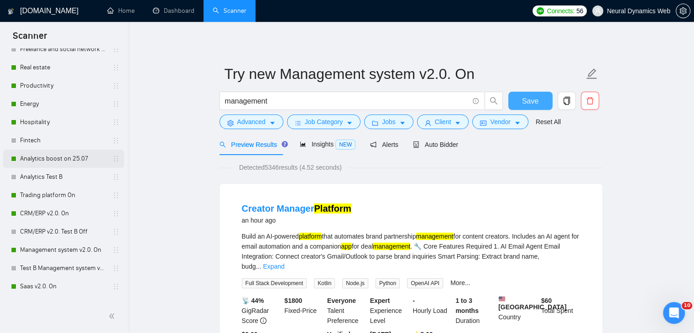
scroll to position [91, 0]
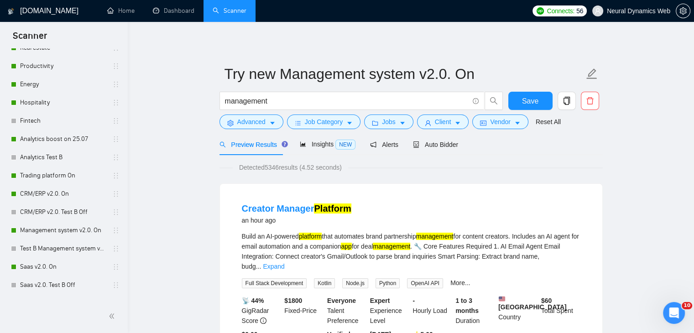
drag, startPoint x: 40, startPoint y: 266, endPoint x: 193, endPoint y: 163, distance: 184.5
click at [41, 266] on link "Saas v2.0. On" at bounding box center [63, 267] width 87 height 18
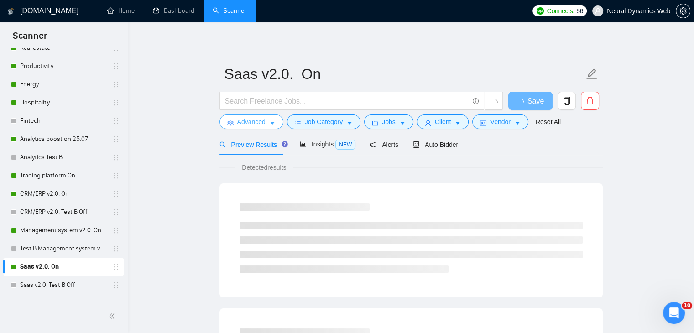
click at [237, 121] on span "Advanced" at bounding box center [251, 122] width 28 height 10
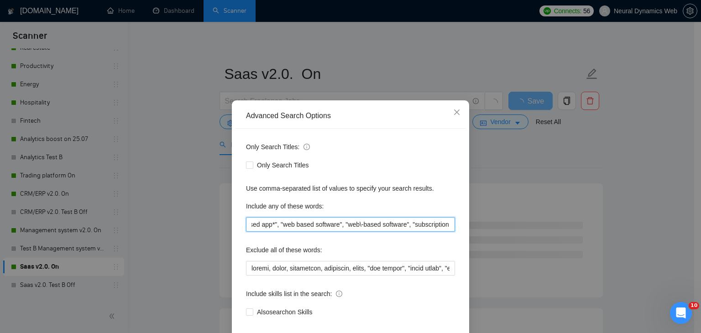
scroll to position [0, 357]
drag, startPoint x: 370, startPoint y: 222, endPoint x: 501, endPoint y: 211, distance: 131.4
click at [501, 211] on div "Advanced Search Options Only Search Titles: Only Search Titles Use comma-separa…" at bounding box center [350, 166] width 701 height 333
click at [372, 221] on input "saas, "software\-as\-a\-service", "software as a service", (saas), "Cloud\-base…" at bounding box center [350, 224] width 209 height 15
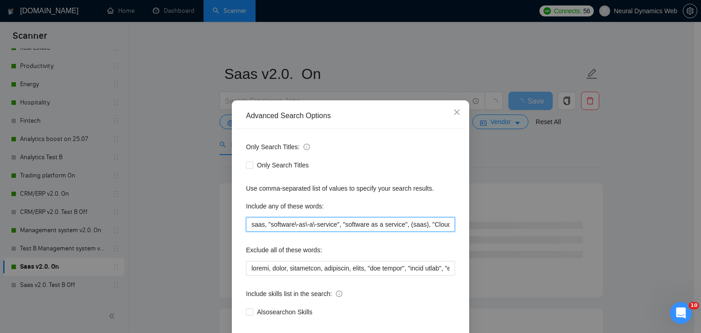
drag, startPoint x: 376, startPoint y: 225, endPoint x: 267, endPoint y: 221, distance: 109.6
click at [200, 222] on div "Advanced Search Options Only Search Titles: Only Search Titles Use comma-separa…" at bounding box center [350, 166] width 701 height 333
click at [293, 221] on input "saas, "software\-as\-a\-service", "software as a service", (saas), "Cloud\-base…" at bounding box center [350, 224] width 209 height 15
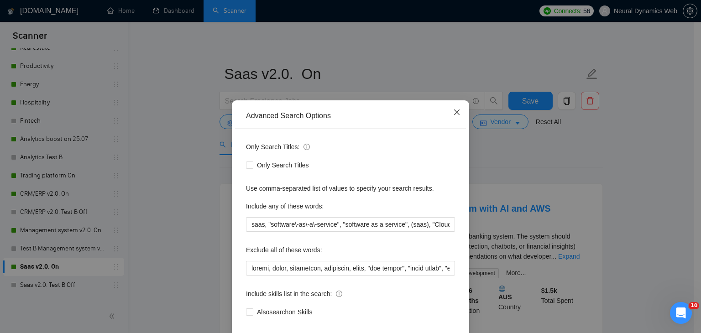
click at [453, 111] on icon "close" at bounding box center [456, 112] width 7 height 7
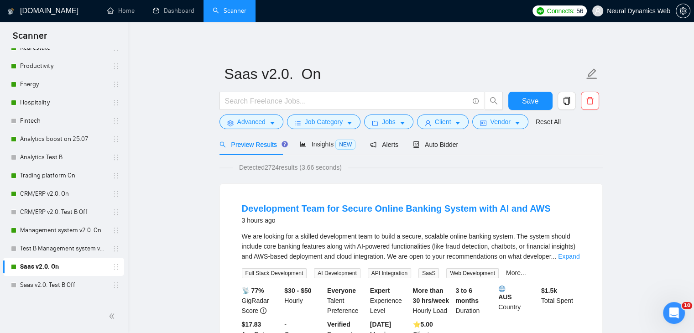
click at [241, 130] on form "Saas v2.0. On Save Advanced Job Category Jobs Client Vendor Reset All" at bounding box center [411, 96] width 383 height 74
click at [241, 124] on span "Advanced" at bounding box center [251, 122] width 28 height 10
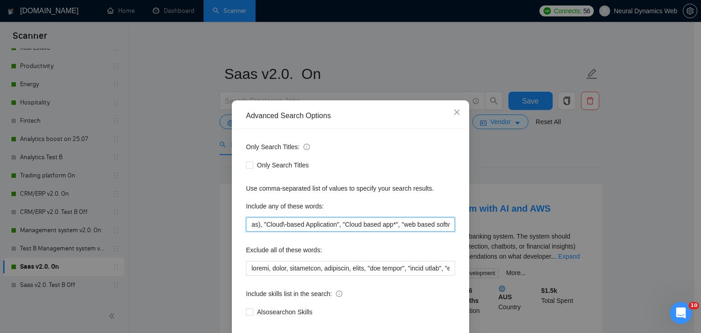
scroll to position [0, 357]
drag, startPoint x: 301, startPoint y: 223, endPoint x: 463, endPoint y: 215, distance: 162.6
click at [463, 215] on div "Advanced Search Options Only Search Titles: Only Search Titles Use comma-separa…" at bounding box center [350, 234] width 237 height 268
click at [408, 221] on input "saas, "software\-as\-a\-service", "software as a service", (saas), "Cloud\-base…" at bounding box center [350, 224] width 209 height 15
drag, startPoint x: 380, startPoint y: 223, endPoint x: 510, endPoint y: 214, distance: 129.9
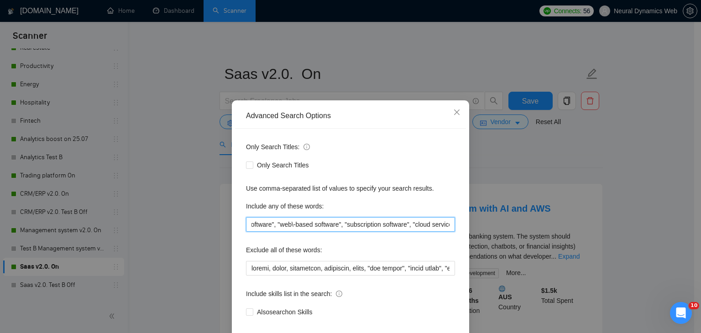
click at [510, 214] on div "Advanced Search Options Only Search Titles: Only Search Titles Use comma-separa…" at bounding box center [350, 166] width 701 height 333
click at [313, 221] on input "saas, "software\-as\-a\-service", "software as a service", (saas), "Cloud\-base…" at bounding box center [350, 224] width 209 height 15
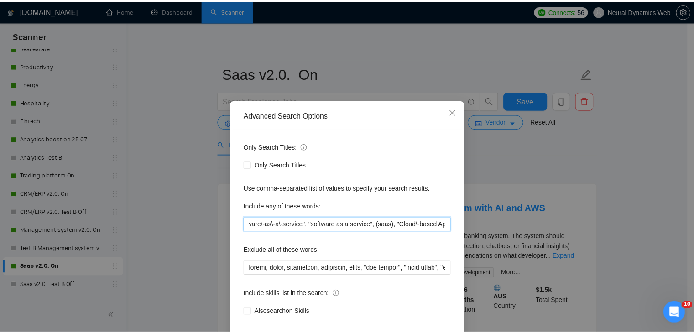
scroll to position [0, 0]
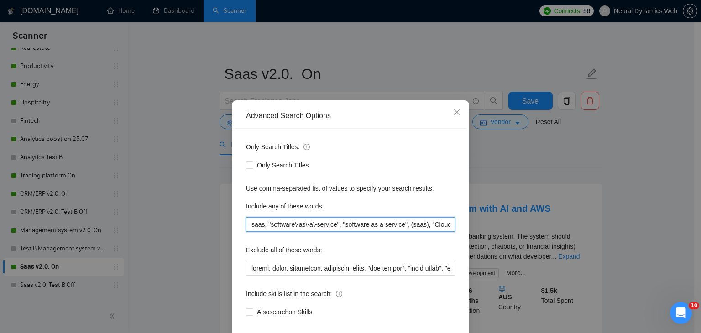
drag, startPoint x: 345, startPoint y: 223, endPoint x: 322, endPoint y: 157, distance: 69.6
click at [238, 223] on div "Only Search Titles: Only Search Titles Use comma-separated list of values to sp…" at bounding box center [350, 235] width 231 height 213
click at [446, 113] on span "Close" at bounding box center [457, 112] width 25 height 25
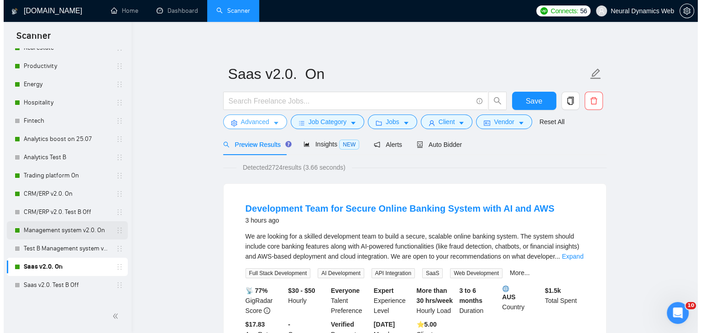
scroll to position [183, 0]
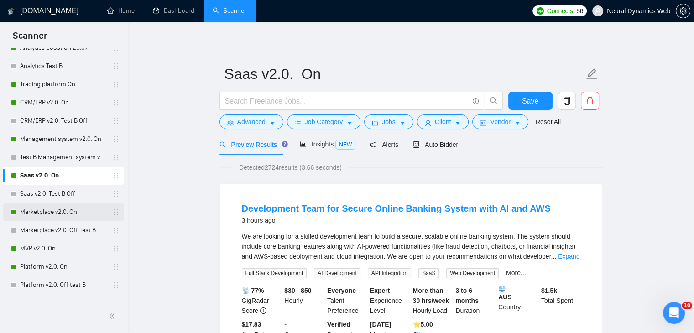
click at [38, 211] on link "Marketplace v2.0. On" at bounding box center [63, 212] width 87 height 18
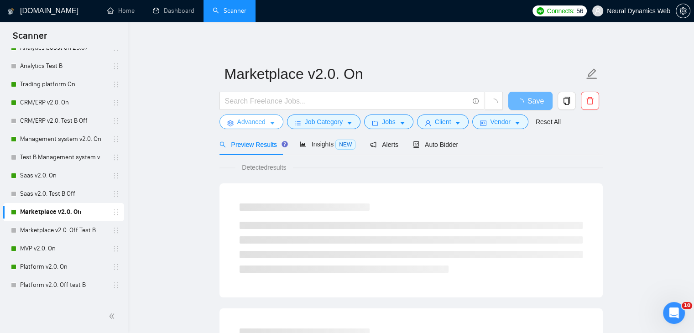
click at [250, 123] on span "Advanced" at bounding box center [251, 122] width 28 height 10
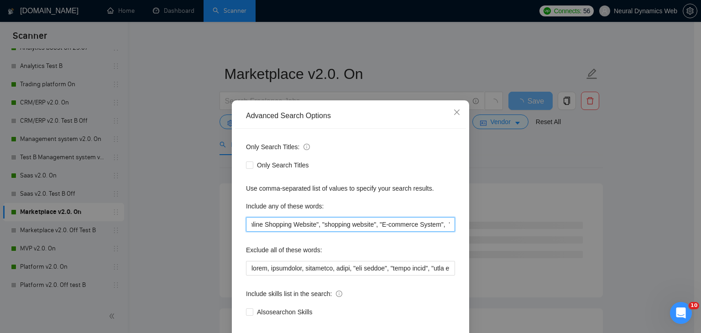
scroll to position [0, 173]
drag, startPoint x: 270, startPoint y: 227, endPoint x: 344, endPoint y: 223, distance: 73.6
click at [344, 223] on input "marketplace, "Online Store", "Online Shopping Website", "shopping website", "E-…" at bounding box center [350, 224] width 209 height 15
click at [447, 112] on span "Close" at bounding box center [457, 112] width 25 height 25
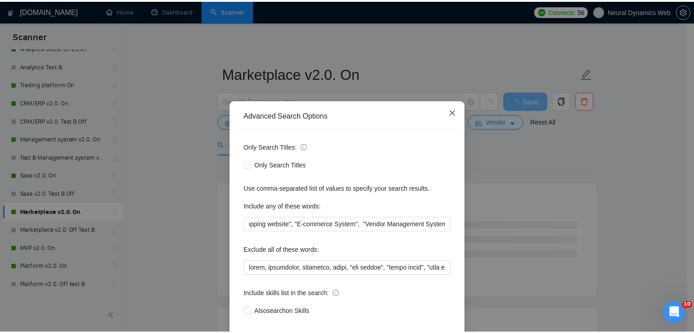
scroll to position [0, 0]
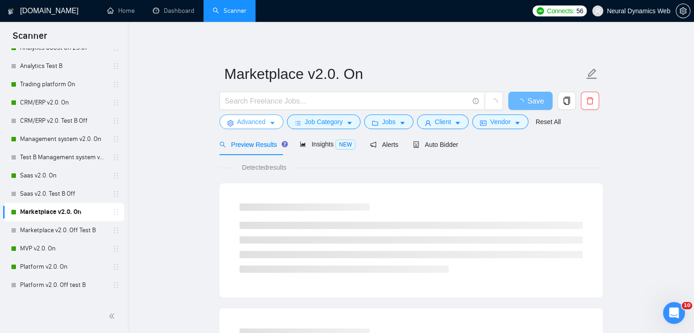
click at [232, 121] on icon "setting" at bounding box center [230, 123] width 6 height 6
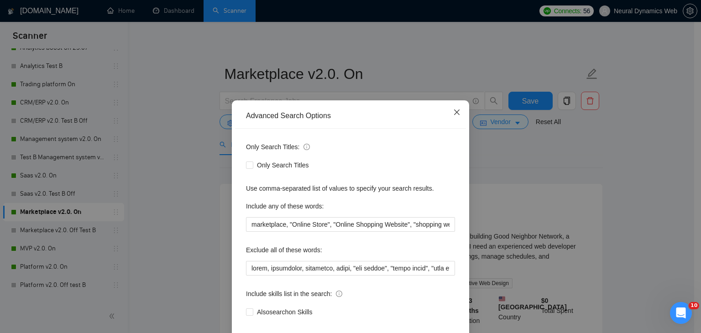
click at [458, 110] on span "Close" at bounding box center [457, 112] width 25 height 25
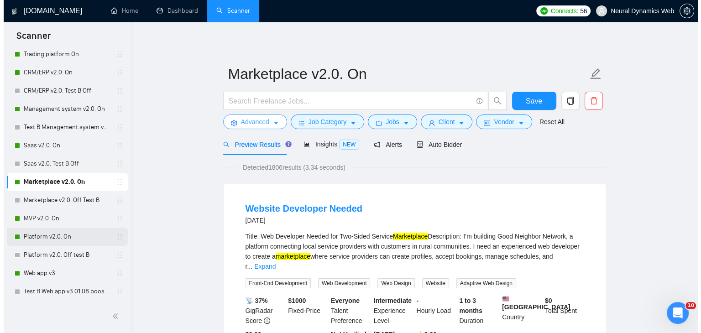
scroll to position [228, 0]
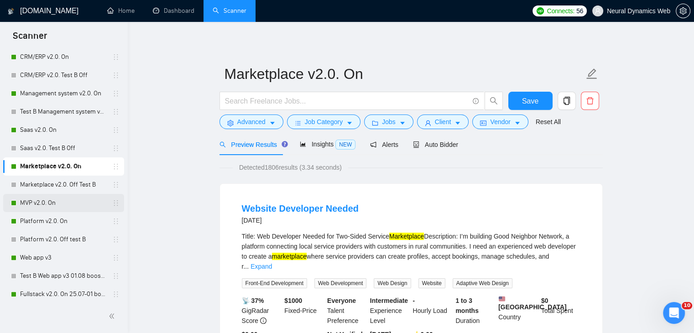
click at [69, 199] on link "MVP v2.0. On" at bounding box center [63, 203] width 87 height 18
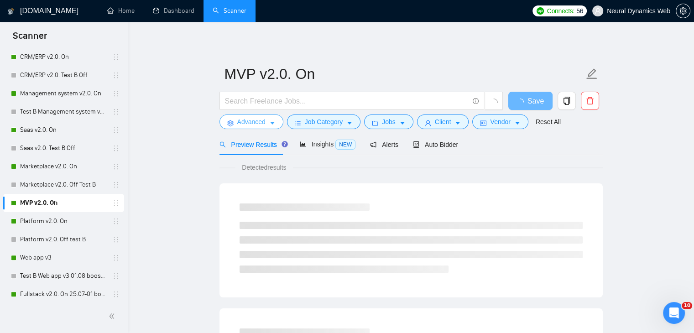
click at [239, 123] on span "Advanced" at bounding box center [251, 122] width 28 height 10
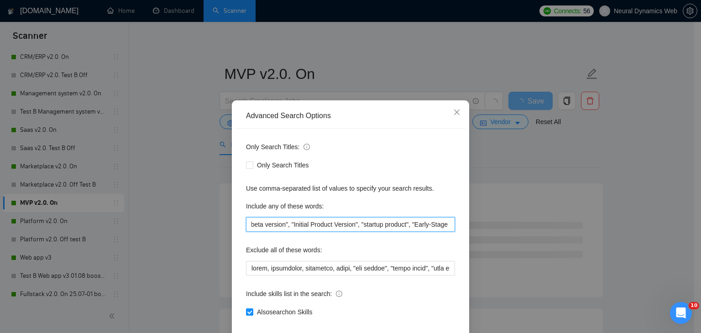
drag, startPoint x: 292, startPoint y: 224, endPoint x: 454, endPoint y: 174, distance: 168.9
click at [464, 216] on div "Advanced Search Options Only Search Titles: Only Search Titles Use comma-separa…" at bounding box center [350, 234] width 237 height 268
click at [455, 106] on span "Close" at bounding box center [457, 112] width 25 height 25
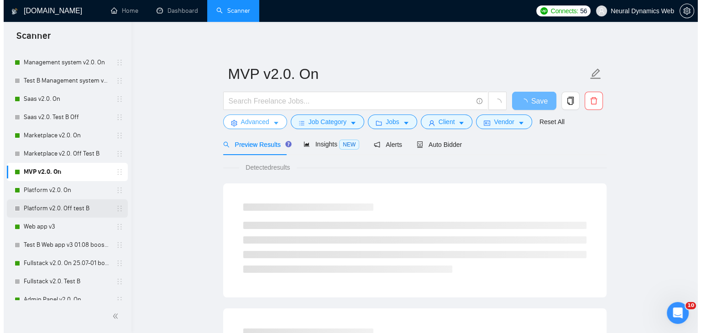
scroll to position [274, 0]
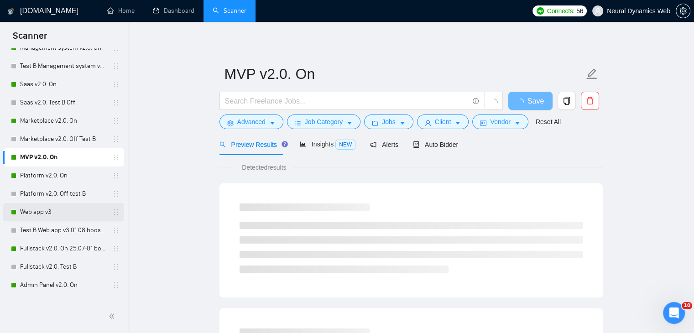
click at [26, 212] on link "Web app v3" at bounding box center [63, 212] width 87 height 18
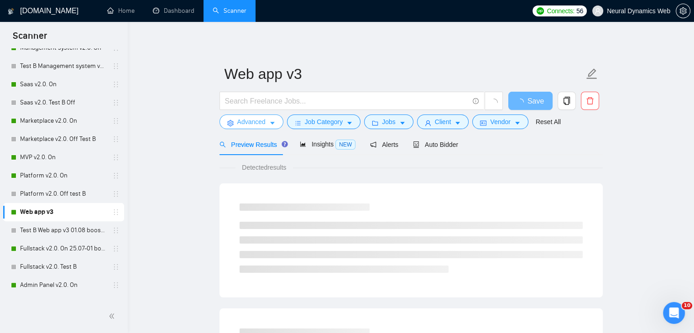
click at [249, 126] on span "Advanced" at bounding box center [251, 122] width 28 height 10
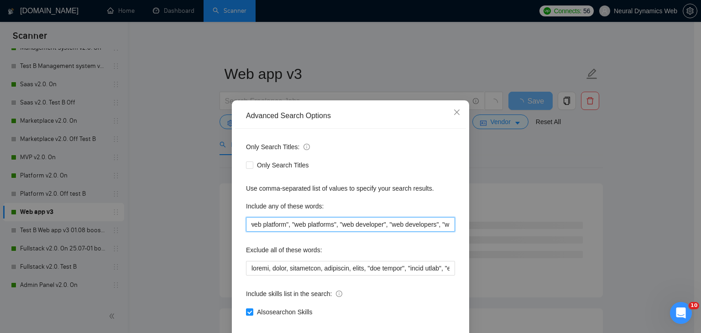
drag, startPoint x: 296, startPoint y: 227, endPoint x: 468, endPoint y: 215, distance: 172.5
click at [468, 215] on div "Advanced Search Options Only Search Titles: Only Search Titles Use comma-separa…" at bounding box center [350, 166] width 701 height 333
click at [329, 237] on div "Only Search Titles: Only Search Titles Use comma-separated list of values to sp…" at bounding box center [350, 235] width 231 height 213
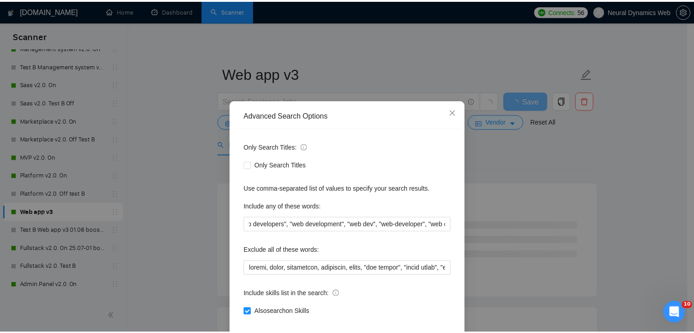
scroll to position [0, 0]
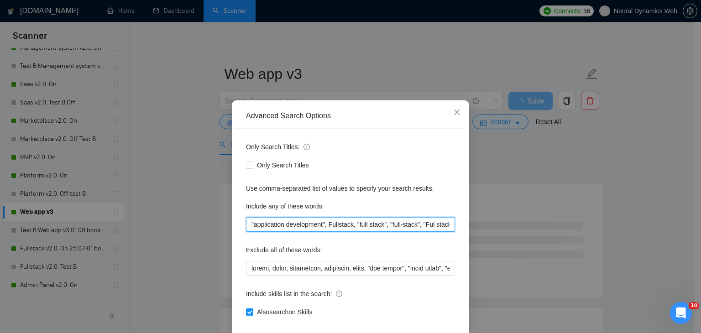
click at [327, 224] on input ""application development", Fullstack, "full stack", "full-stack", "Ful stack", …" at bounding box center [350, 224] width 209 height 15
click at [455, 114] on icon "close" at bounding box center [456, 112] width 7 height 7
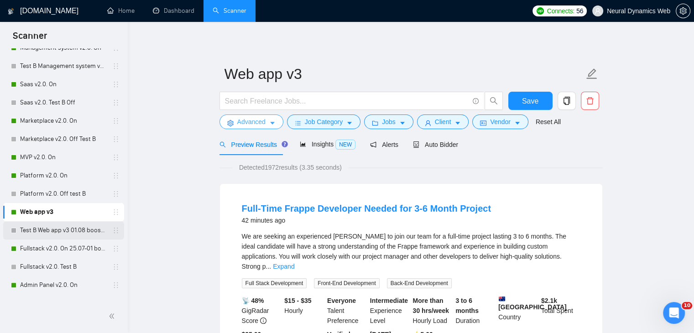
scroll to position [365, 0]
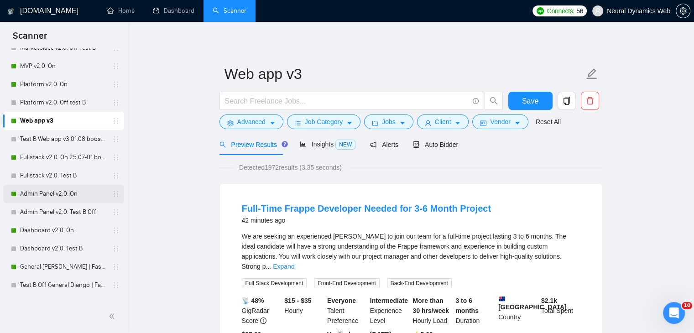
click at [40, 199] on link "Admin Panel v2.0. On" at bounding box center [63, 194] width 87 height 18
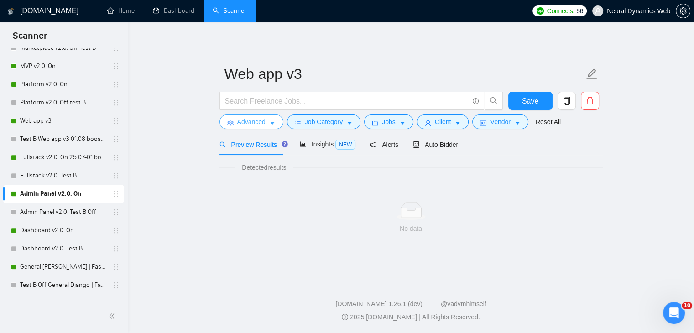
click at [242, 115] on button "Advanced" at bounding box center [252, 122] width 64 height 15
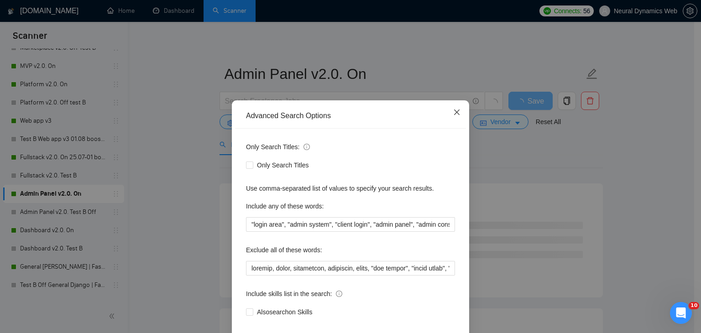
click at [455, 112] on icon "close" at bounding box center [456, 112] width 7 height 7
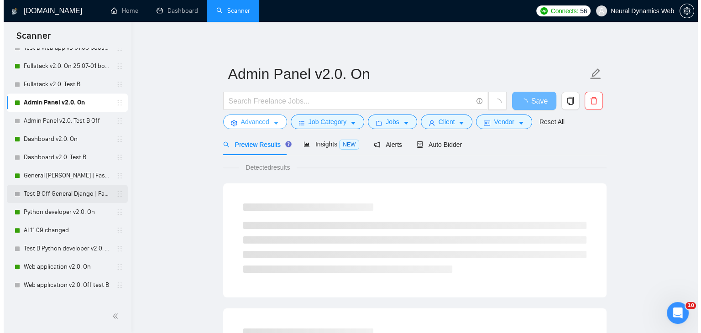
scroll to position [502, 0]
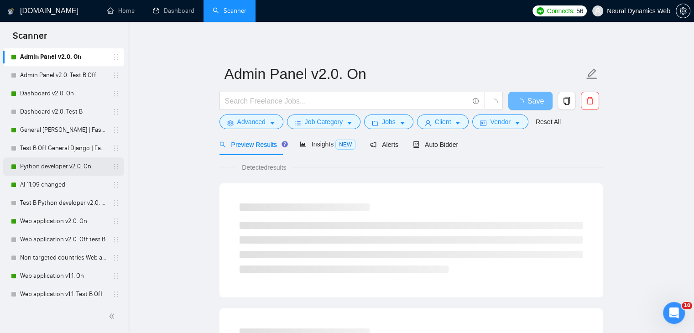
click at [35, 167] on link "Python developer v2.0. On" at bounding box center [63, 166] width 87 height 18
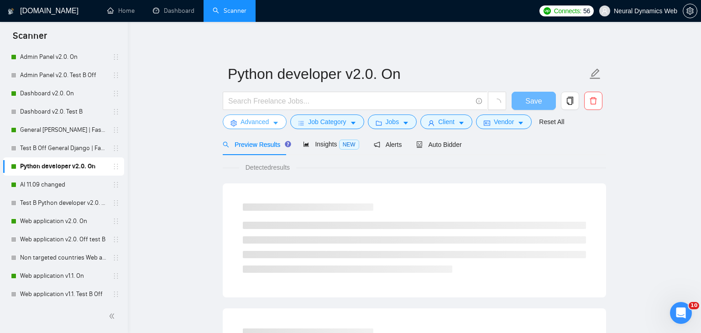
click at [232, 120] on span "setting" at bounding box center [233, 123] width 6 height 7
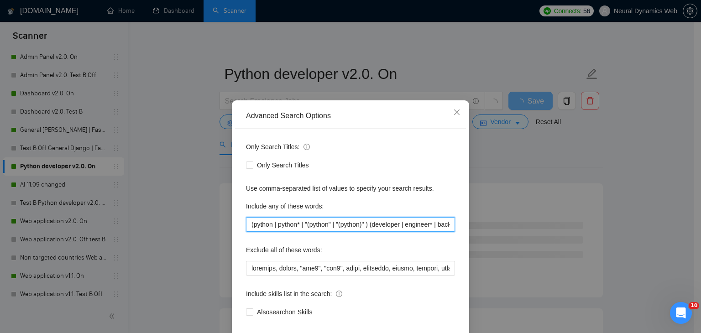
drag, startPoint x: 345, startPoint y: 225, endPoint x: 275, endPoint y: 220, distance: 70.5
click at [218, 220] on div "Advanced Search Options Only Search Titles: Only Search Titles Use comma-separa…" at bounding box center [350, 166] width 701 height 333
click at [290, 222] on input "(python | python* | "(python" | "(python)" ) (developer | engineer* | backend)" at bounding box center [350, 224] width 209 height 15
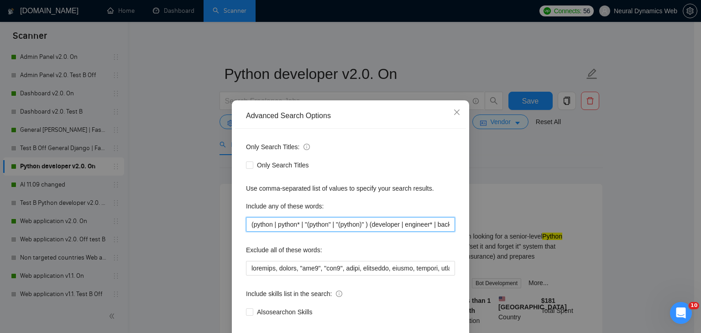
click at [364, 227] on input "(python | python* | "(python" | "(python)" ) (developer | engineer* | backend)" at bounding box center [350, 224] width 209 height 15
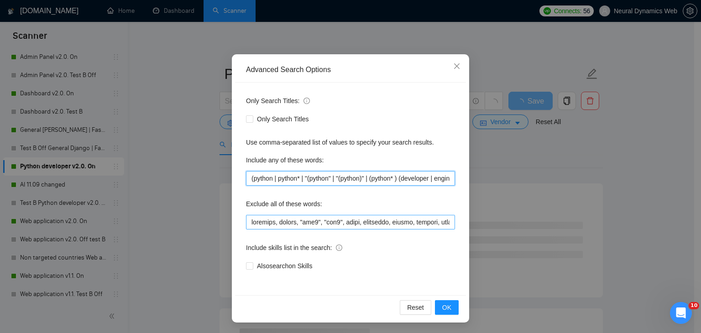
scroll to position [47, 0]
type input "(python | python* | "(python" | "(python)" | (python* ) (developer | engineer* …"
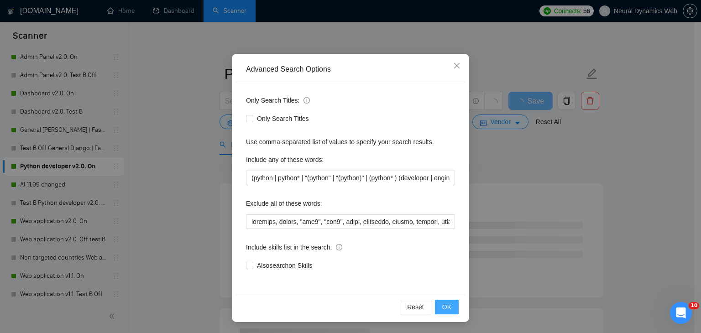
click at [448, 305] on button "OK" at bounding box center [447, 307] width 24 height 15
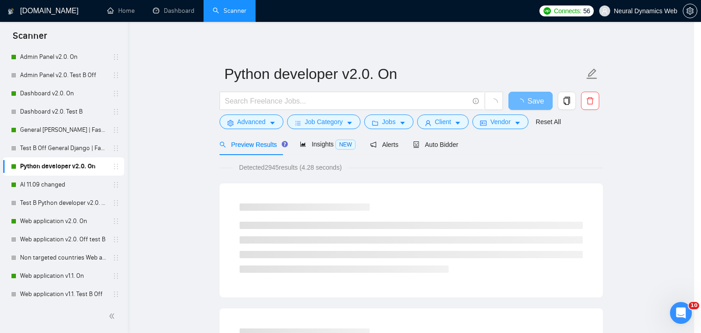
scroll to position [1, 0]
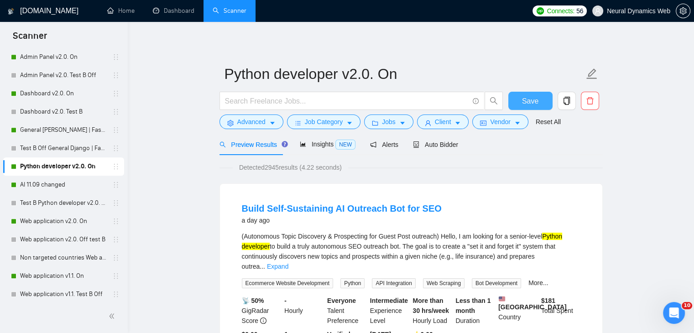
click at [539, 99] on button "Save" at bounding box center [530, 101] width 44 height 18
drag, startPoint x: 62, startPoint y: 182, endPoint x: 216, endPoint y: 112, distance: 169.3
click at [62, 182] on link "AI 11.09 changed" at bounding box center [63, 185] width 87 height 18
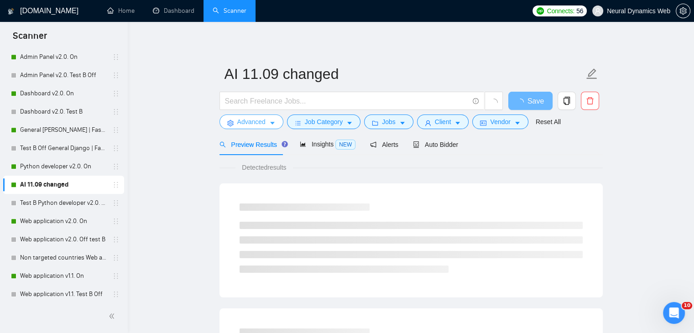
click at [235, 123] on button "Advanced" at bounding box center [252, 122] width 64 height 15
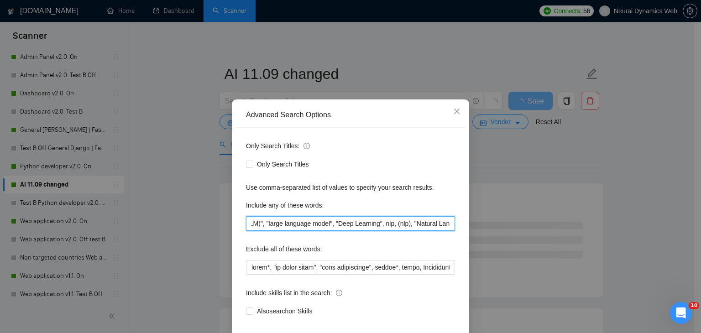
scroll to position [0, 172]
drag, startPoint x: 297, startPoint y: 230, endPoint x: 405, endPoint y: 228, distance: 108.2
click at [405, 228] on input "(ai, "Machine Learning", LLM, "(LLM)", "large language model", "Deep Learning",…" at bounding box center [350, 223] width 209 height 15
click at [407, 228] on input "(ai, "Machine Learning", LLM, "(LLM)", "large language model", "Deep Learning",…" at bounding box center [350, 223] width 209 height 15
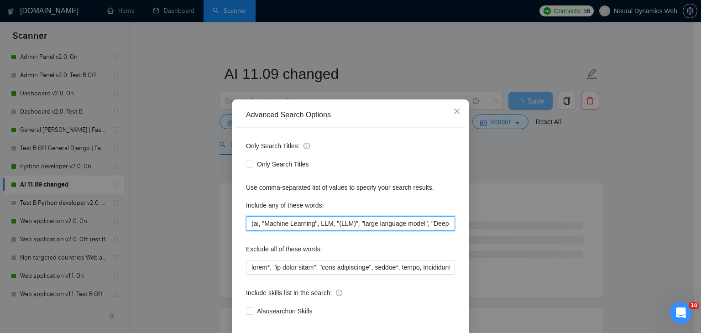
drag, startPoint x: 418, startPoint y: 227, endPoint x: 196, endPoint y: 214, distance: 223.1
click at [182, 229] on div "Advanced Search Options Only Search Titles: Only Search Titles Use comma-separa…" at bounding box center [350, 166] width 701 height 333
click at [457, 109] on span "Close" at bounding box center [457, 111] width 25 height 25
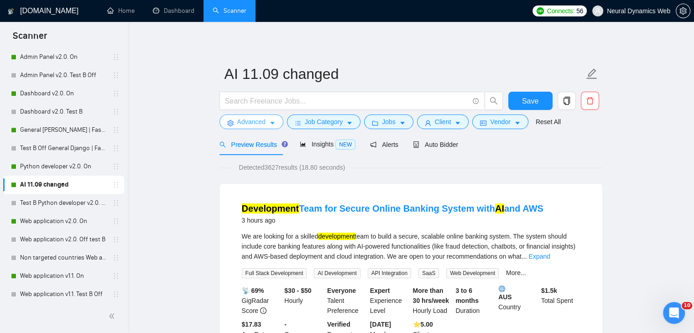
click at [251, 120] on span "Advanced" at bounding box center [251, 122] width 28 height 10
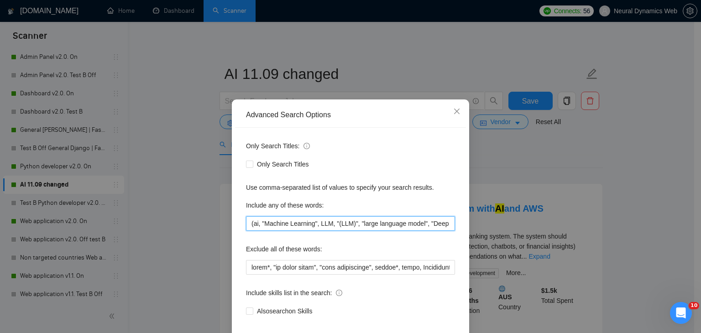
click at [437, 225] on input "(ai, "Machine Learning", LLM, "(LLM)", "large language model", "Deep Learning",…" at bounding box center [350, 223] width 209 height 15
drag, startPoint x: 414, startPoint y: 224, endPoint x: 509, endPoint y: 223, distance: 94.9
click at [509, 223] on div "Advanced Search Options Only Search Titles: Only Search Titles Use comma-separa…" at bounding box center [350, 166] width 701 height 333
click at [376, 221] on input "(ai, "Machine Learning", LLM, "(LLM)", "large language model", "Deep Learning",…" at bounding box center [350, 223] width 209 height 15
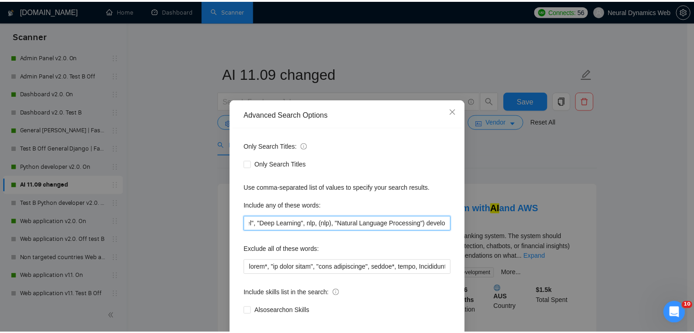
scroll to position [0, 0]
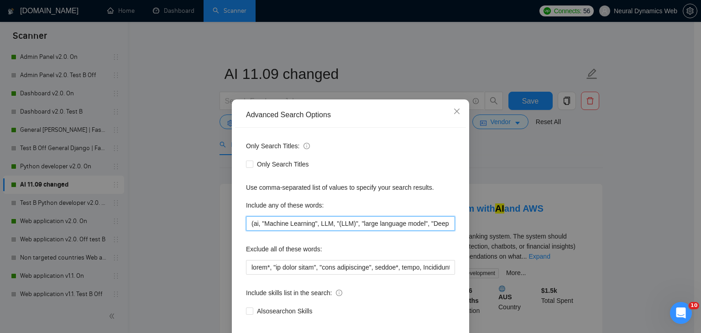
drag, startPoint x: 421, startPoint y: 223, endPoint x: 82, endPoint y: 222, distance: 339.1
click at [82, 222] on div "Advanced Search Options Only Search Titles: Only Search Titles Use comma-separa…" at bounding box center [350, 166] width 701 height 333
type input "develop*"
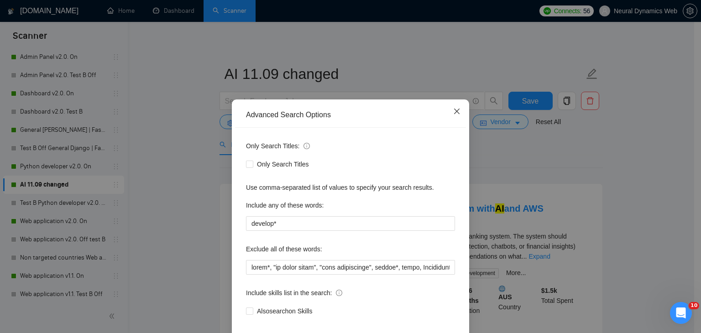
click at [454, 111] on icon "close" at bounding box center [456, 111] width 7 height 7
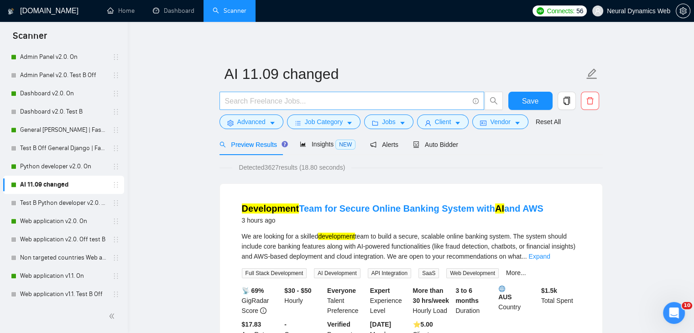
click at [294, 109] on span at bounding box center [352, 101] width 265 height 18
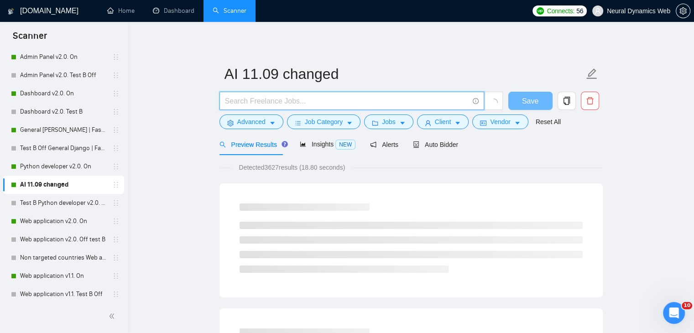
click at [295, 105] on input "text" at bounding box center [347, 100] width 244 height 11
paste input "(ai, "Machine Learning", LLM, "(LLM)", "large language model", "Deep Learning",…"
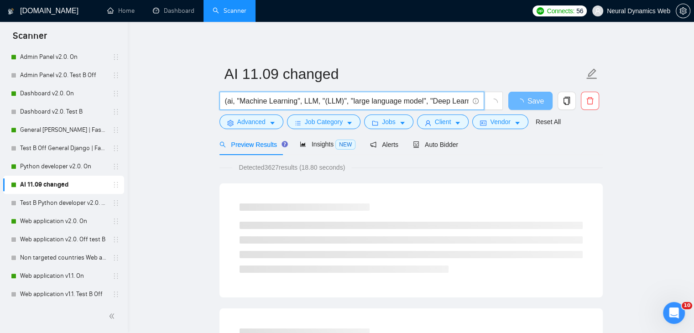
scroll to position [0, 150]
type input "(ai, "Machine Learning", LLM, "(LLM)", "large language model", "Deep Learning",…"
